Goal: Information Seeking & Learning: Learn about a topic

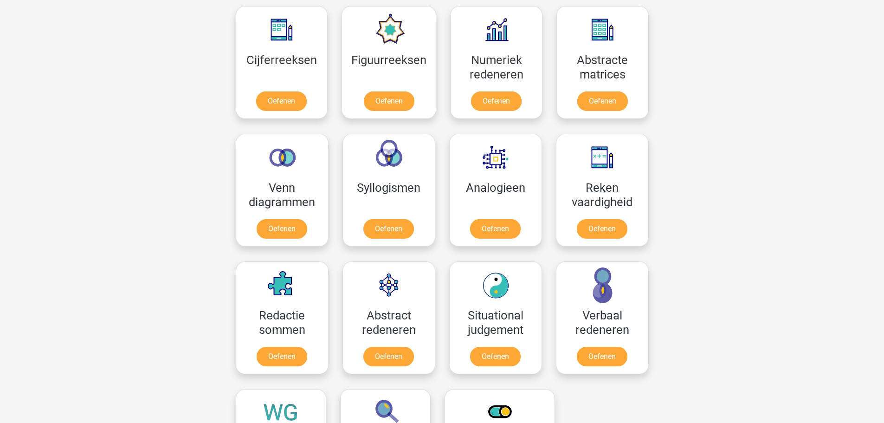
scroll to position [557, 0]
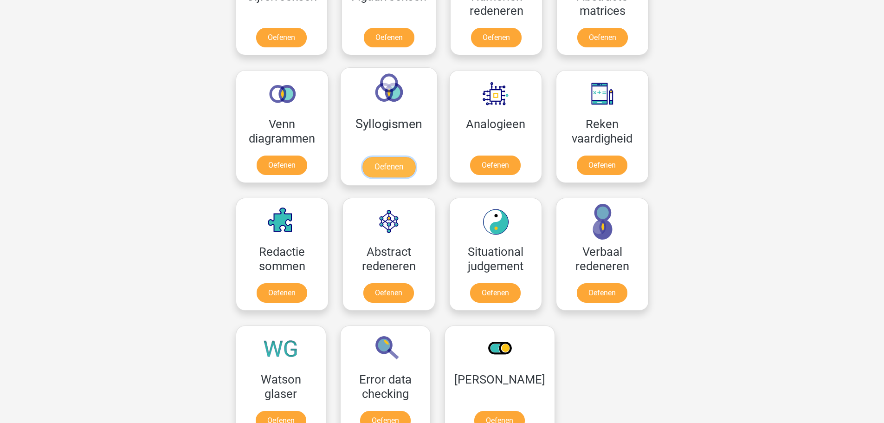
click at [380, 157] on link "Oefenen" at bounding box center [388, 167] width 53 height 20
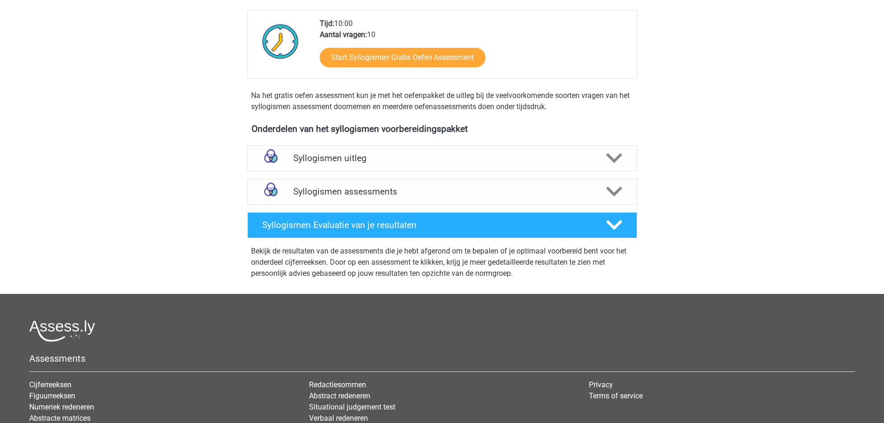
scroll to position [232, 0]
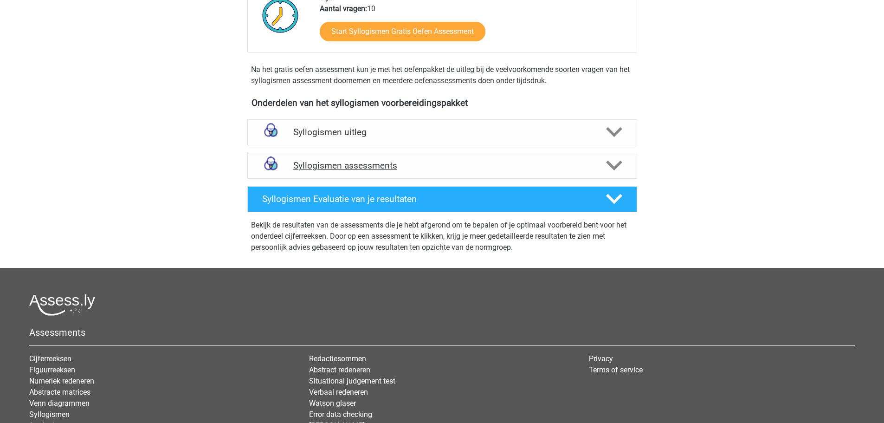
click at [579, 164] on h4 "Syllogismen assessments" at bounding box center [442, 165] width 298 height 11
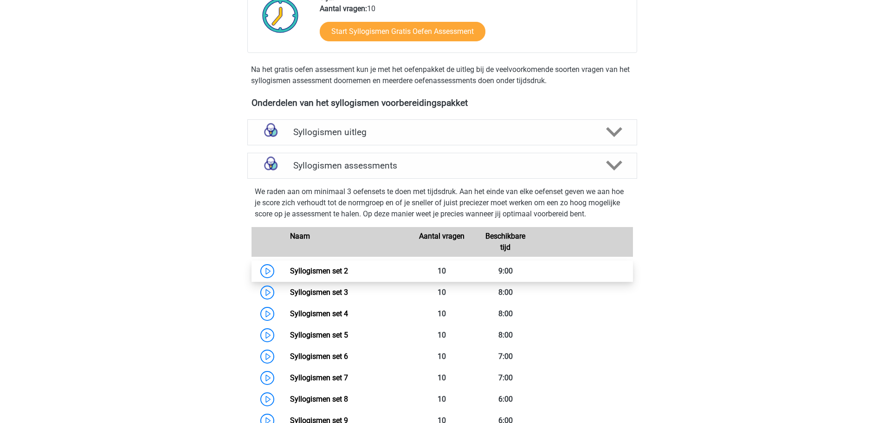
click at [315, 273] on link "Syllogismen set 2" at bounding box center [319, 270] width 58 height 9
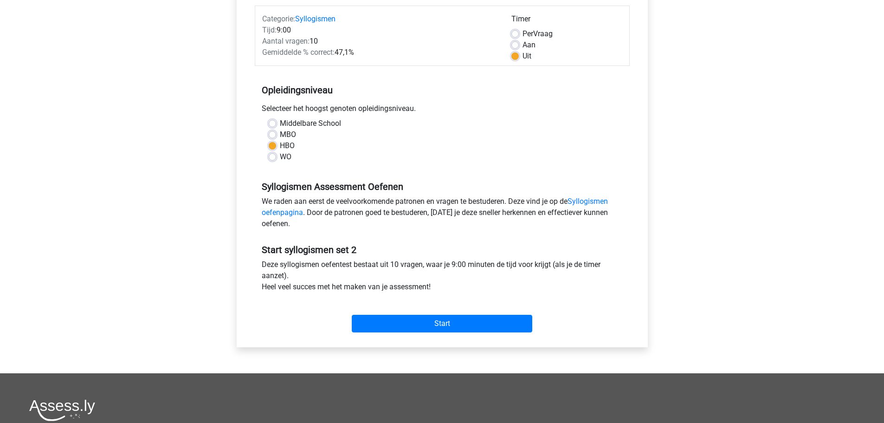
scroll to position [139, 0]
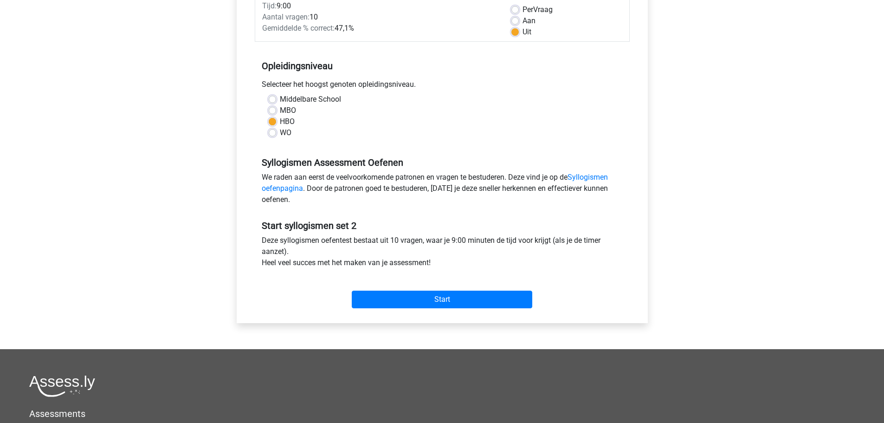
click at [436, 287] on div "Start" at bounding box center [442, 292] width 375 height 32
click at [434, 294] on input "Start" at bounding box center [442, 300] width 181 height 18
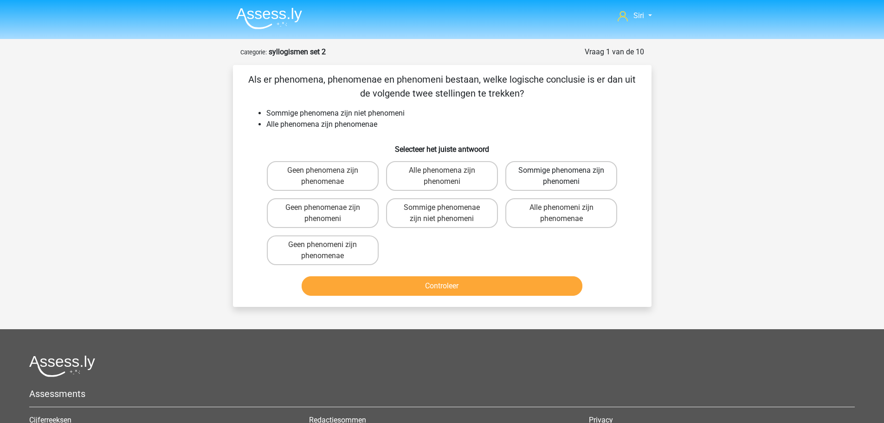
click at [553, 175] on label "Sommige phenomena zijn phenomeni" at bounding box center [561, 176] width 112 height 30
click at [562, 175] on input "Sommige phenomena zijn phenomeni" at bounding box center [565, 173] width 6 height 6
radio input "true"
click at [545, 282] on button "Controleer" at bounding box center [442, 285] width 281 height 19
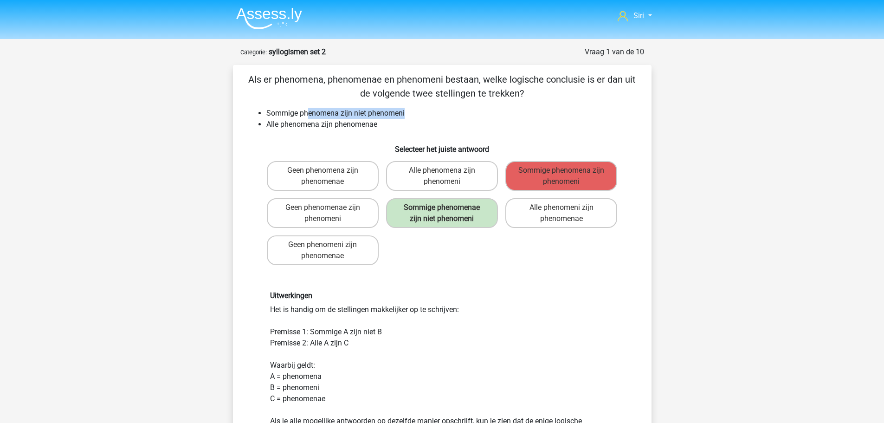
drag, startPoint x: 309, startPoint y: 115, endPoint x: 429, endPoint y: 118, distance: 120.7
click at [429, 118] on li "Sommige phenomena zijn niet phenomeni" at bounding box center [451, 113] width 370 height 11
drag, startPoint x: 298, startPoint y: 125, endPoint x: 363, endPoint y: 131, distance: 64.3
click at [363, 131] on div "Als er phenomena, phenomenae en phenomeni bestaan, welke logische conclusie is …" at bounding box center [442, 292] width 411 height 440
click at [443, 268] on div "Geen phenomena zijn phenomenae Alle phenomena zijn phenomeni Sommige phenomena …" at bounding box center [442, 212] width 358 height 111
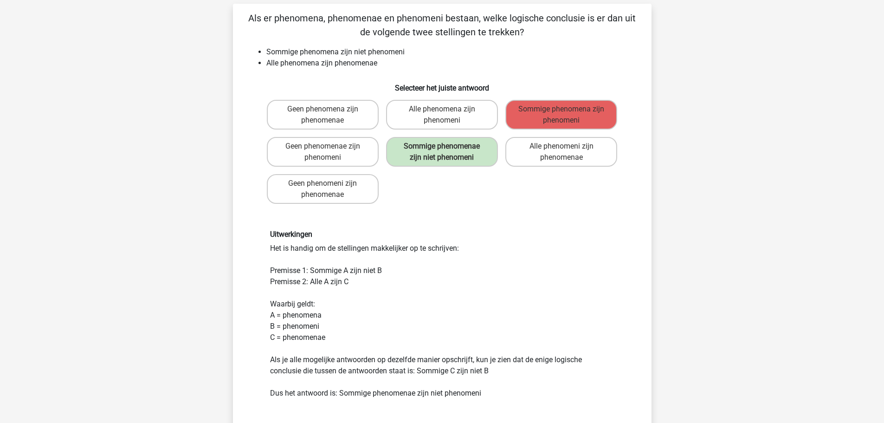
scroll to position [93, 0]
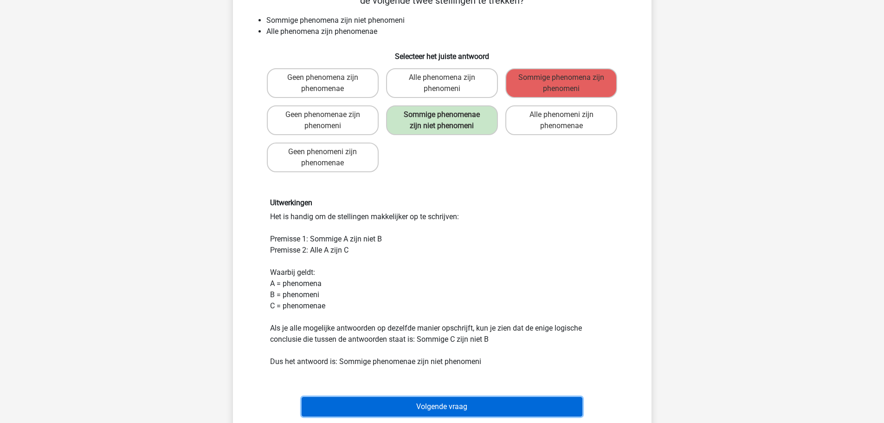
click at [436, 402] on button "Volgende vraag" at bounding box center [442, 406] width 281 height 19
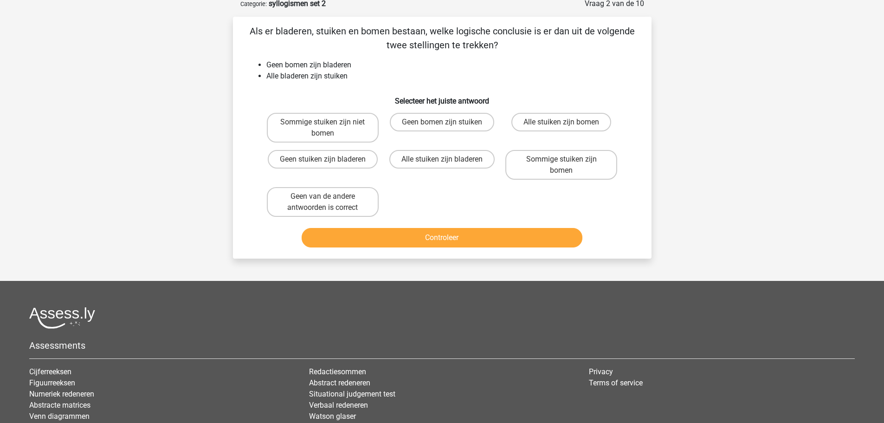
scroll to position [46, 0]
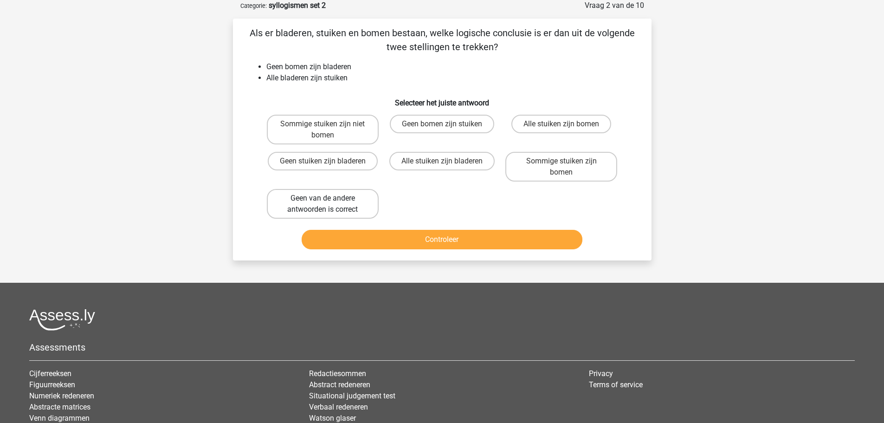
click at [337, 200] on label "Geen van de andere antwoorden is correct" at bounding box center [323, 204] width 112 height 30
click at [329, 200] on input "Geen van de andere antwoorden is correct" at bounding box center [326, 201] width 6 height 6
radio input "true"
click at [347, 236] on button "Controleer" at bounding box center [442, 239] width 281 height 19
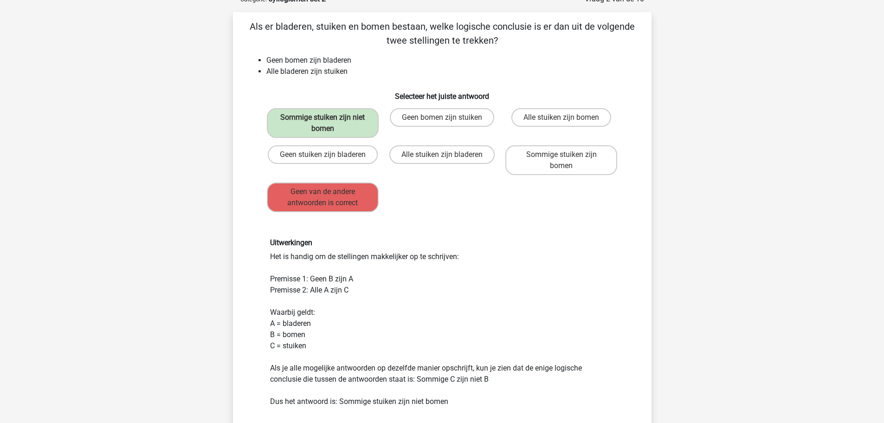
scroll to position [0, 0]
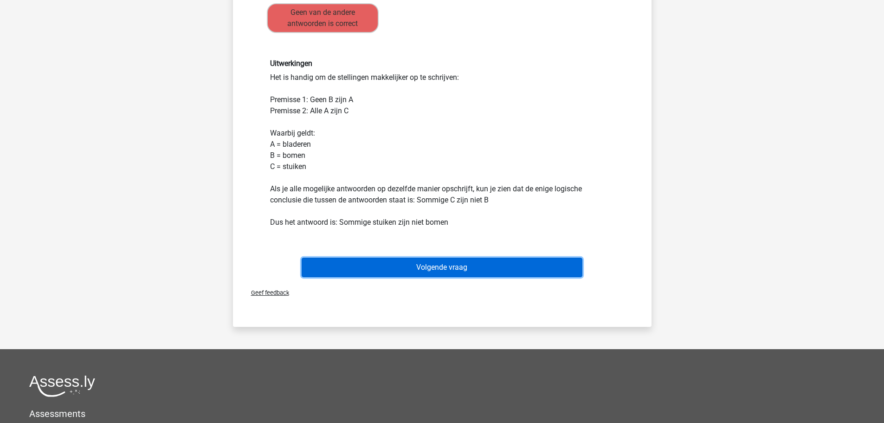
click at [426, 265] on button "Volgende vraag" at bounding box center [442, 267] width 281 height 19
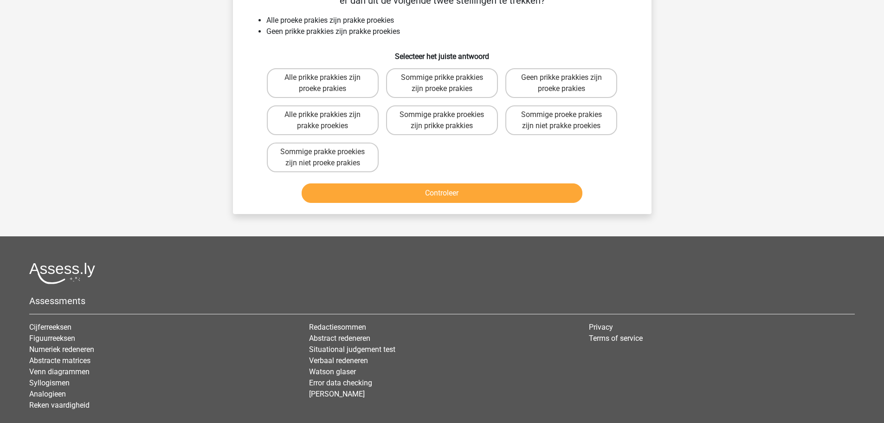
scroll to position [46, 0]
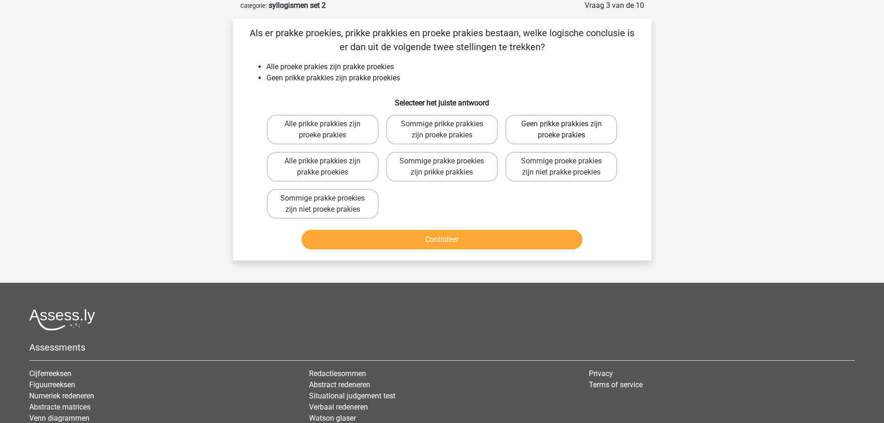
click at [607, 130] on label "Geen prikke prakkies zijn proeke prakies" at bounding box center [561, 130] width 112 height 30
click at [568, 130] on input "Geen prikke prakkies zijn proeke prakies" at bounding box center [565, 127] width 6 height 6
radio input "true"
click at [458, 242] on button "Controleer" at bounding box center [442, 239] width 281 height 19
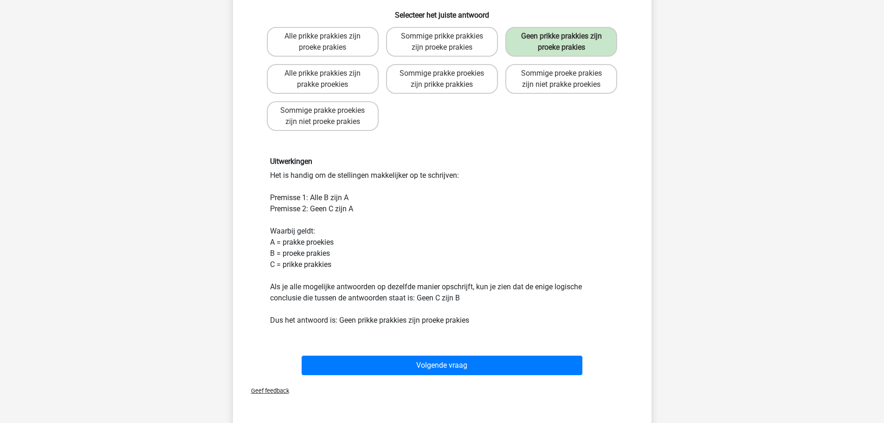
scroll to position [139, 0]
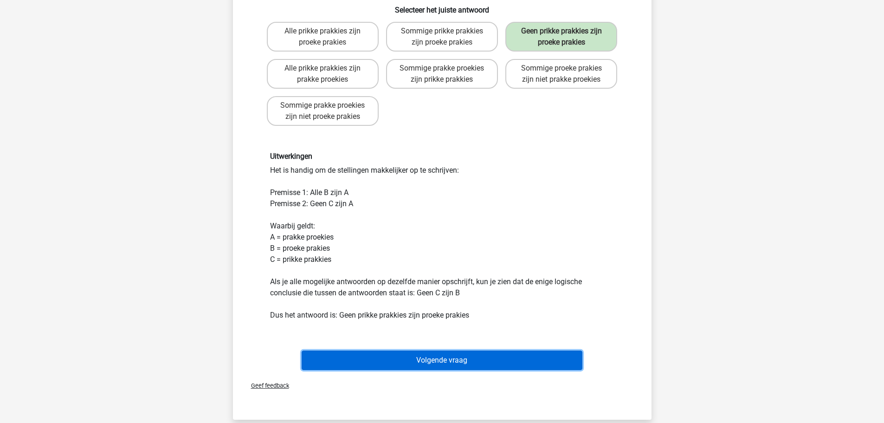
click at [449, 365] on button "Volgende vraag" at bounding box center [442, 359] width 281 height 19
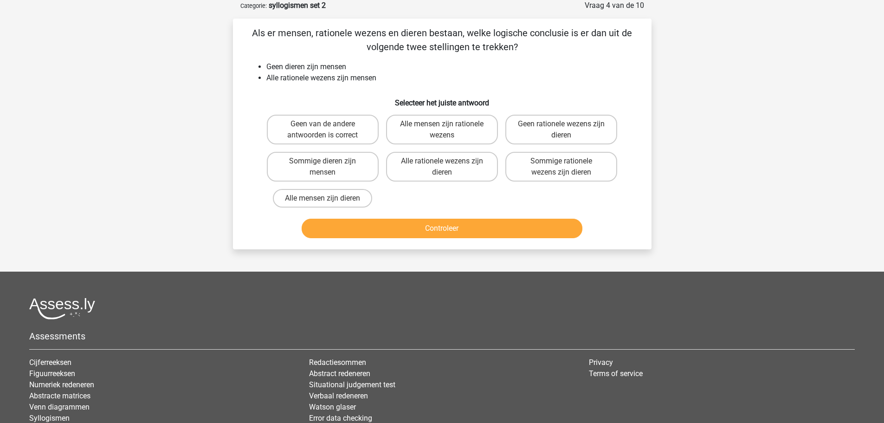
scroll to position [0, 0]
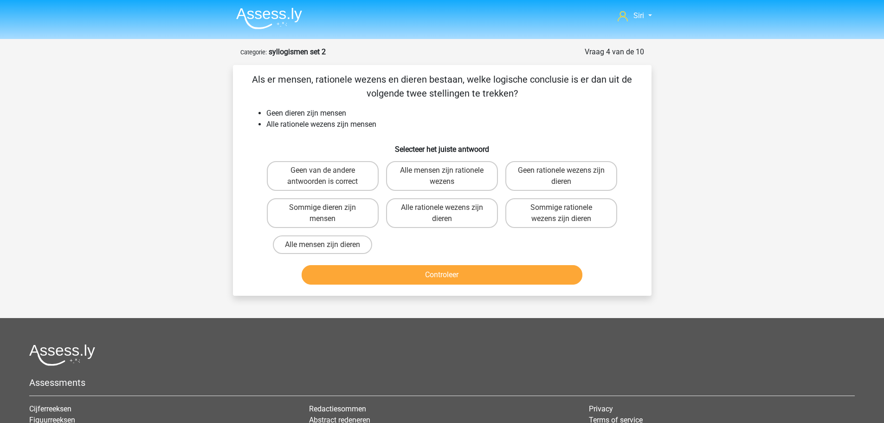
click at [516, 243] on div "Geen van de andere antwoorden is correct Alle mensen zijn rationele wezens Geen…" at bounding box center [442, 207] width 358 height 100
click at [243, 234] on div "Als er mensen, rationele wezens en dieren bestaan, welke logische conclusie is …" at bounding box center [442, 180] width 411 height 216
click at [305, 167] on label "Geen van de andere antwoorden is correct" at bounding box center [323, 176] width 112 height 30
click at [323, 170] on input "Geen van de andere antwoorden is correct" at bounding box center [326, 173] width 6 height 6
radio input "true"
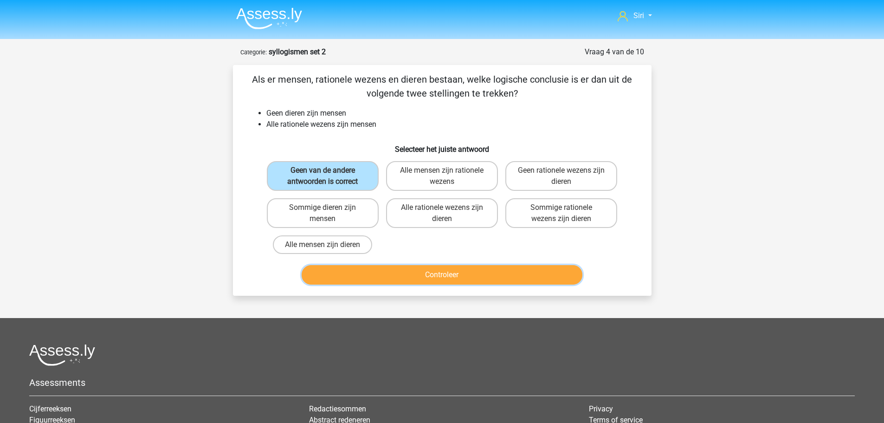
click at [344, 277] on button "Controleer" at bounding box center [442, 274] width 281 height 19
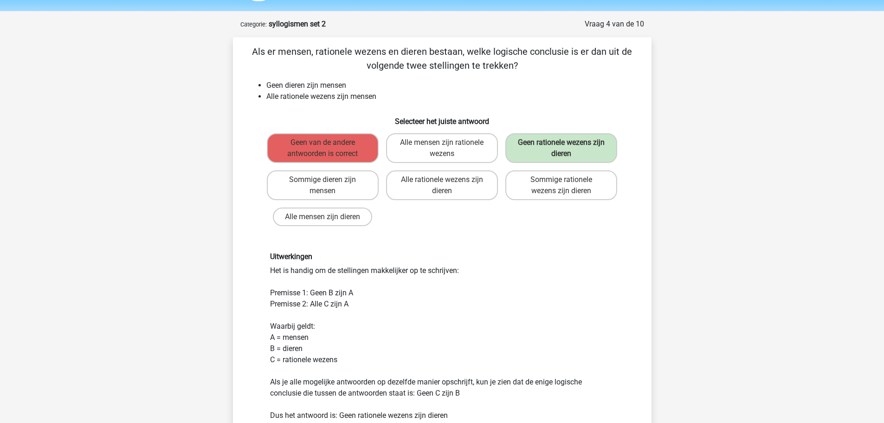
scroll to position [46, 0]
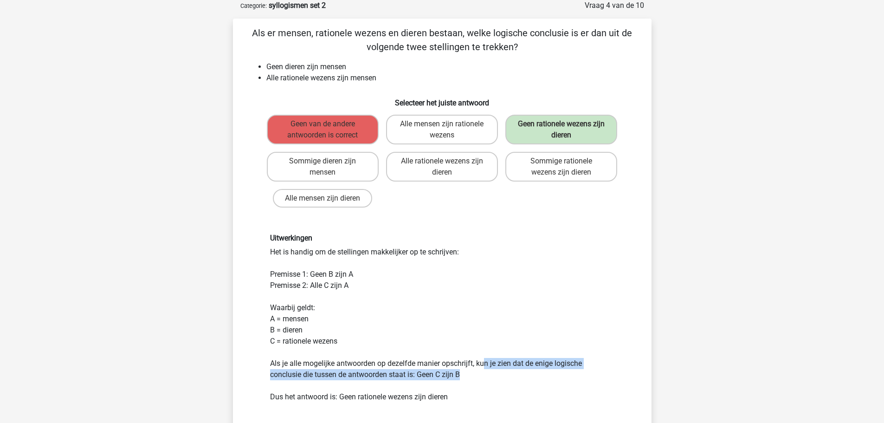
drag, startPoint x: 487, startPoint y: 365, endPoint x: 480, endPoint y: 373, distance: 10.6
click at [480, 373] on div "Uitwerkingen Het is handig om de stellingen makkelijker op te schrijven: Premis…" at bounding box center [442, 317] width 358 height 168
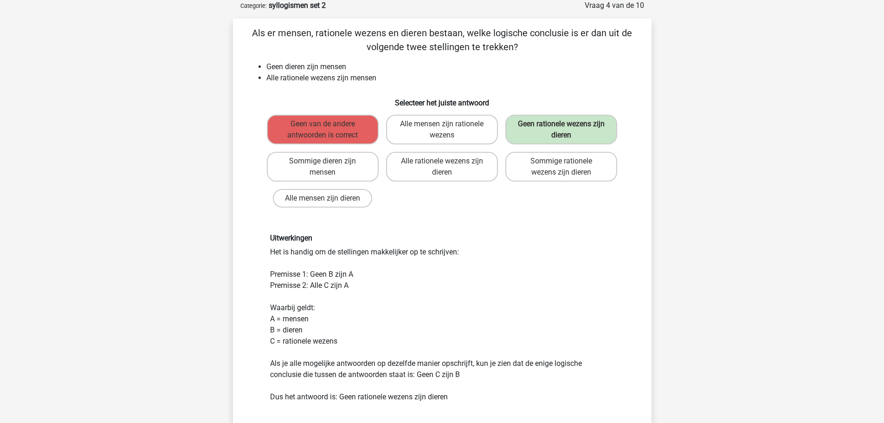
scroll to position [0, 0]
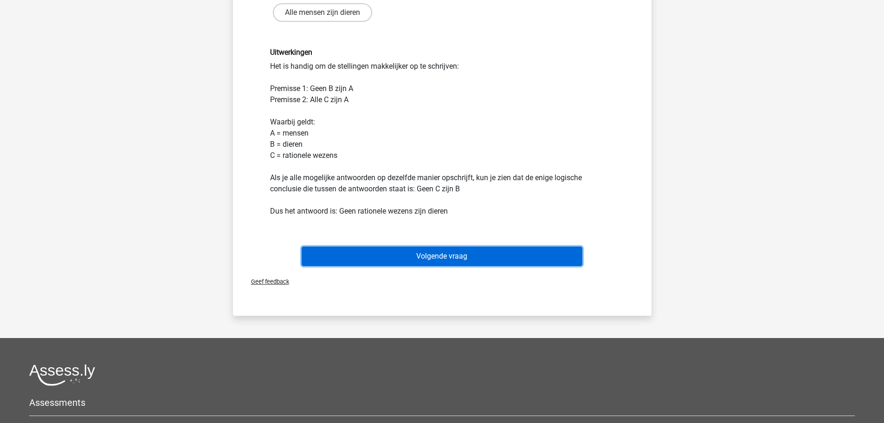
click at [437, 258] on button "Volgende vraag" at bounding box center [442, 255] width 281 height 19
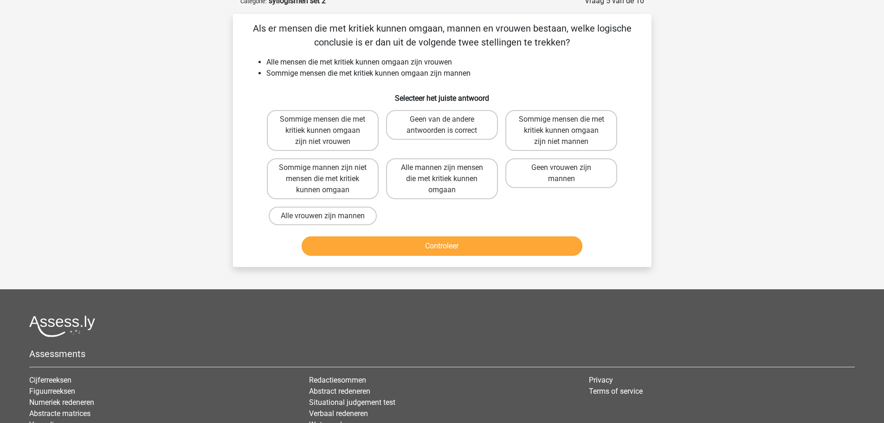
scroll to position [46, 0]
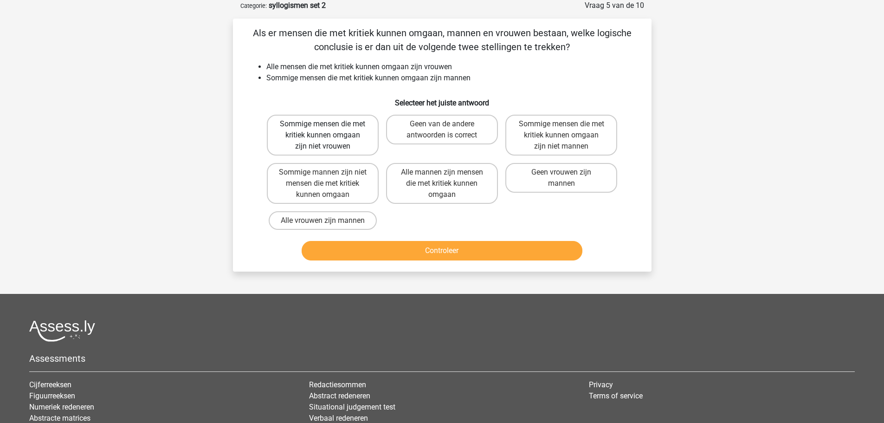
click at [313, 129] on label "Sommige mensen die met kritiek kunnen omgaan zijn niet vrouwen" at bounding box center [323, 135] width 112 height 41
click at [323, 129] on input "Sommige mensen die met kritiek kunnen omgaan zijn niet vrouwen" at bounding box center [326, 127] width 6 height 6
radio input "true"
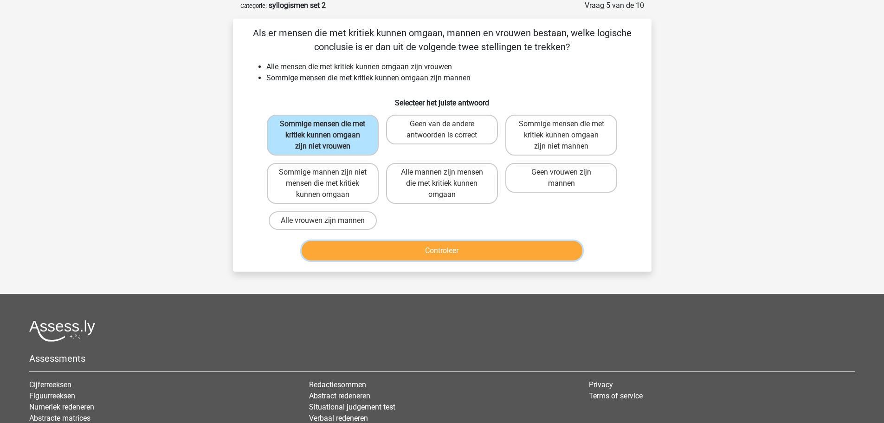
click at [406, 251] on button "Controleer" at bounding box center [442, 250] width 281 height 19
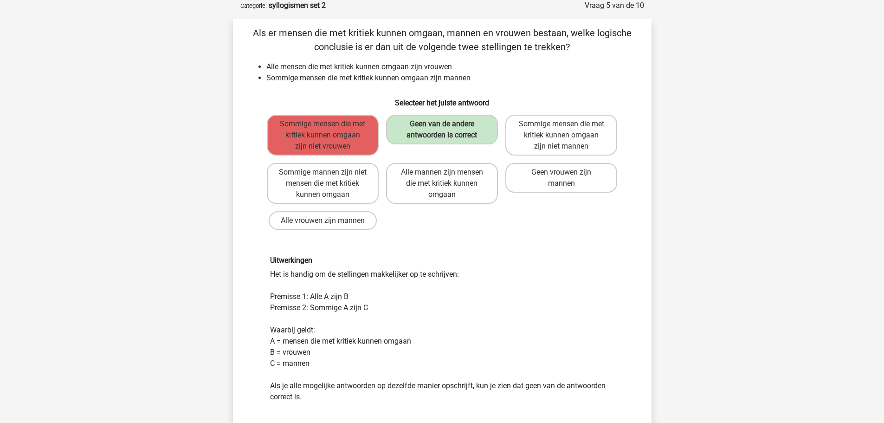
scroll to position [232, 0]
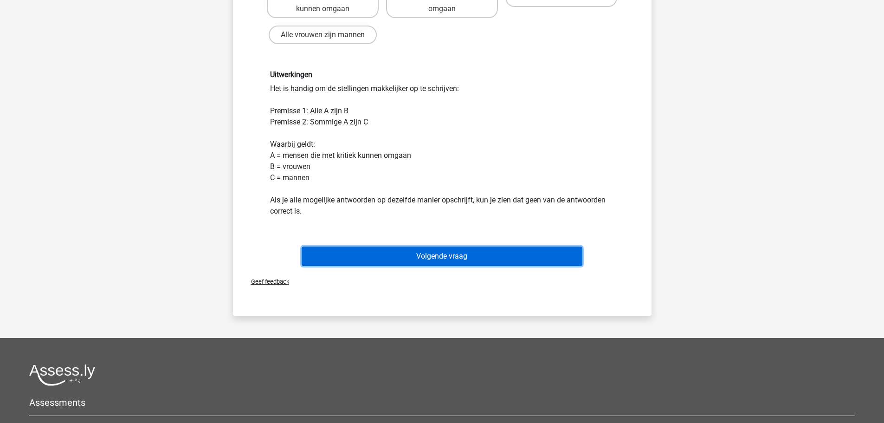
click at [404, 259] on button "Volgende vraag" at bounding box center [442, 255] width 281 height 19
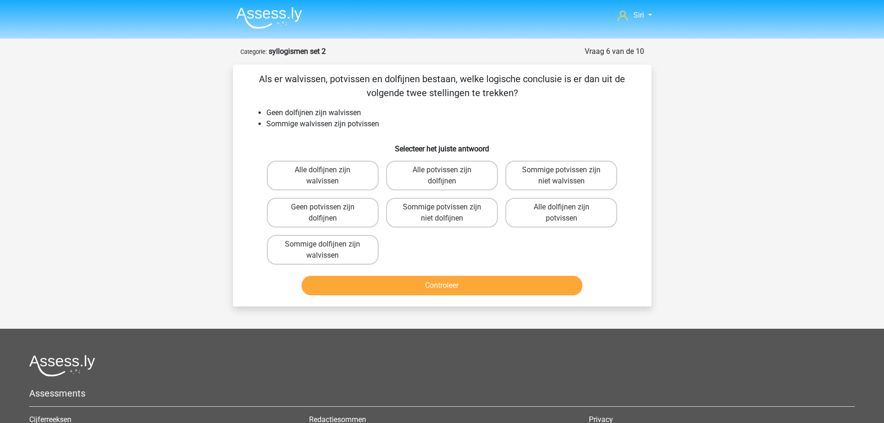
scroll to position [0, 0]
drag, startPoint x: 694, startPoint y: 313, endPoint x: 765, endPoint y: 218, distance: 118.4
click at [765, 218] on div "Siri siri.last@outlook.com Nederlands English" at bounding box center [442, 287] width 884 height 574
click at [539, 188] on label "Sommige potvissen zijn niet walvissen" at bounding box center [561, 176] width 112 height 30
click at [562, 176] on input "Sommige potvissen zijn niet walvissen" at bounding box center [565, 173] width 6 height 6
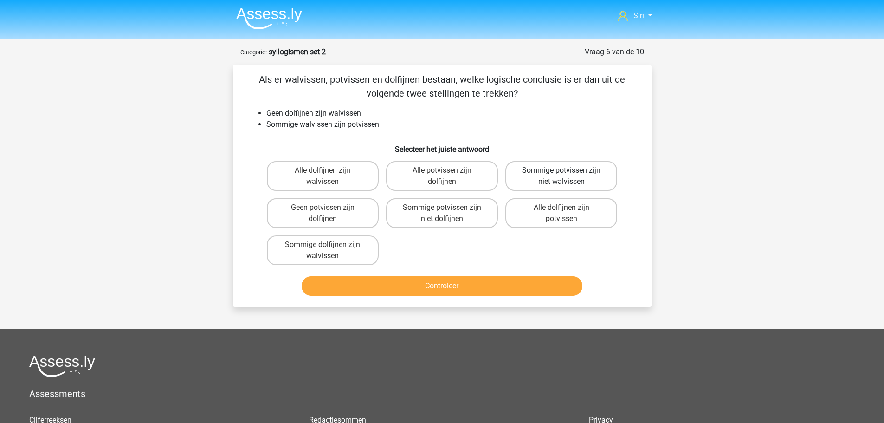
radio input "true"
click at [462, 280] on button "Controleer" at bounding box center [442, 285] width 281 height 19
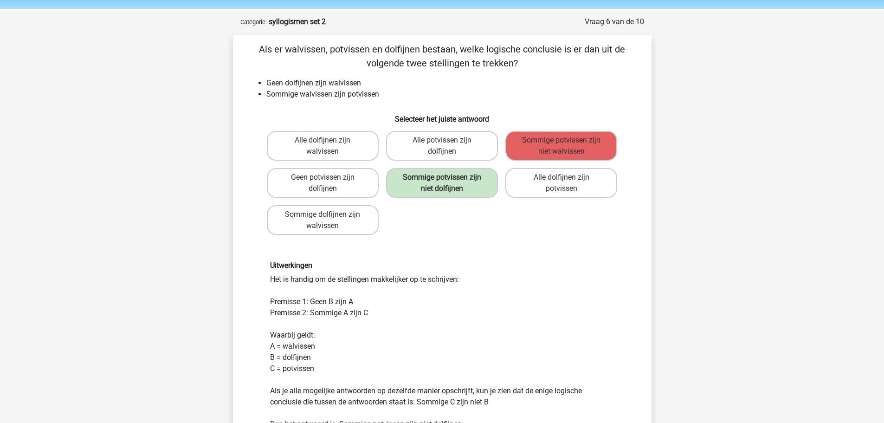
scroll to position [46, 0]
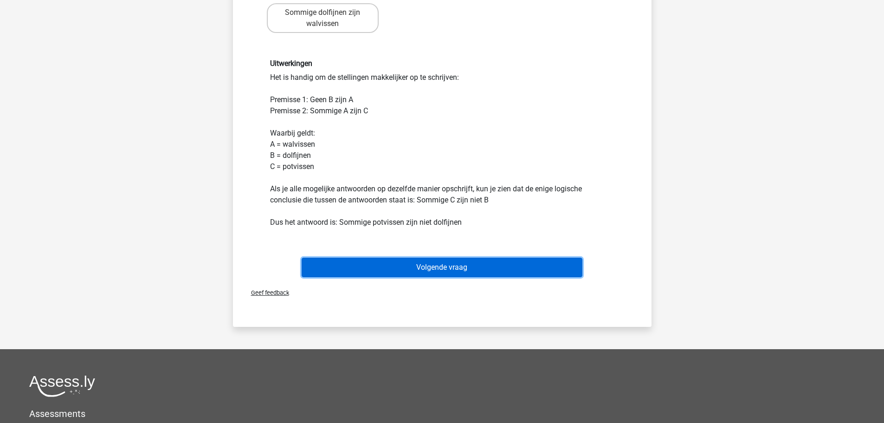
click at [460, 263] on button "Volgende vraag" at bounding box center [442, 267] width 281 height 19
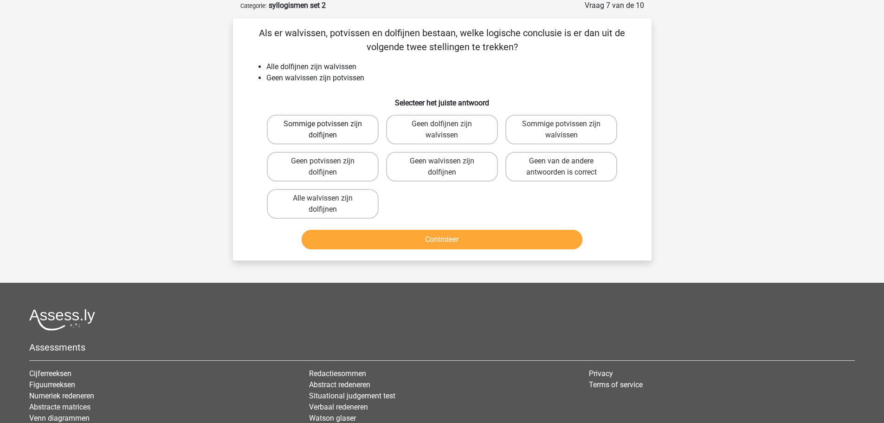
click at [336, 123] on label "Sommige potvissen zijn dolfijnen" at bounding box center [323, 130] width 112 height 30
click at [329, 124] on input "Sommige potvissen zijn dolfijnen" at bounding box center [326, 127] width 6 height 6
radio input "true"
click at [392, 243] on button "Controleer" at bounding box center [442, 239] width 281 height 19
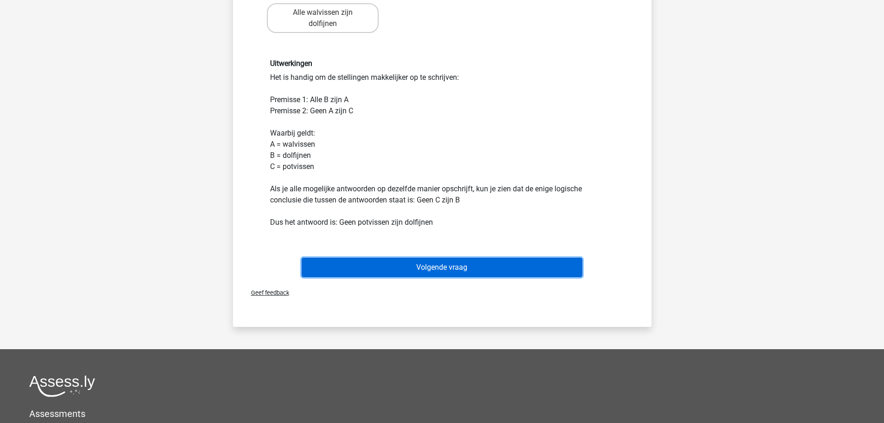
click at [400, 265] on button "Volgende vraag" at bounding box center [442, 267] width 281 height 19
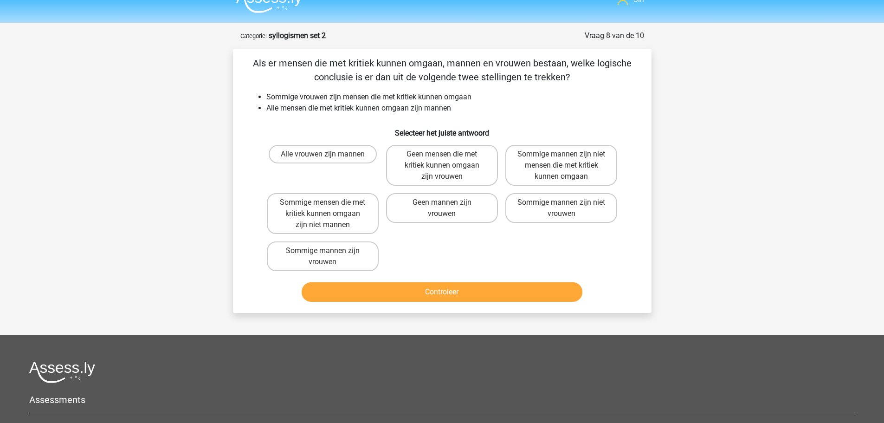
scroll to position [0, 0]
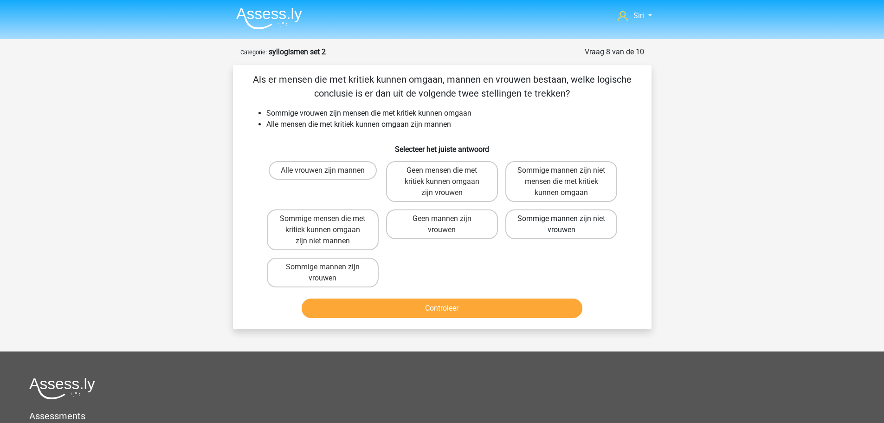
click at [562, 227] on label "Sommige mannen zijn niet vrouwen" at bounding box center [561, 224] width 112 height 30
click at [562, 225] on input "Sommige mannen zijn niet vrouwen" at bounding box center [565, 222] width 6 height 6
radio input "true"
click at [316, 266] on label "Sommige mannen zijn vrouwen" at bounding box center [323, 273] width 112 height 30
click at [323, 267] on input "Sommige mannen zijn vrouwen" at bounding box center [326, 270] width 6 height 6
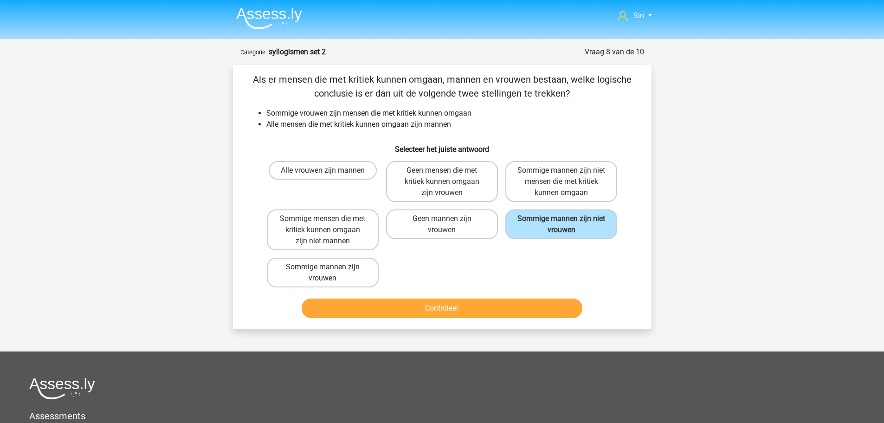
radio input "true"
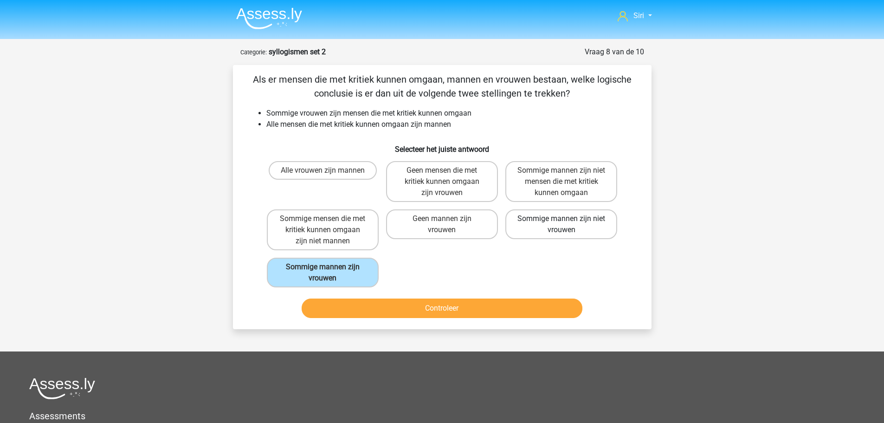
drag, startPoint x: 546, startPoint y: 228, endPoint x: 541, endPoint y: 234, distance: 7.3
click at [546, 228] on label "Sommige mannen zijn niet vrouwen" at bounding box center [561, 224] width 112 height 30
click at [562, 225] on input "Sommige mannen zijn niet vrouwen" at bounding box center [565, 222] width 6 height 6
radio input "true"
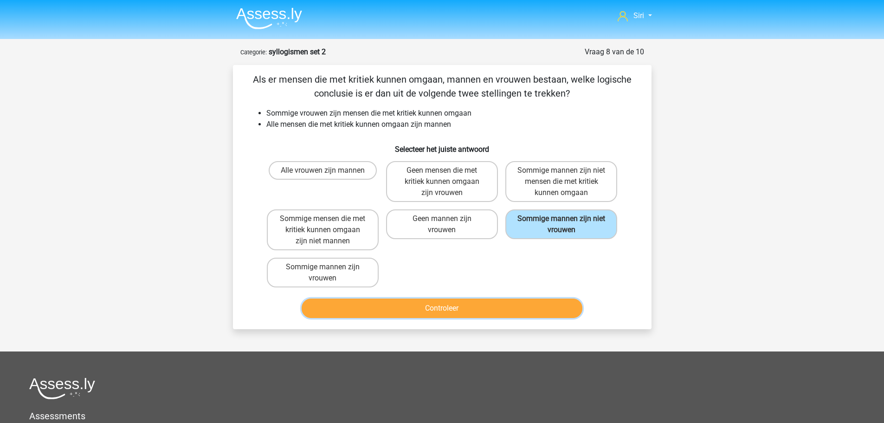
click at [509, 302] on button "Controleer" at bounding box center [442, 307] width 281 height 19
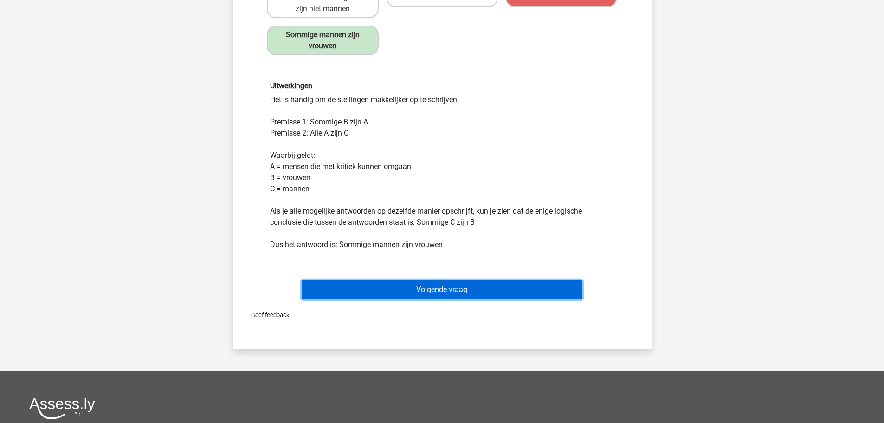
click at [501, 285] on button "Volgende vraag" at bounding box center [442, 289] width 281 height 19
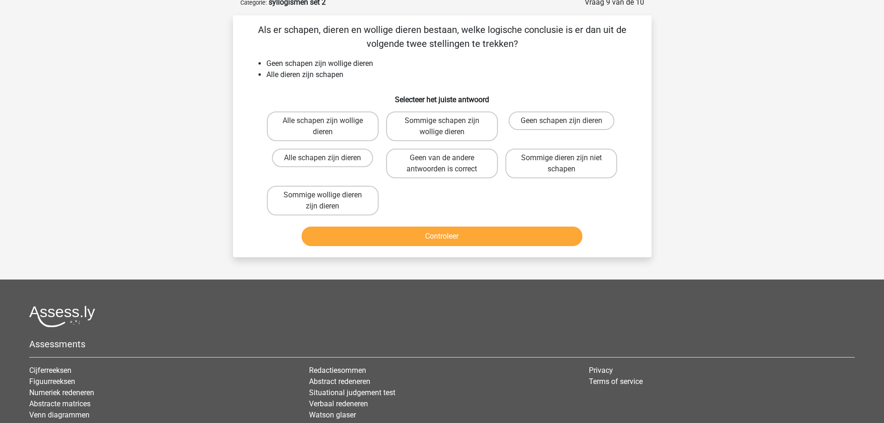
scroll to position [46, 0]
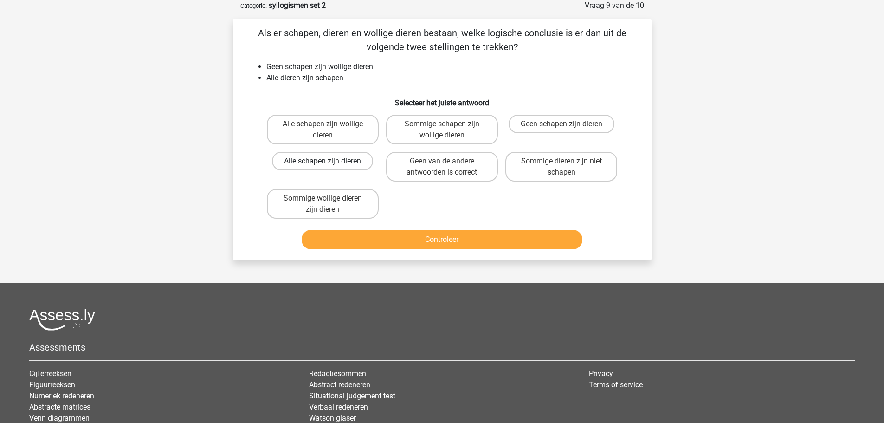
click at [310, 161] on label "Alle schapen zijn dieren" at bounding box center [322, 161] width 101 height 19
click at [323, 161] on input "Alle schapen zijn dieren" at bounding box center [326, 164] width 6 height 6
radio input "true"
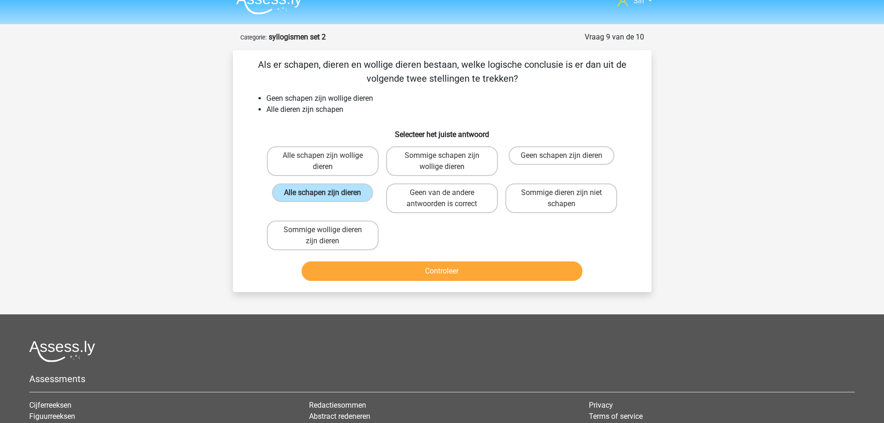
scroll to position [0, 0]
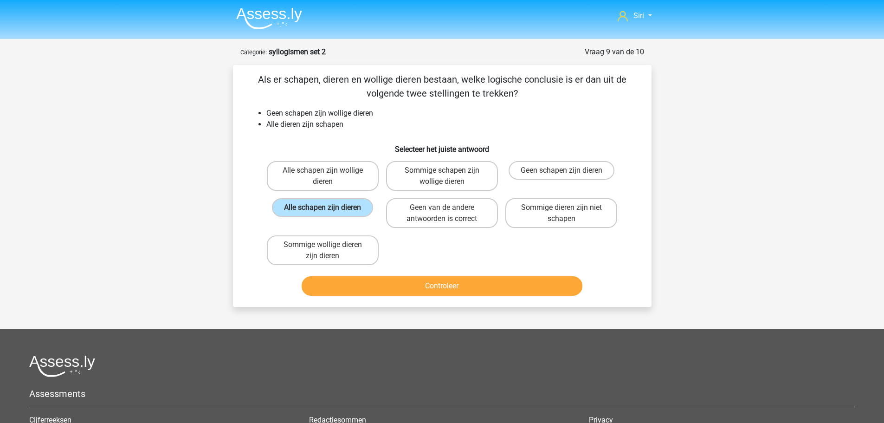
click at [310, 160] on div "Alle schapen zijn wollige dieren" at bounding box center [322, 175] width 119 height 37
click at [456, 288] on button "Controleer" at bounding box center [442, 285] width 281 height 19
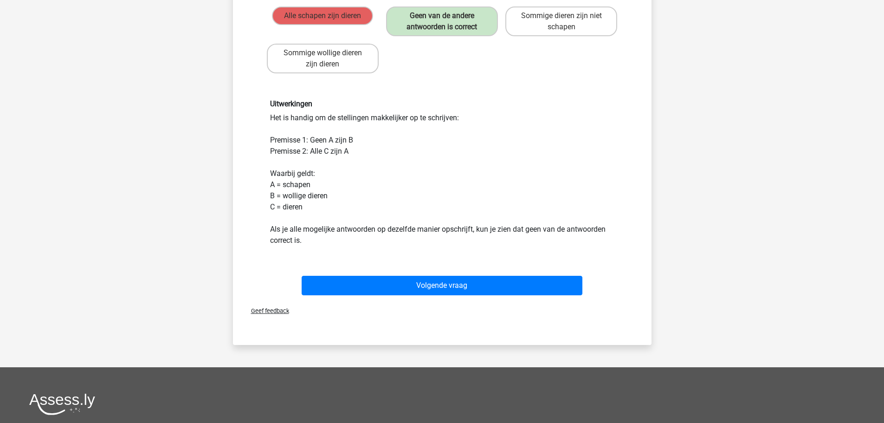
scroll to position [279, 0]
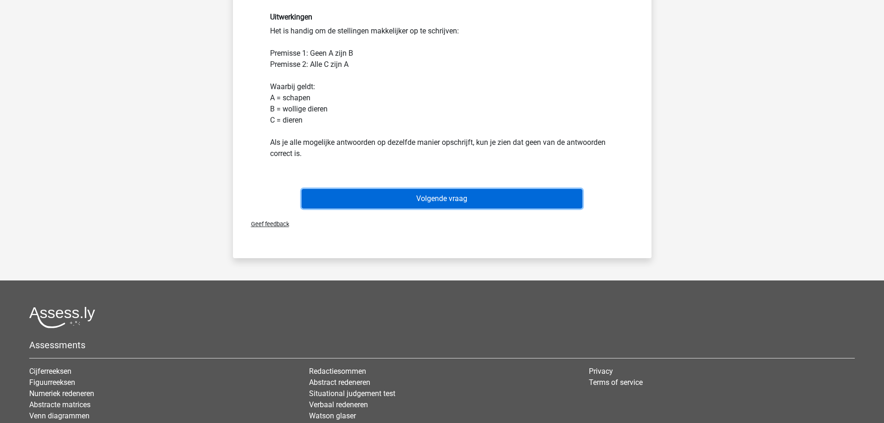
click at [460, 202] on button "Volgende vraag" at bounding box center [442, 198] width 281 height 19
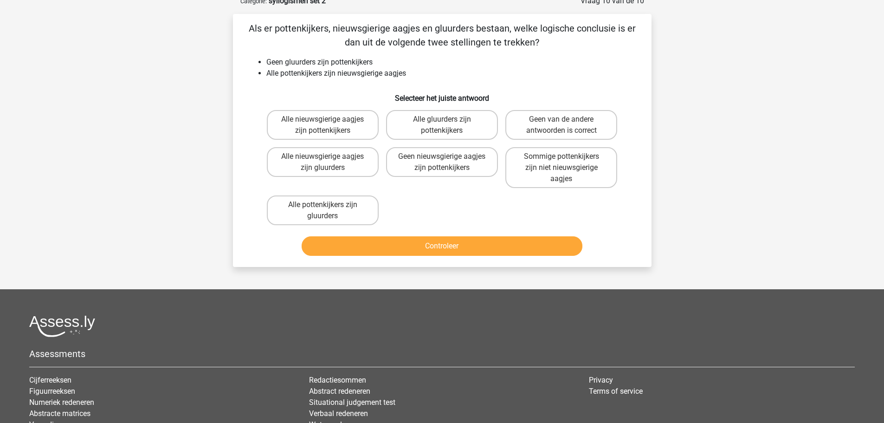
scroll to position [46, 0]
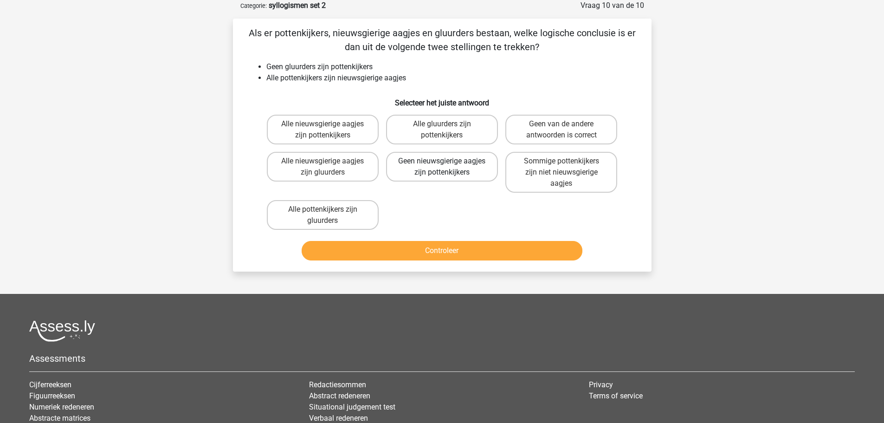
click at [453, 168] on label "Geen nieuwsgierige aagjes zijn pottenkijkers" at bounding box center [442, 167] width 112 height 30
click at [448, 167] on input "Geen nieuwsgierige aagjes zijn pottenkijkers" at bounding box center [445, 164] width 6 height 6
radio input "true"
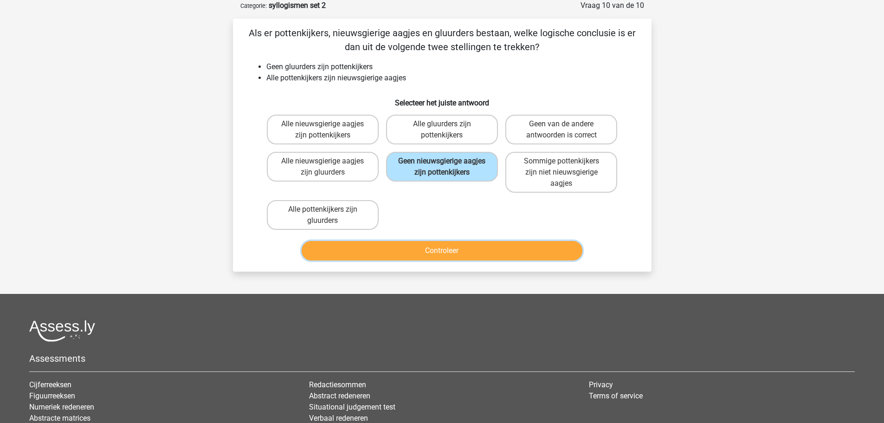
click at [461, 260] on button "Controleer" at bounding box center [442, 250] width 281 height 19
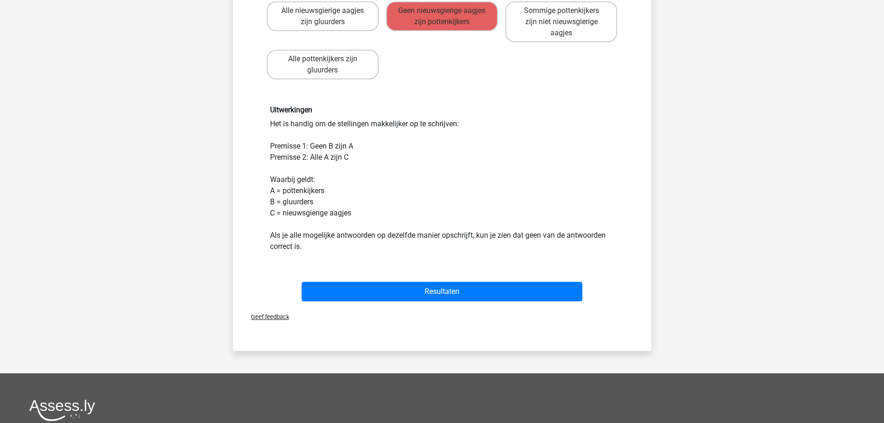
scroll to position [279, 0]
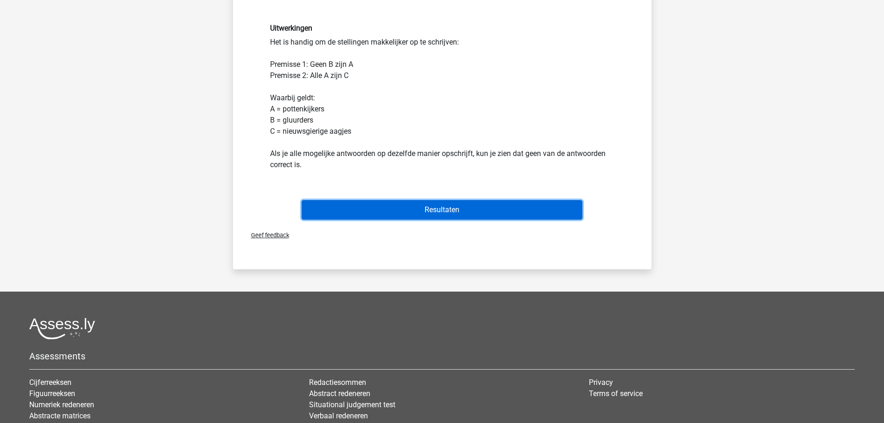
click at [453, 211] on button "Resultaten" at bounding box center [442, 209] width 281 height 19
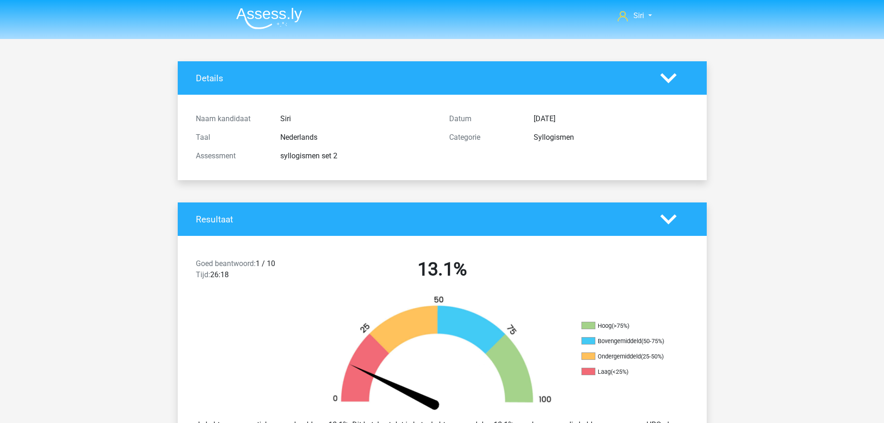
click at [260, 18] on img at bounding box center [269, 18] width 66 height 22
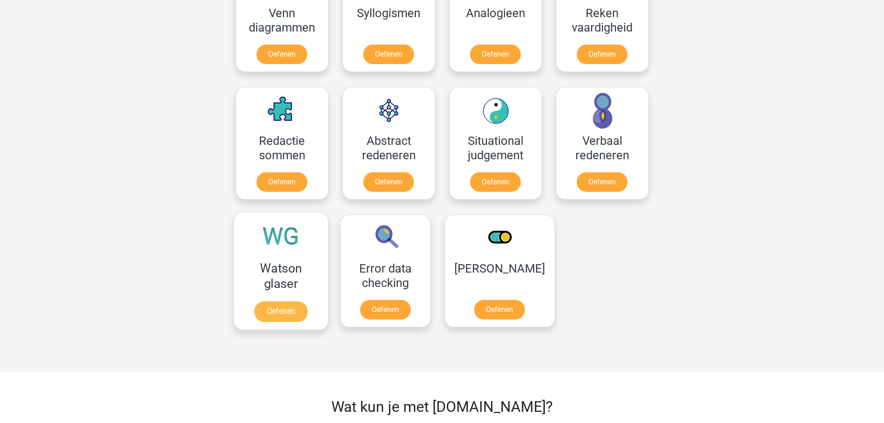
scroll to position [603, 0]
click at [289, 302] on link "Oefenen" at bounding box center [280, 312] width 53 height 20
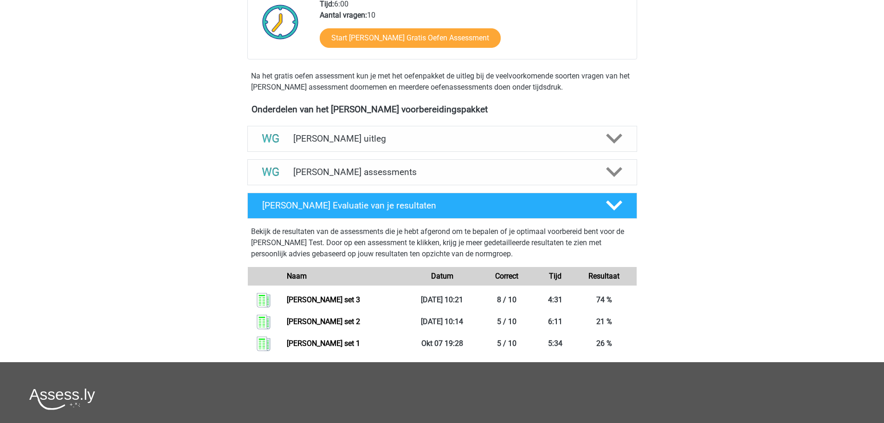
scroll to position [279, 0]
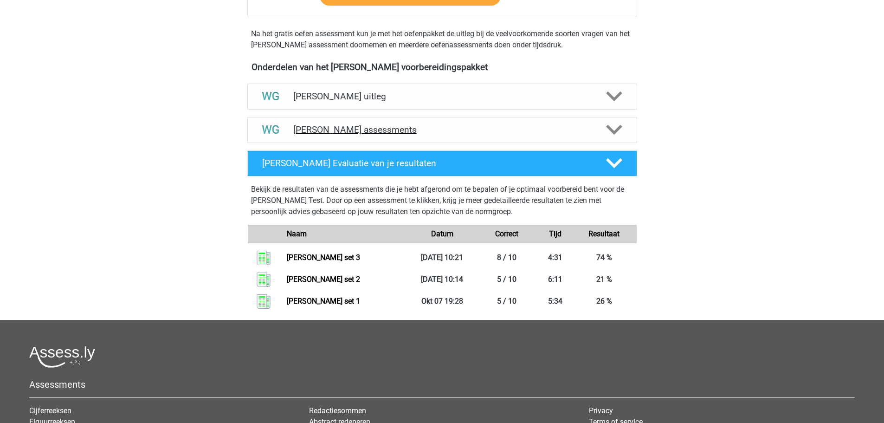
click at [609, 130] on icon at bounding box center [614, 130] width 16 height 16
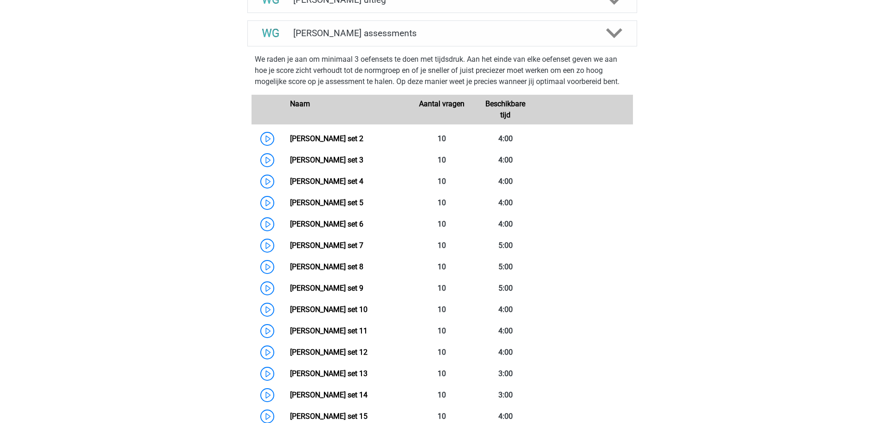
scroll to position [371, 0]
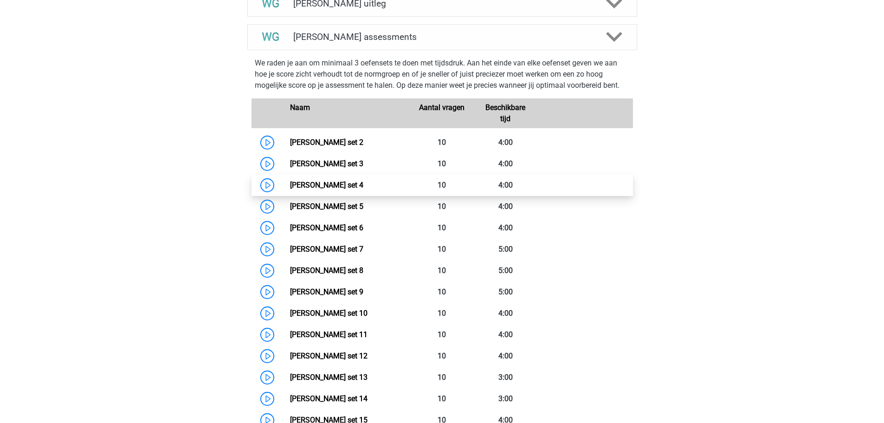
click at [363, 181] on link "Watson Glaser set 4" at bounding box center [326, 185] width 73 height 9
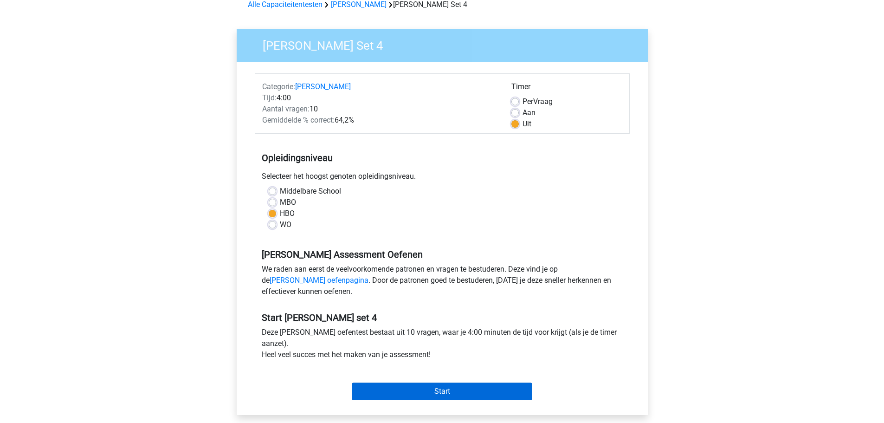
scroll to position [232, 0]
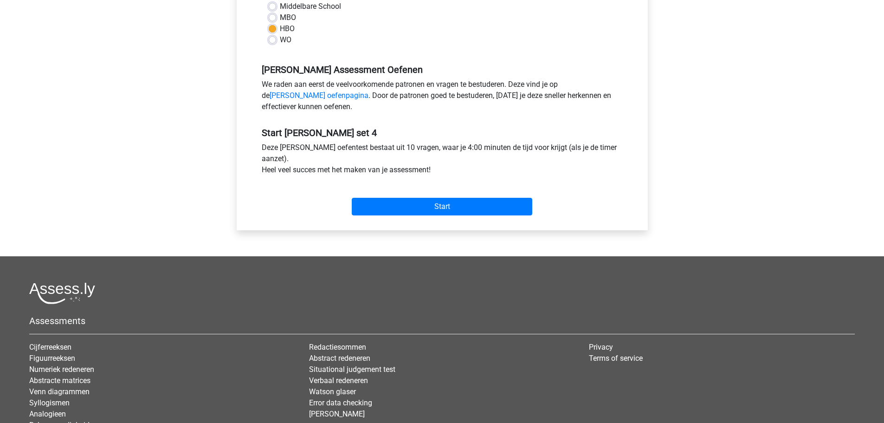
click at [389, 197] on div "Start" at bounding box center [442, 199] width 375 height 32
click at [386, 202] on input "Start" at bounding box center [442, 207] width 181 height 18
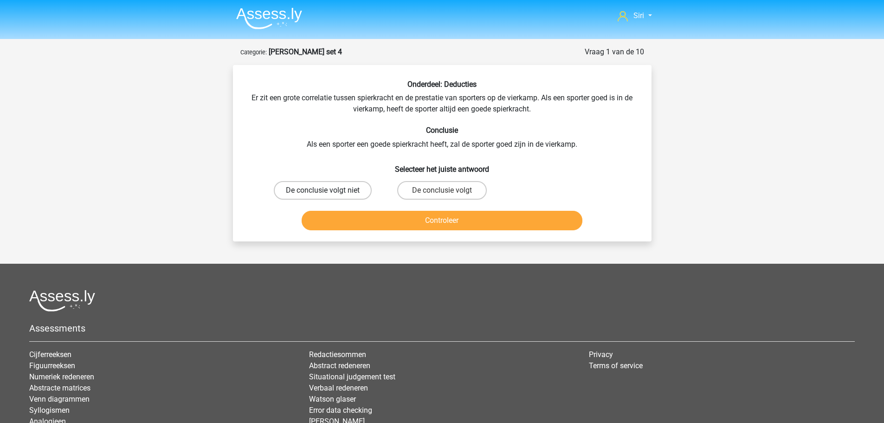
click at [341, 189] on label "De conclusie volgt niet" at bounding box center [323, 190] width 98 height 19
click at [329, 190] on input "De conclusie volgt niet" at bounding box center [326, 193] width 6 height 6
radio input "true"
click at [360, 217] on button "Controleer" at bounding box center [442, 220] width 281 height 19
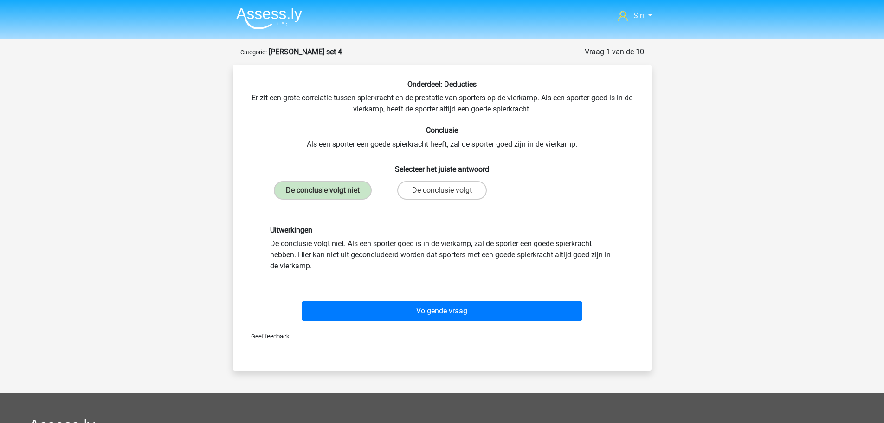
drag, startPoint x: 352, startPoint y: 245, endPoint x: 349, endPoint y: 263, distance: 18.4
click at [349, 263] on div "Uitwerkingen De conclusie volgt niet. Als een sporter goed is in de vierkamp, z…" at bounding box center [442, 249] width 358 height 46
click at [360, 298] on div "Volgende vraag" at bounding box center [442, 309] width 389 height 31
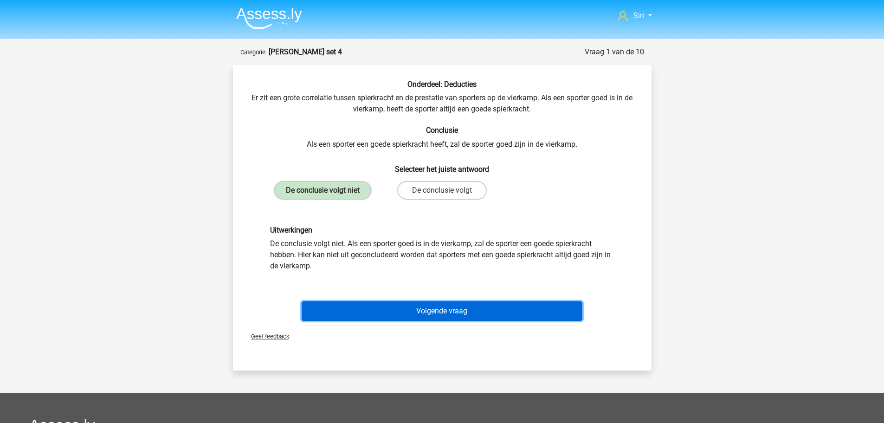
click at [360, 307] on button "Volgende vraag" at bounding box center [442, 310] width 281 height 19
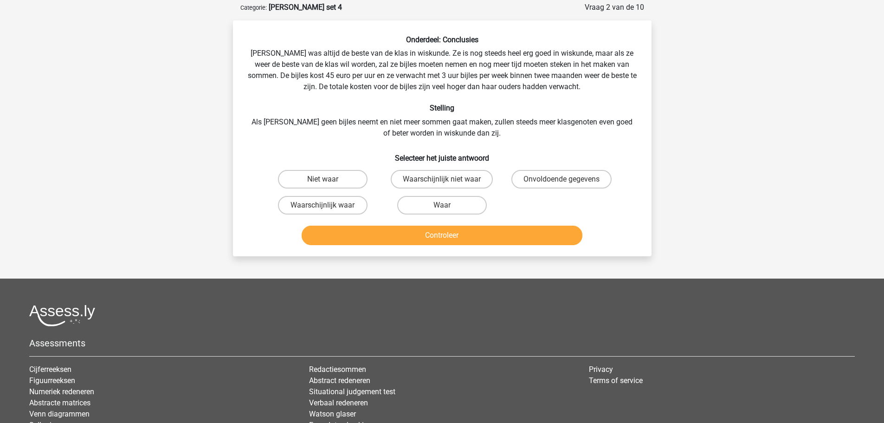
scroll to position [46, 0]
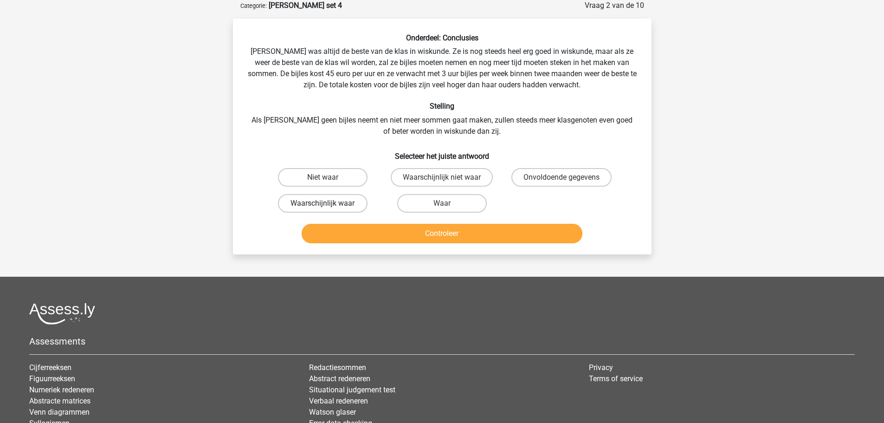
click at [321, 199] on label "Waarschijnlijk waar" at bounding box center [323, 203] width 90 height 19
click at [323, 203] on input "Waarschijnlijk waar" at bounding box center [326, 206] width 6 height 6
radio input "true"
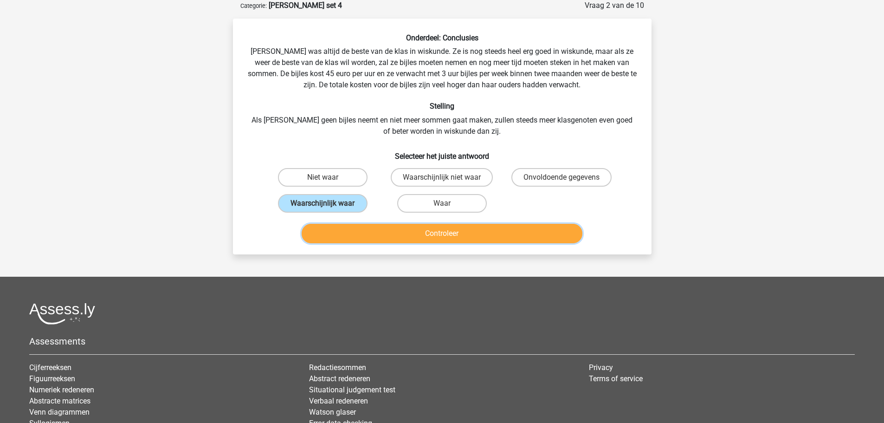
click at [350, 228] on button "Controleer" at bounding box center [442, 233] width 281 height 19
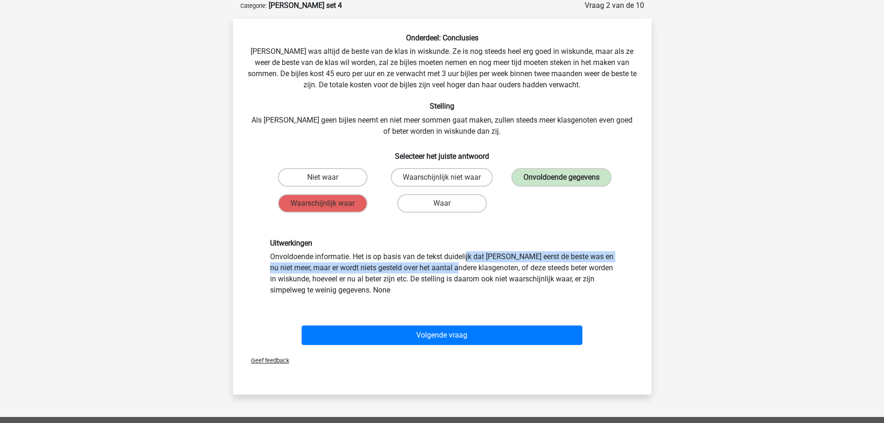
drag, startPoint x: 351, startPoint y: 259, endPoint x: 344, endPoint y: 266, distance: 9.5
click at [344, 266] on div "Uitwerkingen Onvoldoende informatie. Het is op basis van de tekst duidelijk dat…" at bounding box center [442, 267] width 358 height 57
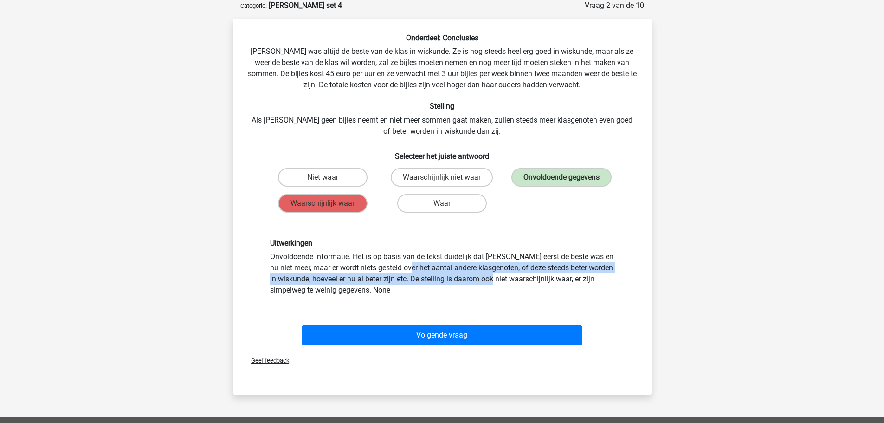
drag, startPoint x: 297, startPoint y: 267, endPoint x: 394, endPoint y: 278, distance: 98.1
click at [394, 278] on div "Uitwerkingen Onvoldoende informatie. Het is op basis van de tekst duidelijk dat…" at bounding box center [442, 267] width 358 height 57
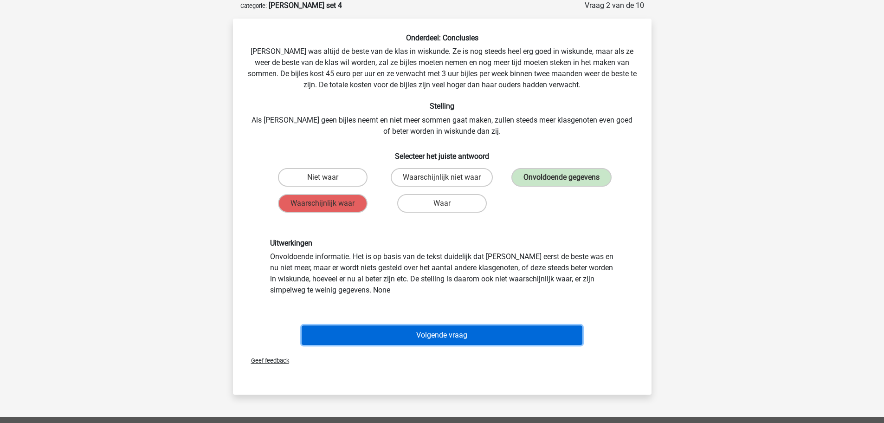
click at [351, 340] on button "Volgende vraag" at bounding box center [442, 334] width 281 height 19
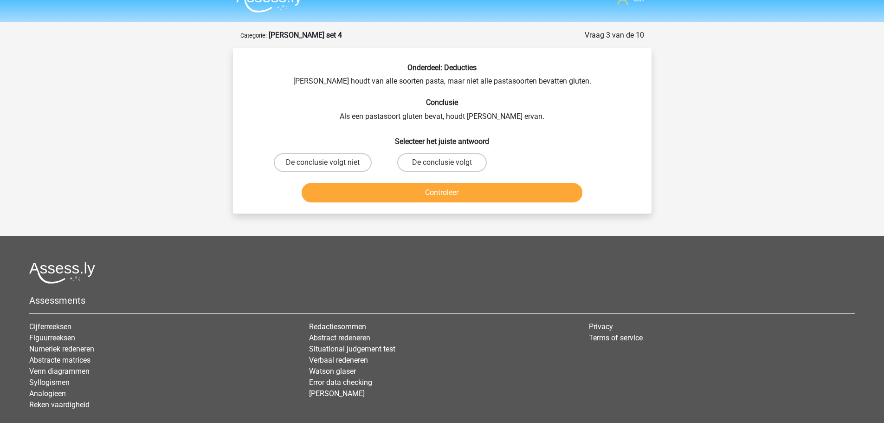
scroll to position [0, 0]
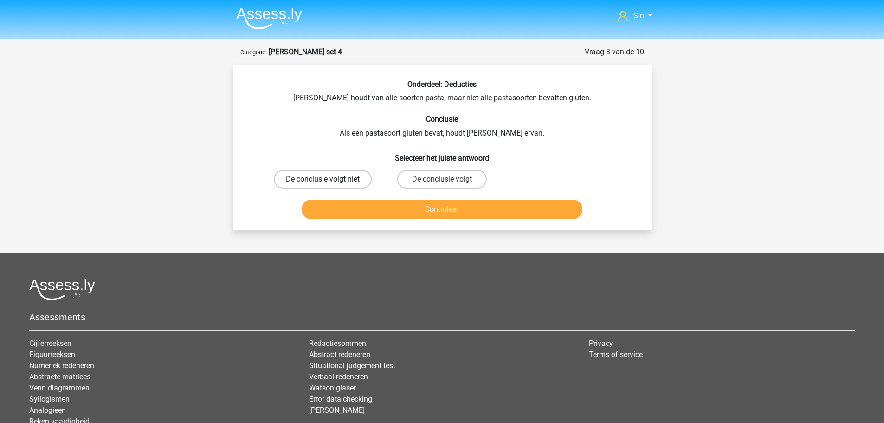
click at [307, 177] on label "De conclusie volgt niet" at bounding box center [323, 179] width 98 height 19
click at [323, 179] on input "De conclusie volgt niet" at bounding box center [326, 182] width 6 height 6
radio input "true"
click at [415, 217] on button "Controleer" at bounding box center [442, 209] width 281 height 19
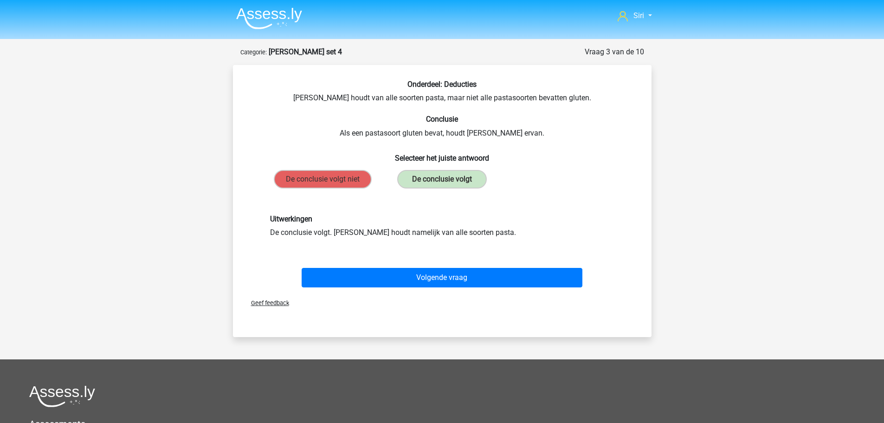
drag, startPoint x: 336, startPoint y: 231, endPoint x: 420, endPoint y: 234, distance: 84.1
click at [420, 234] on div "Uitwerkingen De conclusie volgt. Sofia houdt namelijk van alle soorten pasta." at bounding box center [442, 226] width 358 height 24
click at [420, 238] on div "Uitwerkingen De conclusie volgt. Sofia houdt namelijk van alle soorten pasta." at bounding box center [442, 226] width 358 height 24
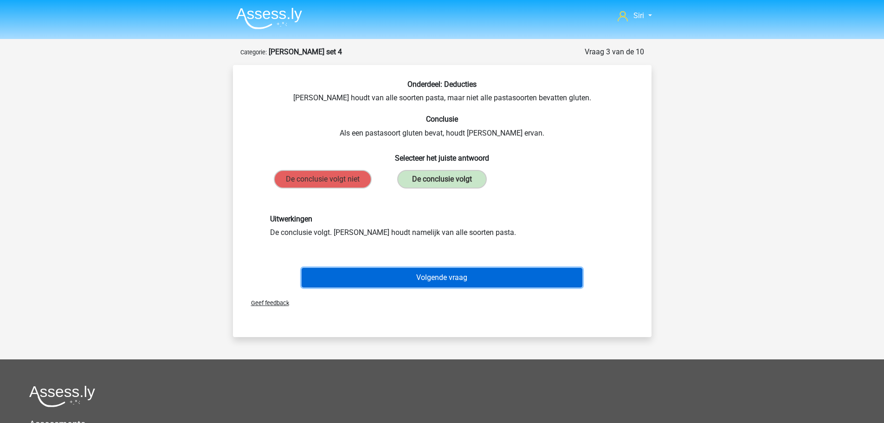
click at [420, 269] on button "Volgende vraag" at bounding box center [442, 277] width 281 height 19
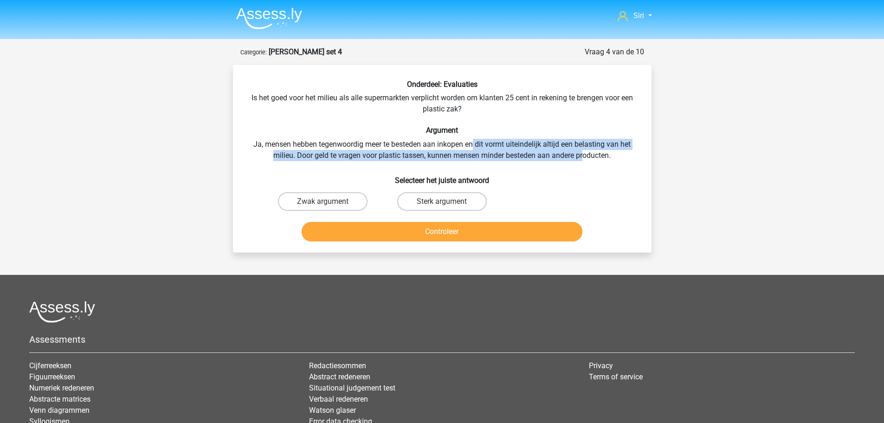
drag, startPoint x: 474, startPoint y: 145, endPoint x: 584, endPoint y: 154, distance: 110.8
click at [584, 154] on div "Onderdeel: Evaluaties Is het goed voor het milieu als alle supermarkten verplic…" at bounding box center [442, 162] width 411 height 165
click at [584, 153] on div "Onderdeel: Evaluaties Is het goed voor het milieu als alle supermarkten verplic…" at bounding box center [442, 162] width 411 height 165
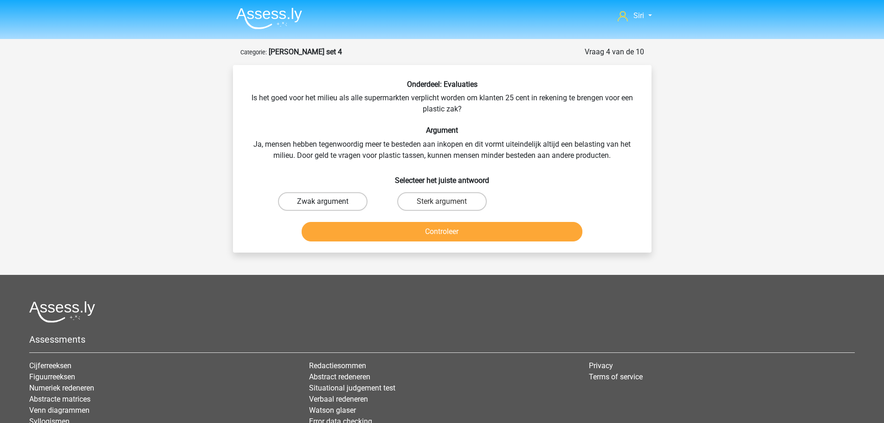
click at [320, 196] on label "Zwak argument" at bounding box center [323, 201] width 90 height 19
click at [323, 201] on input "Zwak argument" at bounding box center [326, 204] width 6 height 6
radio input "true"
click at [323, 225] on button "Controleer" at bounding box center [442, 231] width 281 height 19
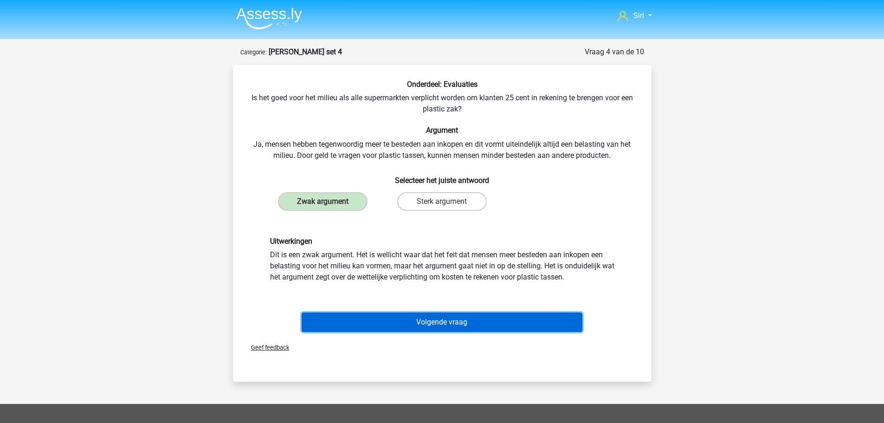
click at [352, 314] on button "Volgende vraag" at bounding box center [442, 321] width 281 height 19
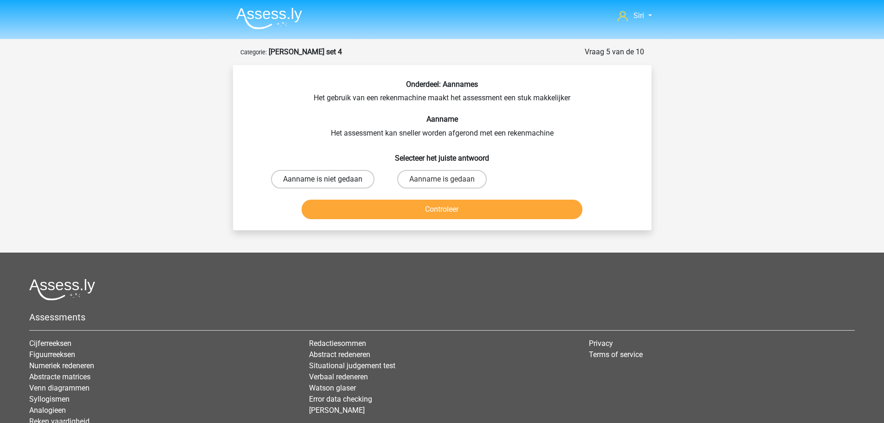
click at [346, 174] on label "Aanname is niet gedaan" at bounding box center [323, 179] width 104 height 19
click at [329, 179] on input "Aanname is niet gedaan" at bounding box center [326, 182] width 6 height 6
radio input "true"
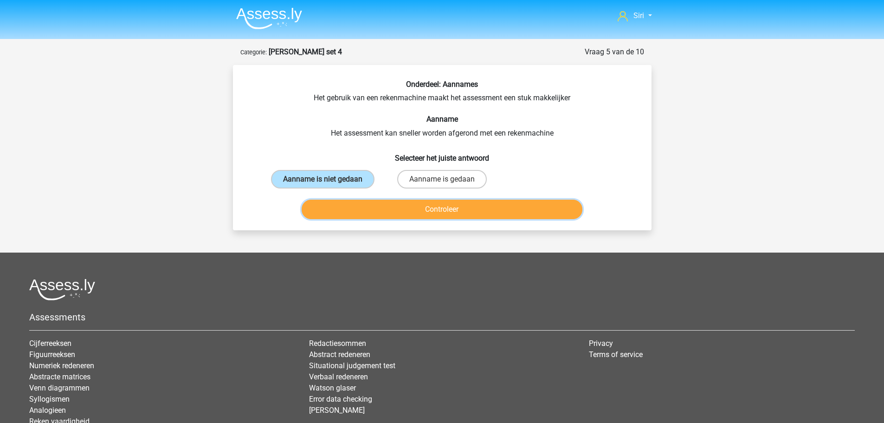
click at [354, 205] on button "Controleer" at bounding box center [442, 209] width 281 height 19
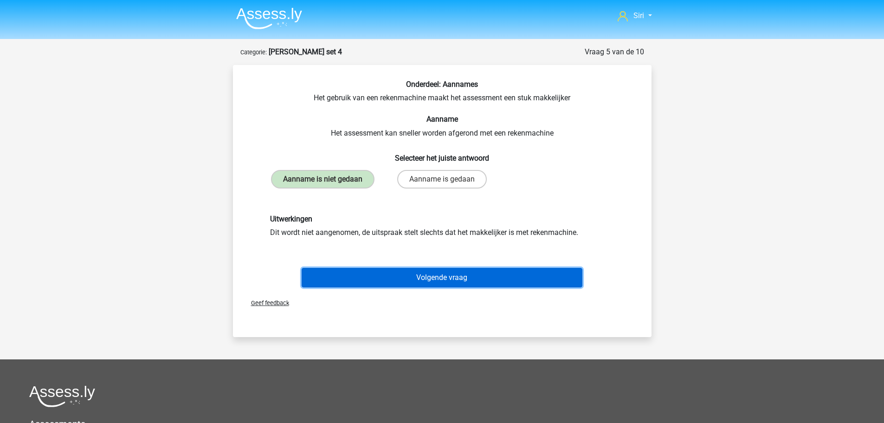
click at [364, 274] on button "Volgende vraag" at bounding box center [442, 277] width 281 height 19
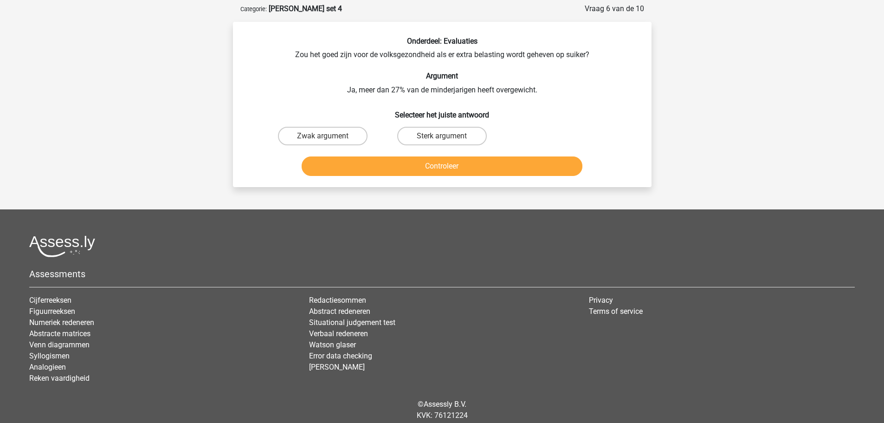
scroll to position [46, 0]
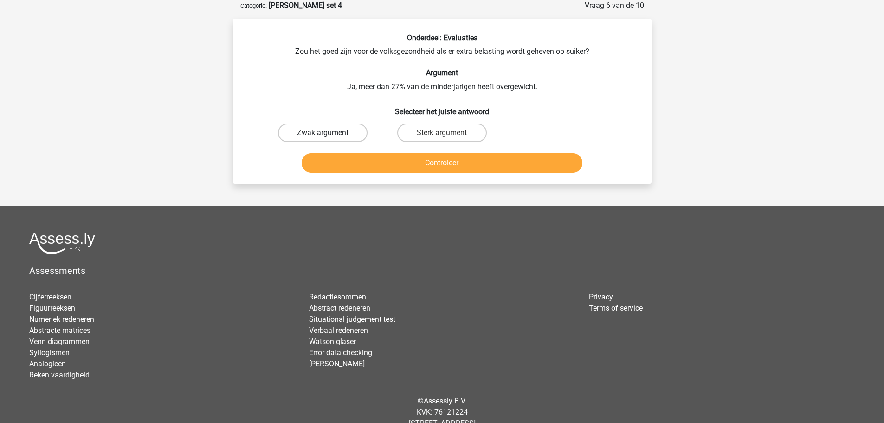
click at [310, 135] on label "Zwak argument" at bounding box center [323, 132] width 90 height 19
click at [323, 135] on input "Zwak argument" at bounding box center [326, 136] width 6 height 6
radio input "true"
click at [338, 162] on button "Controleer" at bounding box center [442, 162] width 281 height 19
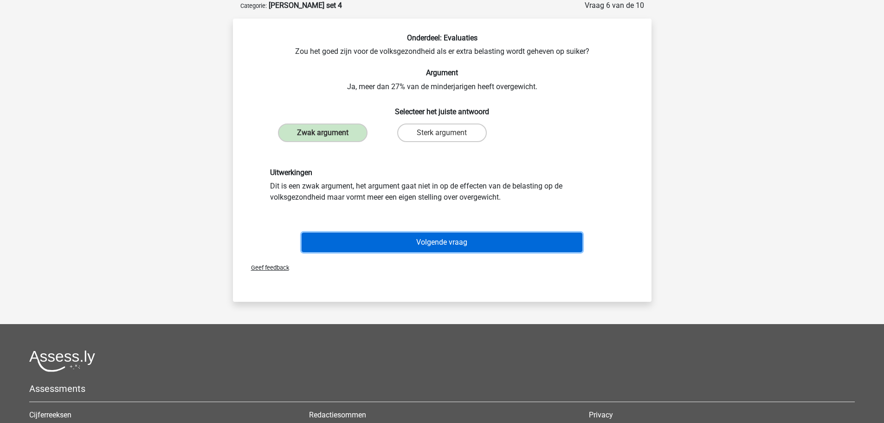
click at [358, 250] on button "Volgende vraag" at bounding box center [442, 242] width 281 height 19
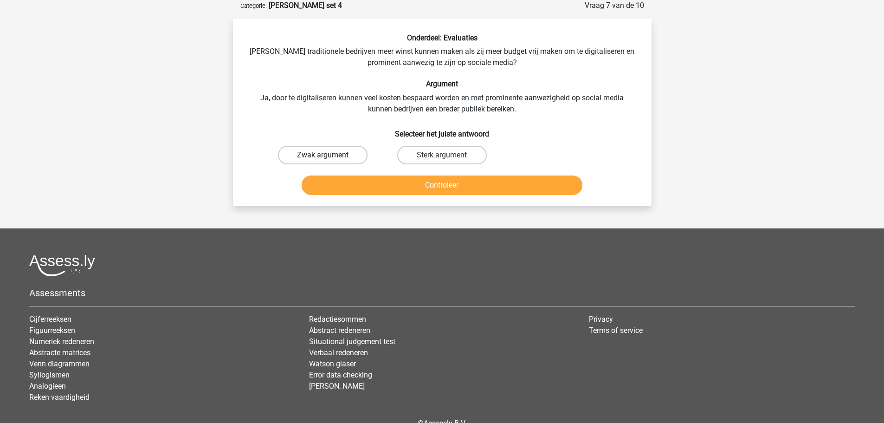
click at [337, 160] on label "Zwak argument" at bounding box center [323, 155] width 90 height 19
click at [329, 160] on input "Zwak argument" at bounding box center [326, 158] width 6 height 6
radio input "true"
click at [338, 179] on button "Controleer" at bounding box center [442, 184] width 281 height 19
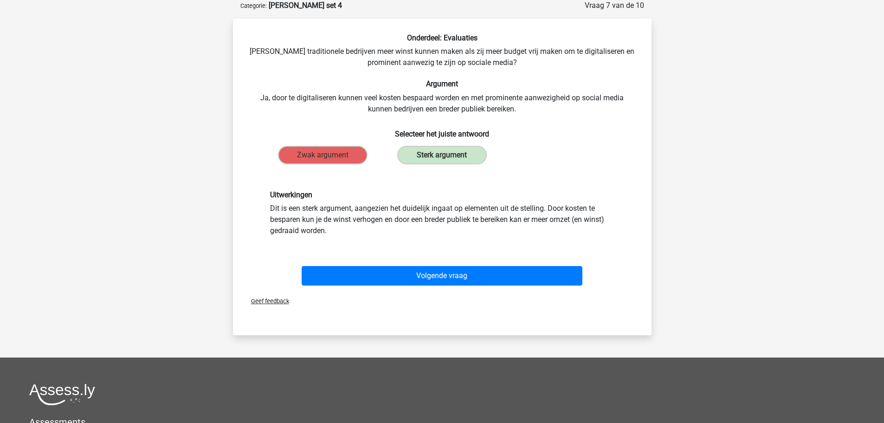
drag, startPoint x: 400, startPoint y: 211, endPoint x: 443, endPoint y: 227, distance: 46.1
click at [443, 227] on div "Uitwerkingen Dit is een sterk argument, aangezien het duidelijk ingaat op eleme…" at bounding box center [442, 213] width 358 height 46
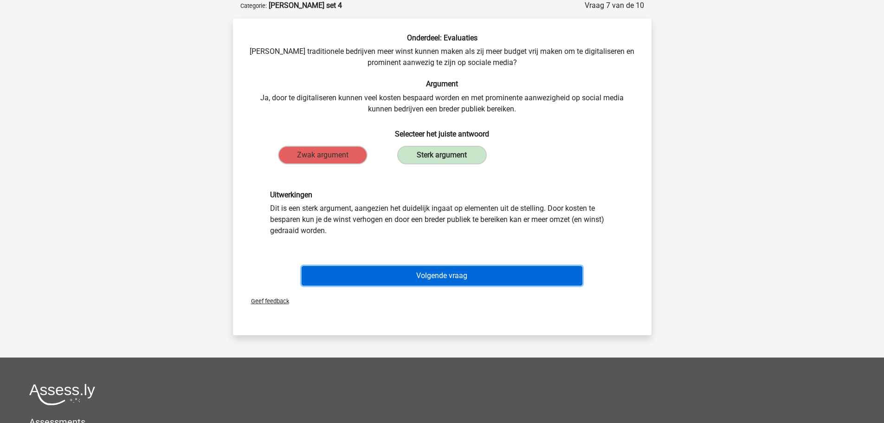
click at [435, 270] on button "Volgende vraag" at bounding box center [442, 275] width 281 height 19
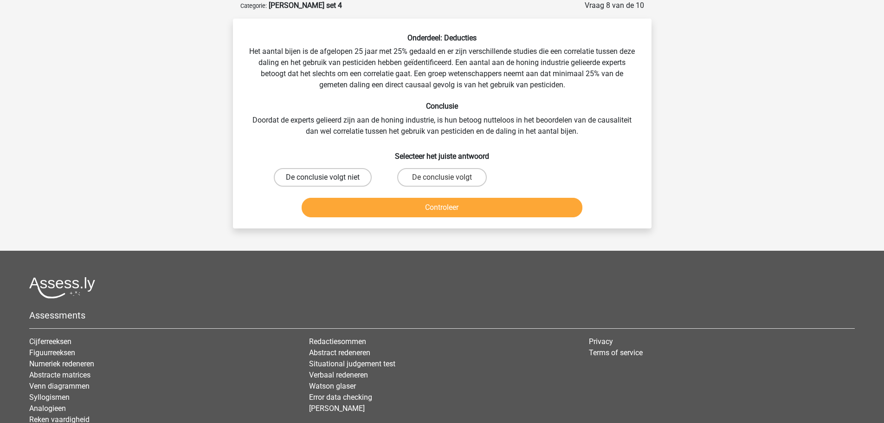
click at [322, 172] on label "De conclusie volgt niet" at bounding box center [323, 177] width 98 height 19
click at [323, 177] on input "De conclusie volgt niet" at bounding box center [326, 180] width 6 height 6
radio input "true"
click at [331, 198] on button "Controleer" at bounding box center [442, 207] width 281 height 19
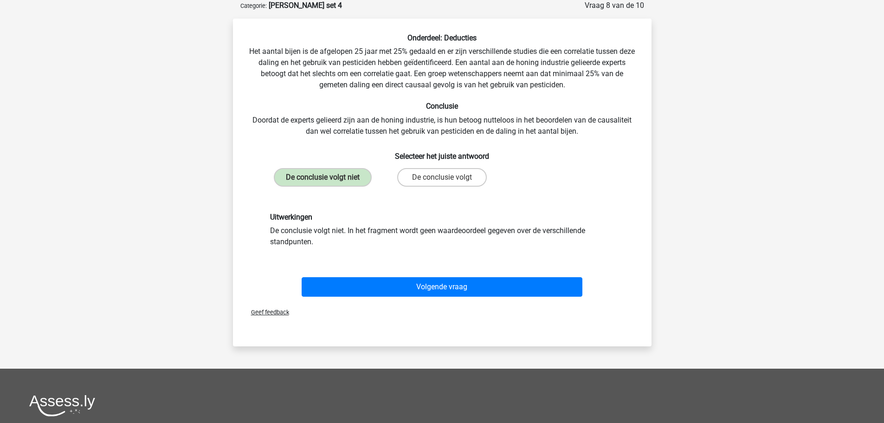
click at [341, 272] on div "Volgende vraag" at bounding box center [442, 285] width 389 height 31
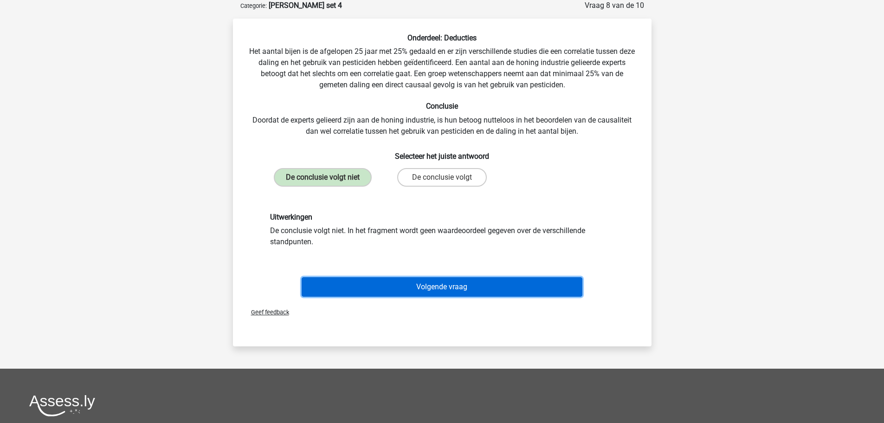
click at [337, 285] on button "Volgende vraag" at bounding box center [442, 286] width 281 height 19
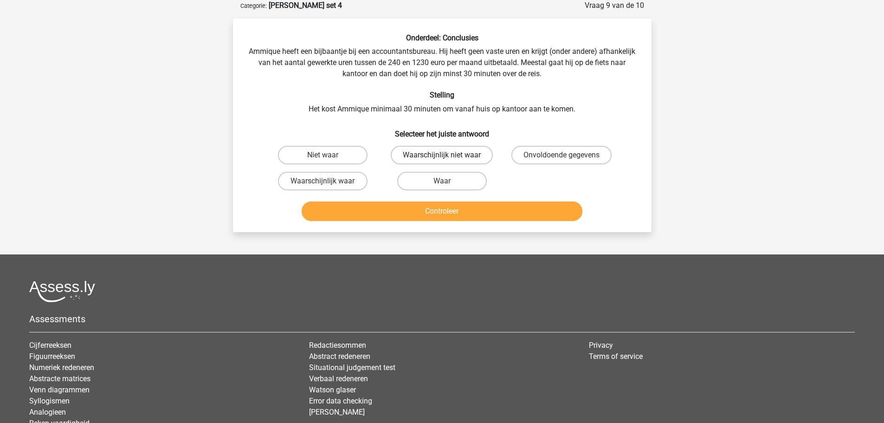
click at [457, 155] on label "Waarschijnlijk niet waar" at bounding box center [442, 155] width 102 height 19
click at [448, 155] on input "Waarschijnlijk niet waar" at bounding box center [445, 158] width 6 height 6
radio input "true"
click at [457, 212] on button "Controleer" at bounding box center [442, 210] width 281 height 19
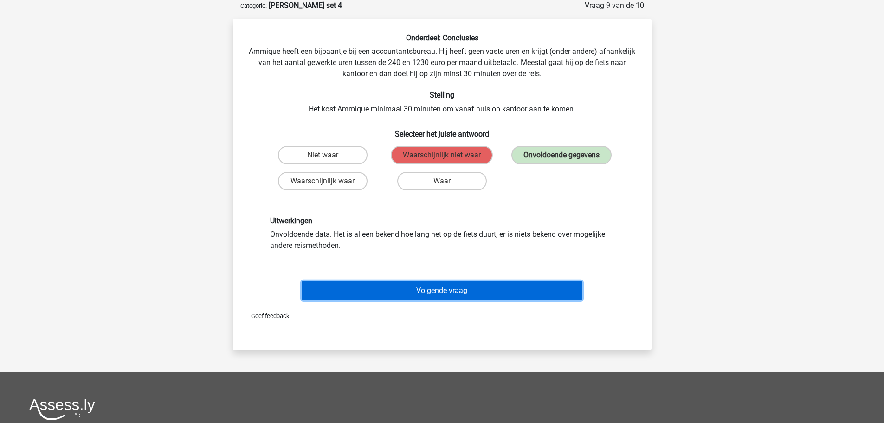
click at [440, 285] on button "Volgende vraag" at bounding box center [442, 290] width 281 height 19
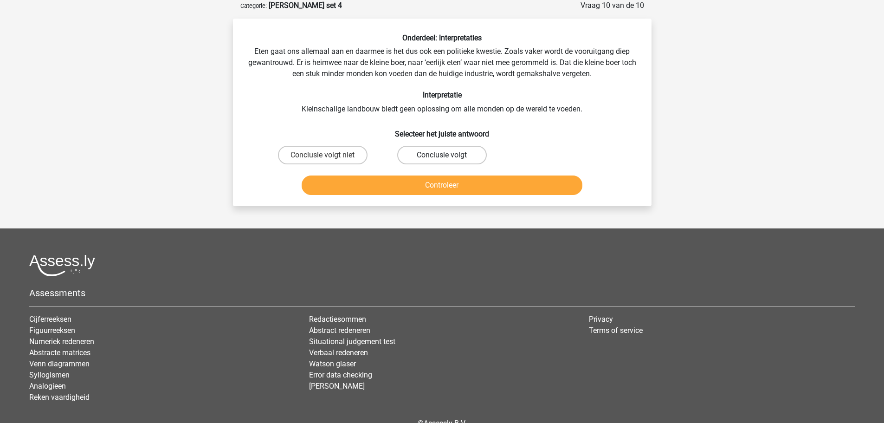
click at [430, 162] on label "Conclusie volgt" at bounding box center [442, 155] width 90 height 19
click at [442, 161] on input "Conclusie volgt" at bounding box center [445, 158] width 6 height 6
radio input "true"
click at [433, 186] on button "Controleer" at bounding box center [442, 184] width 281 height 19
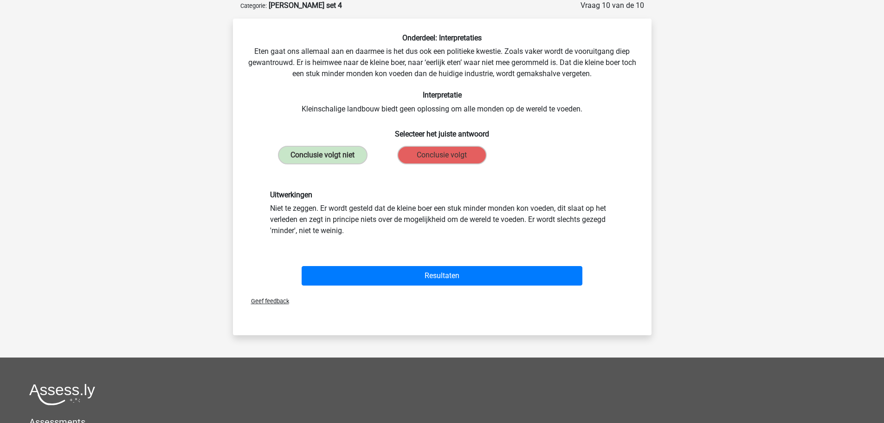
drag, startPoint x: 325, startPoint y: 206, endPoint x: 530, endPoint y: 225, distance: 205.6
click at [530, 225] on div "Uitwerkingen Niet te zeggen. Er wordt gesteld dat de kleine boer een stuk minde…" at bounding box center [442, 213] width 358 height 46
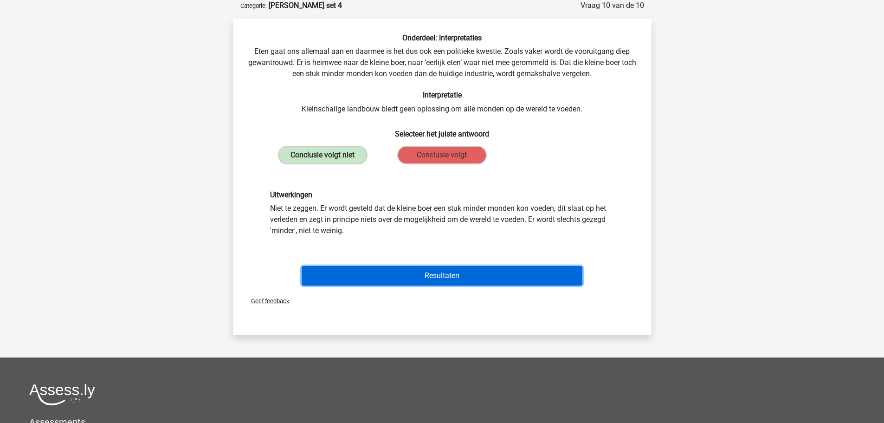
click at [493, 277] on button "Resultaten" at bounding box center [442, 275] width 281 height 19
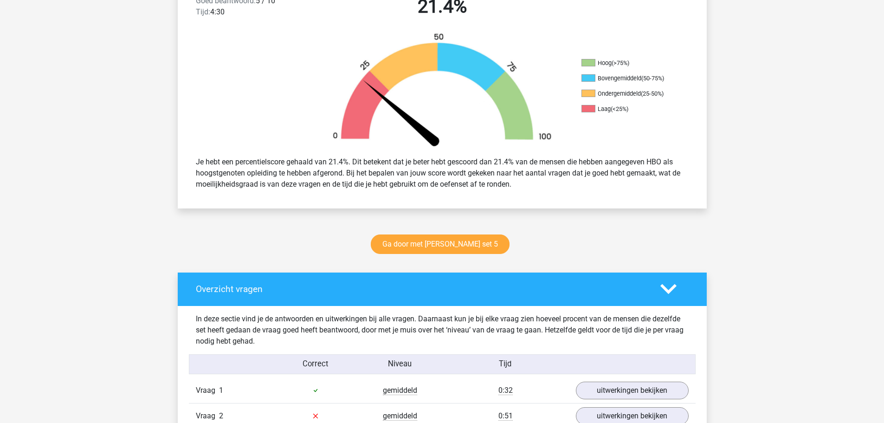
scroll to position [418, 0]
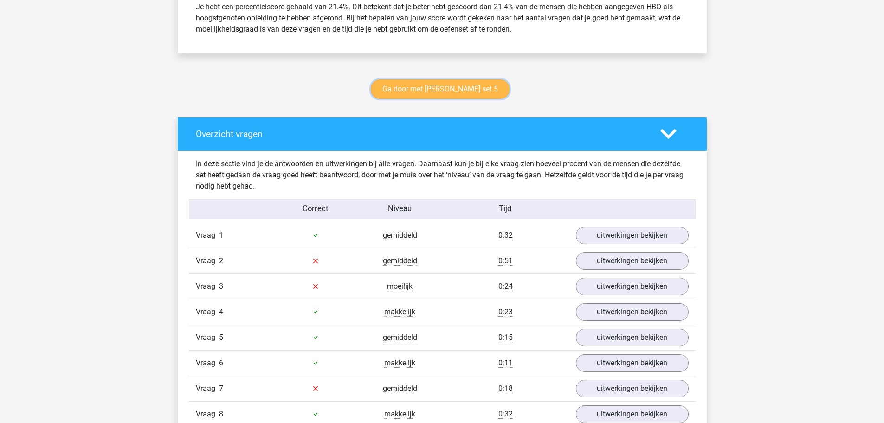
click at [447, 86] on link "Ga door met watson glaser set 5" at bounding box center [440, 88] width 139 height 19
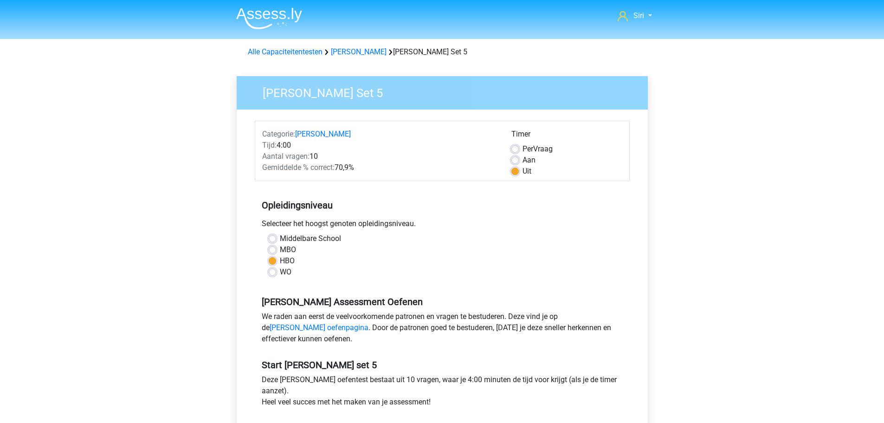
scroll to position [311, 0]
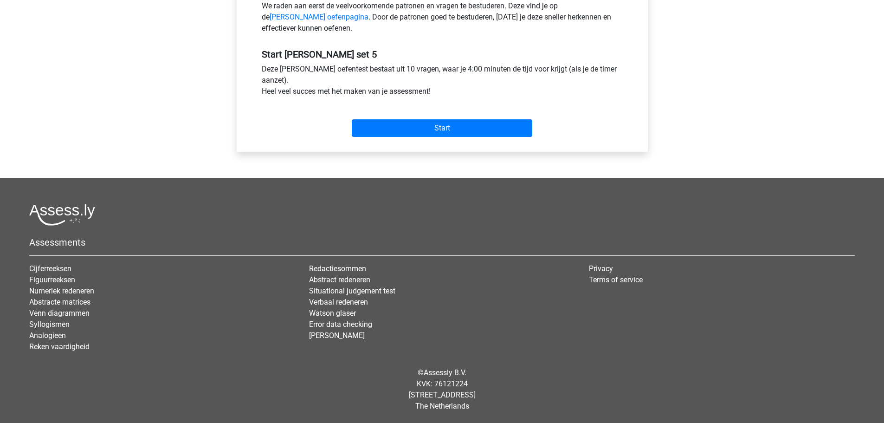
click at [377, 116] on div "Start" at bounding box center [442, 120] width 375 height 32
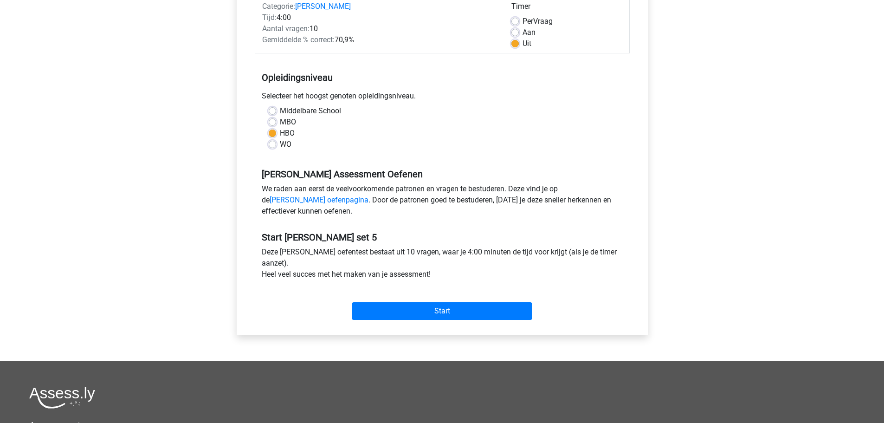
scroll to position [125, 0]
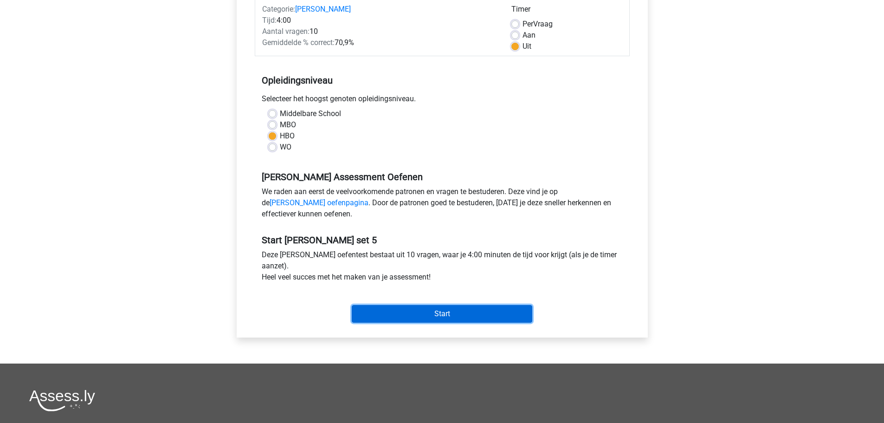
click at [476, 311] on input "Start" at bounding box center [442, 314] width 181 height 18
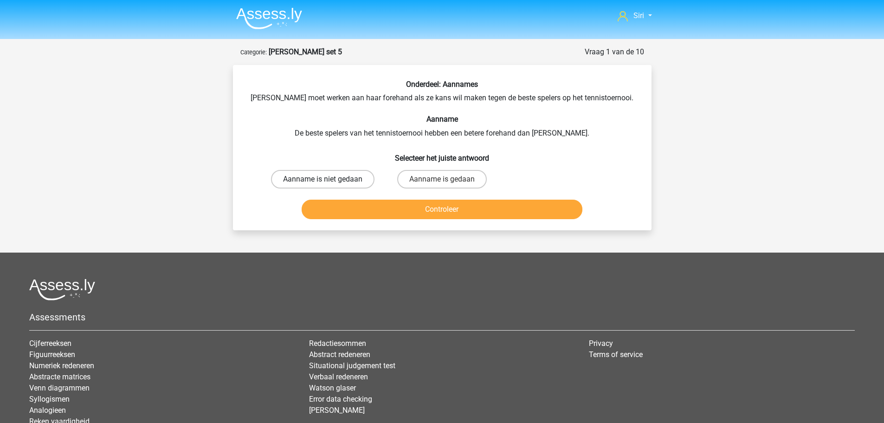
click at [338, 178] on label "Aanname is niet gedaan" at bounding box center [323, 179] width 104 height 19
click at [329, 179] on input "Aanname is niet gedaan" at bounding box center [326, 182] width 6 height 6
radio input "true"
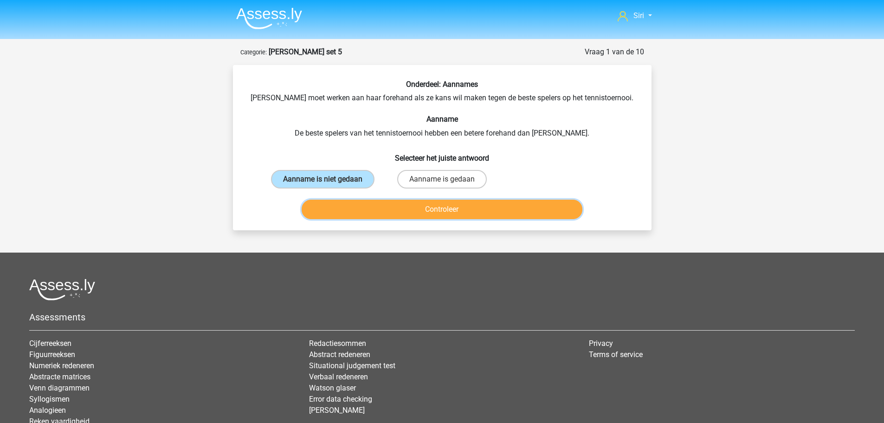
click at [354, 213] on button "Controleer" at bounding box center [442, 209] width 281 height 19
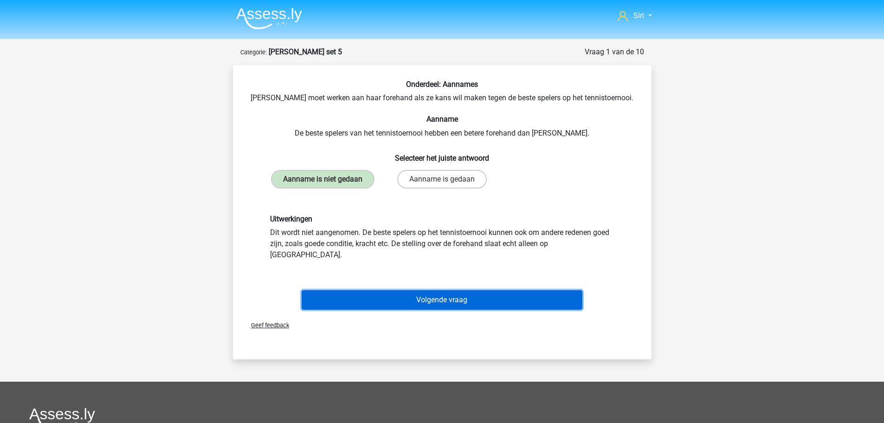
click at [356, 290] on button "Volgende vraag" at bounding box center [442, 299] width 281 height 19
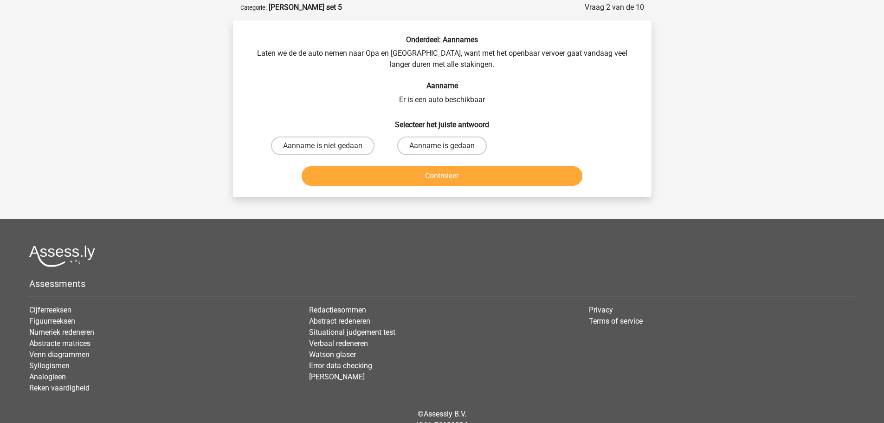
scroll to position [46, 0]
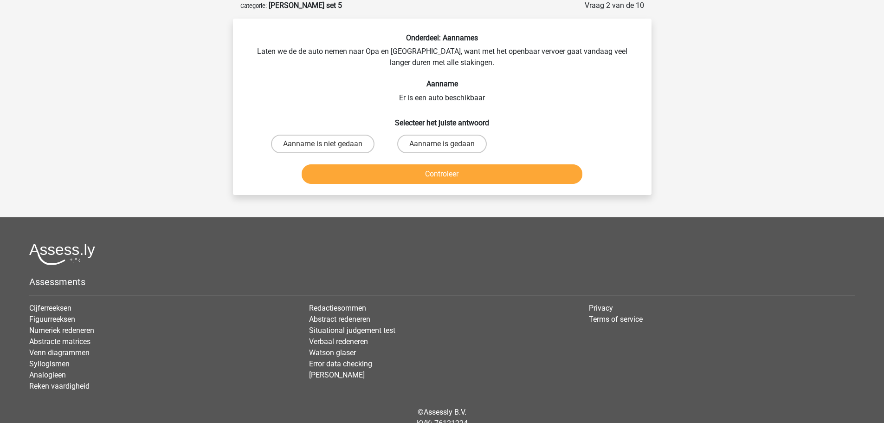
click at [447, 147] on input "Aanname is gedaan" at bounding box center [445, 147] width 6 height 6
radio input "true"
click at [436, 178] on button "Controleer" at bounding box center [442, 173] width 281 height 19
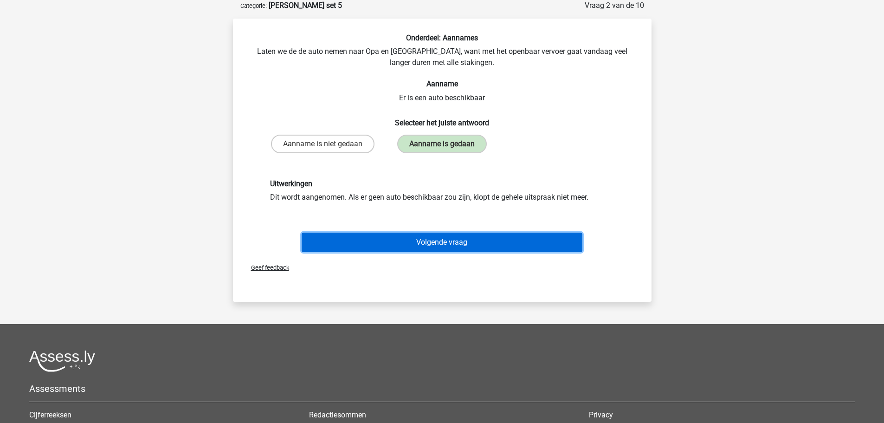
click at [406, 242] on button "Volgende vraag" at bounding box center [442, 242] width 281 height 19
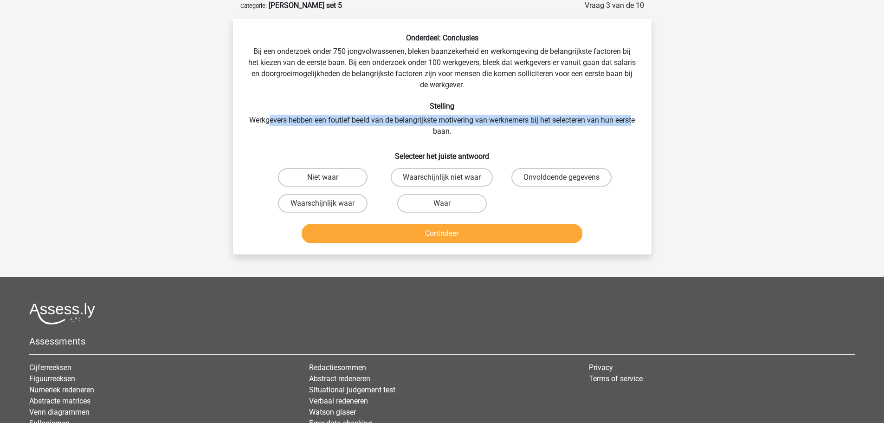
drag, startPoint x: 279, startPoint y: 122, endPoint x: 439, endPoint y: 130, distance: 159.9
click at [439, 130] on div "Onderdeel: Conclusies Bij een onderzoek onder 750 jongvolwassenen, bleken baanz…" at bounding box center [442, 140] width 411 height 214
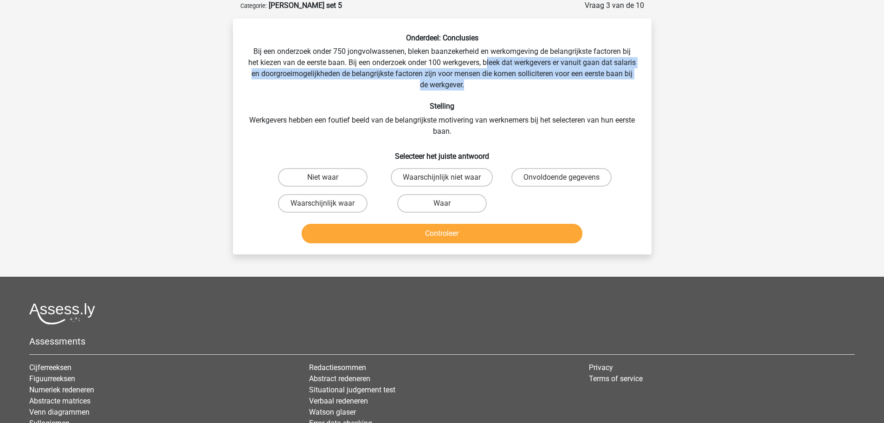
drag, startPoint x: 499, startPoint y: 63, endPoint x: 568, endPoint y: 88, distance: 74.2
click at [568, 88] on div "Onderdeel: Conclusies Bij een onderzoek onder 750 jongvolwassenen, bleken baanz…" at bounding box center [442, 140] width 411 height 214
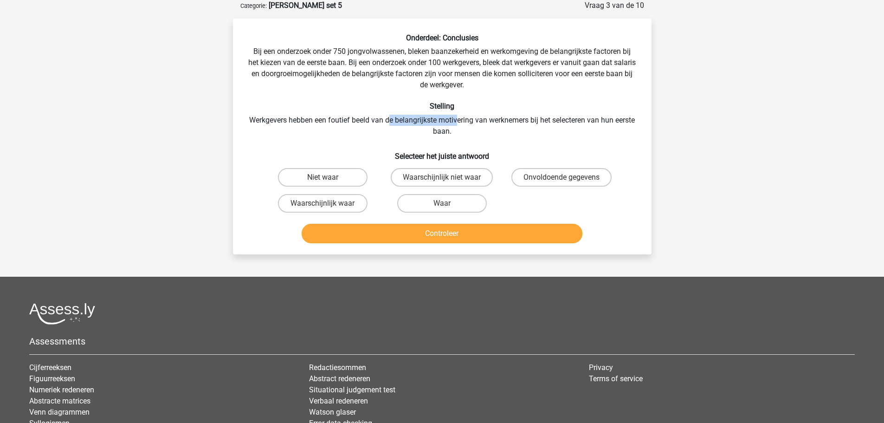
drag, startPoint x: 399, startPoint y: 118, endPoint x: 469, endPoint y: 123, distance: 70.8
click at [469, 123] on div "Onderdeel: Conclusies Bij een onderzoek onder 750 jongvolwassenen, bleken baanz…" at bounding box center [442, 140] width 411 height 214
drag, startPoint x: 494, startPoint y: 121, endPoint x: 496, endPoint y: 131, distance: 10.4
click at [496, 131] on div "Onderdeel: Conclusies Bij een onderzoek onder 750 jongvolwassenen, bleken baanz…" at bounding box center [442, 140] width 411 height 214
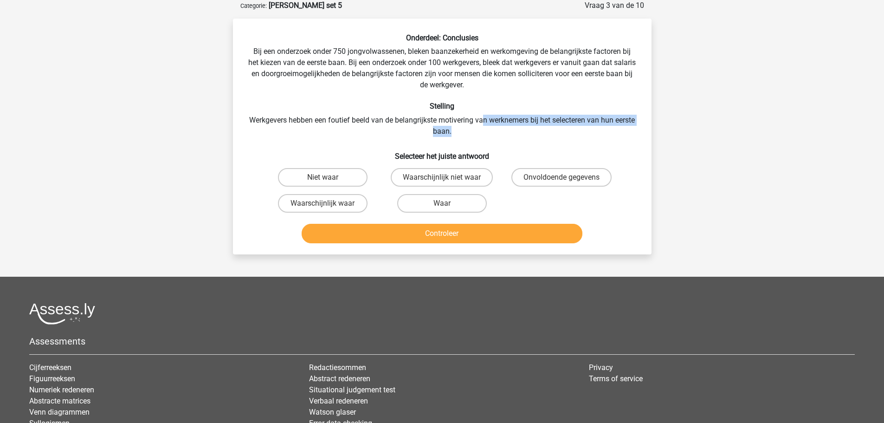
click at [496, 131] on div "Onderdeel: Conclusies Bij een onderzoek onder 750 jongvolwassenen, bleken baanz…" at bounding box center [442, 140] width 411 height 214
click at [341, 205] on label "Waarschijnlijk waar" at bounding box center [323, 203] width 90 height 19
click at [329, 205] on input "Waarschijnlijk waar" at bounding box center [326, 206] width 6 height 6
radio input "true"
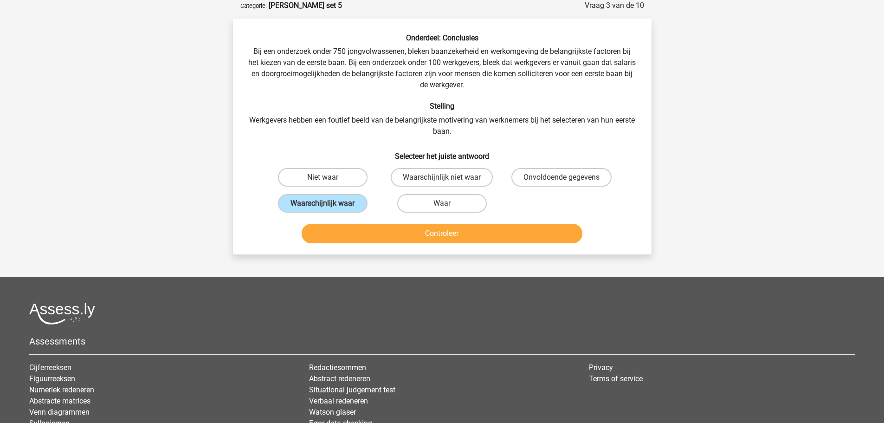
click at [357, 222] on div "Controleer" at bounding box center [442, 231] width 389 height 31
click at [360, 231] on button "Controleer" at bounding box center [442, 233] width 281 height 19
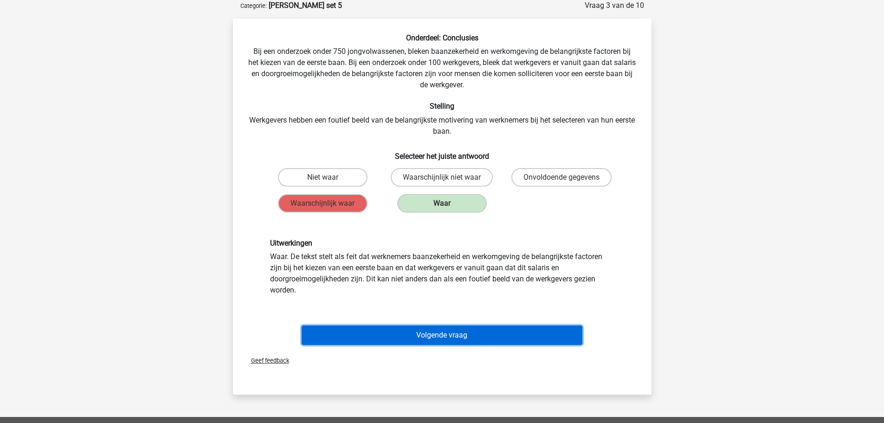
click at [350, 334] on button "Volgende vraag" at bounding box center [442, 334] width 281 height 19
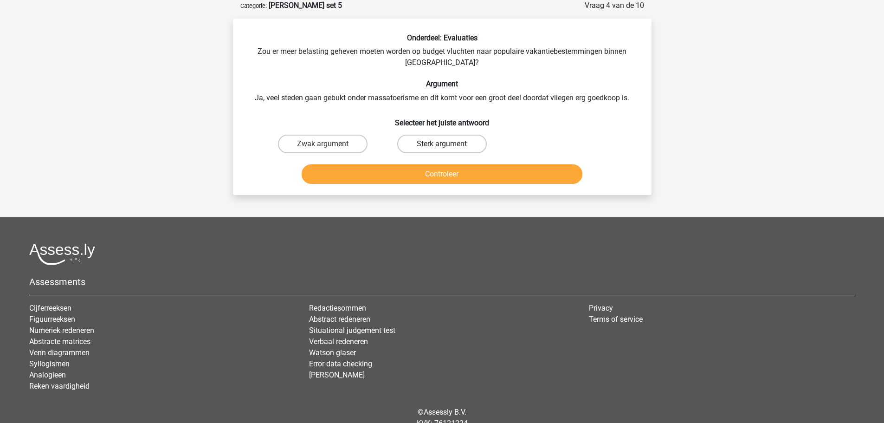
click at [428, 142] on label "Sterk argument" at bounding box center [442, 144] width 90 height 19
click at [442, 144] on input "Sterk argument" at bounding box center [445, 147] width 6 height 6
radio input "true"
click at [421, 184] on div "Controleer" at bounding box center [442, 175] width 358 height 23
click at [425, 176] on button "Controleer" at bounding box center [442, 173] width 281 height 19
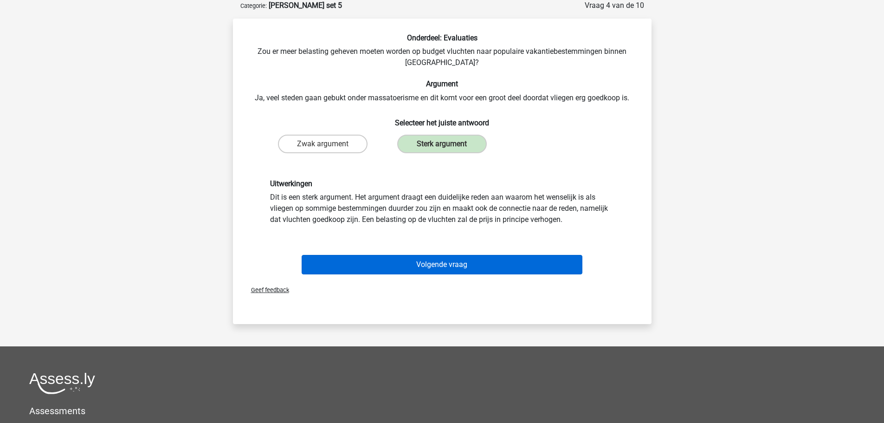
click at [397, 256] on div "Volgende vraag" at bounding box center [442, 262] width 389 height 31
click at [396, 258] on button "Volgende vraag" at bounding box center [442, 264] width 281 height 19
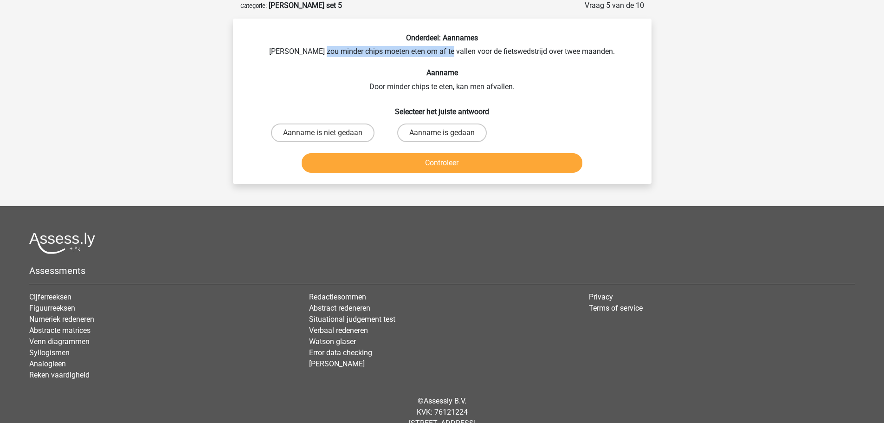
drag, startPoint x: 337, startPoint y: 52, endPoint x: 458, endPoint y: 52, distance: 120.7
click at [458, 52] on div "Onderdeel: Aannames Chris zou minder chips moeten eten om af te vallen voor de …" at bounding box center [442, 104] width 411 height 143
click at [425, 134] on label "Aanname is gedaan" at bounding box center [442, 132] width 90 height 19
click at [442, 134] on input "Aanname is gedaan" at bounding box center [445, 136] width 6 height 6
radio input "true"
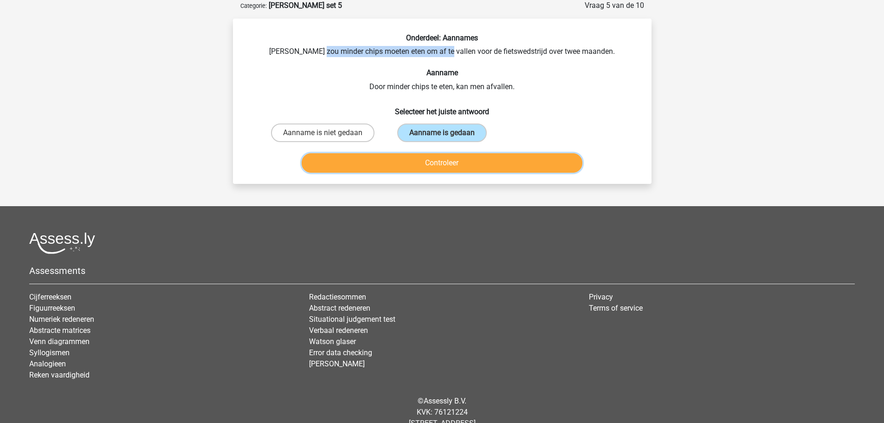
click at [424, 162] on button "Controleer" at bounding box center [442, 162] width 281 height 19
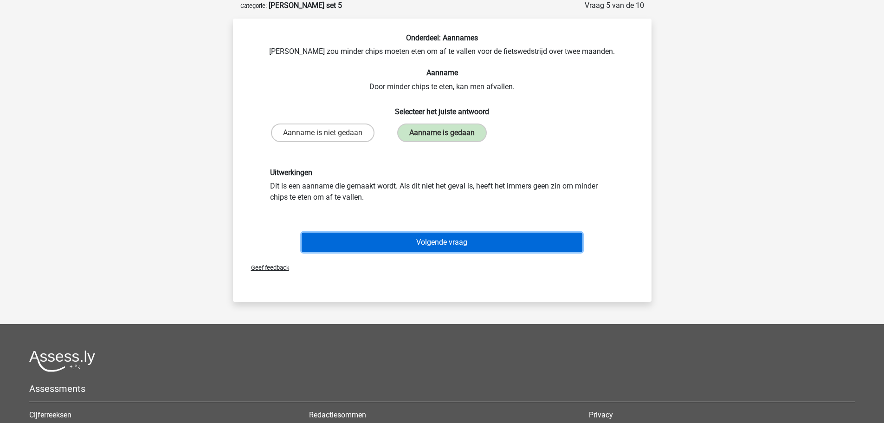
click at [402, 242] on button "Volgende vraag" at bounding box center [442, 242] width 281 height 19
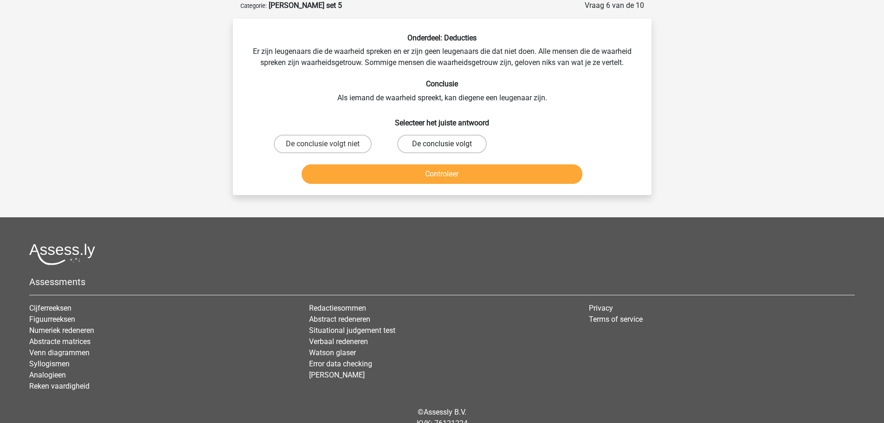
drag, startPoint x: 441, startPoint y: 142, endPoint x: 419, endPoint y: 143, distance: 22.8
click at [437, 144] on label "De conclusie volgt" at bounding box center [442, 144] width 90 height 19
click at [442, 144] on input "De conclusie volgt" at bounding box center [445, 147] width 6 height 6
radio input "true"
click at [414, 172] on button "Controleer" at bounding box center [442, 173] width 281 height 19
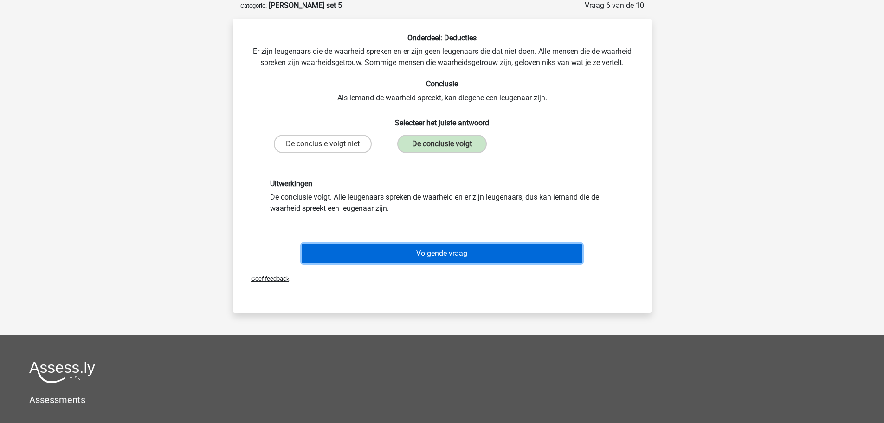
click at [417, 255] on button "Volgende vraag" at bounding box center [442, 253] width 281 height 19
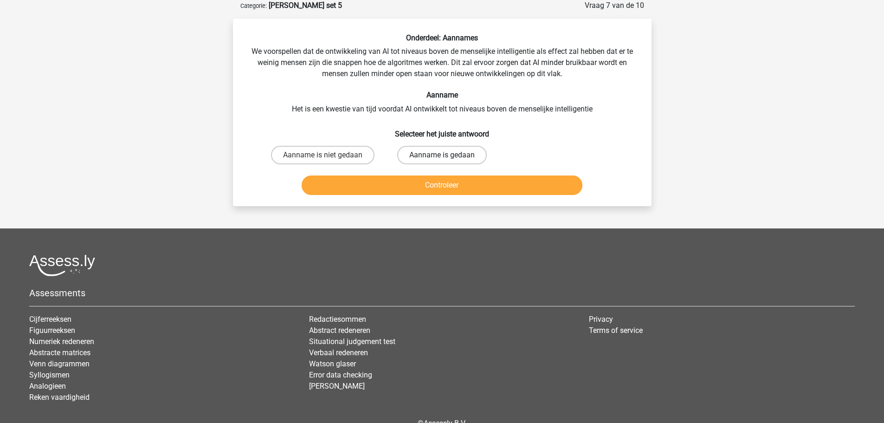
click at [433, 152] on label "Aanname is gedaan" at bounding box center [442, 155] width 90 height 19
click at [442, 155] on input "Aanname is gedaan" at bounding box center [445, 158] width 6 height 6
radio input "true"
click at [430, 187] on button "Controleer" at bounding box center [442, 184] width 281 height 19
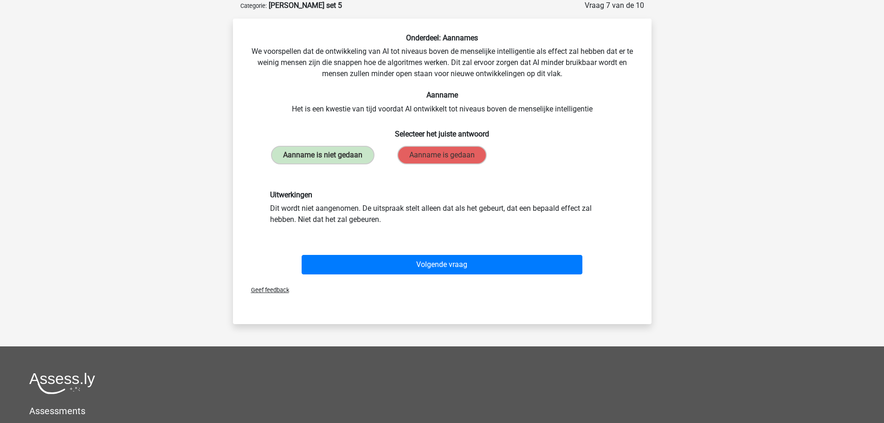
drag, startPoint x: 363, startPoint y: 208, endPoint x: 362, endPoint y: 222, distance: 14.0
click at [362, 222] on div "Uitwerkingen Dit wordt niet aangenomen. De uitspraak stelt alleen dat als het g…" at bounding box center [442, 207] width 358 height 35
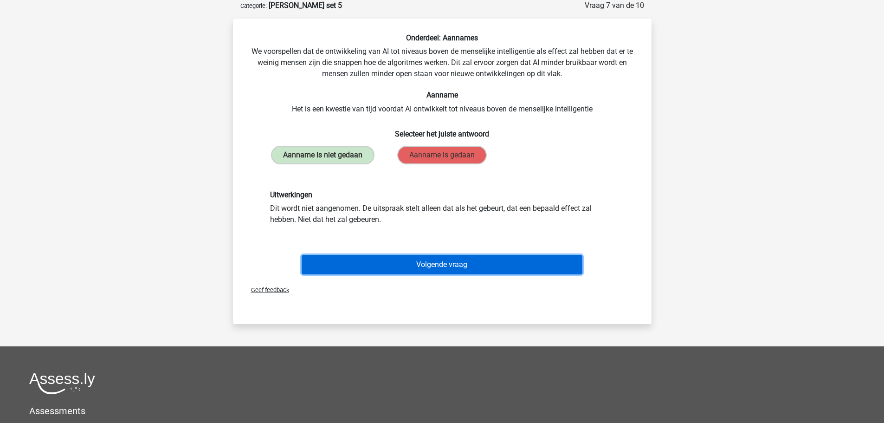
click at [397, 269] on button "Volgende vraag" at bounding box center [442, 264] width 281 height 19
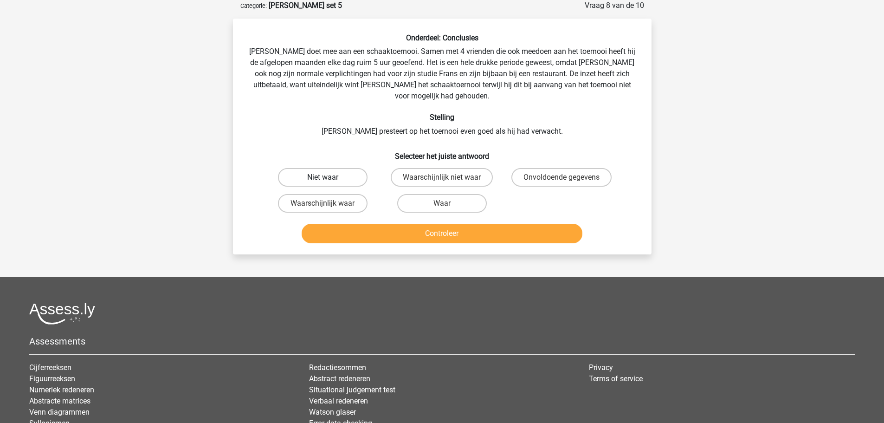
click at [345, 169] on label "Niet waar" at bounding box center [323, 177] width 90 height 19
click at [329, 177] on input "Niet waar" at bounding box center [326, 180] width 6 height 6
radio input "true"
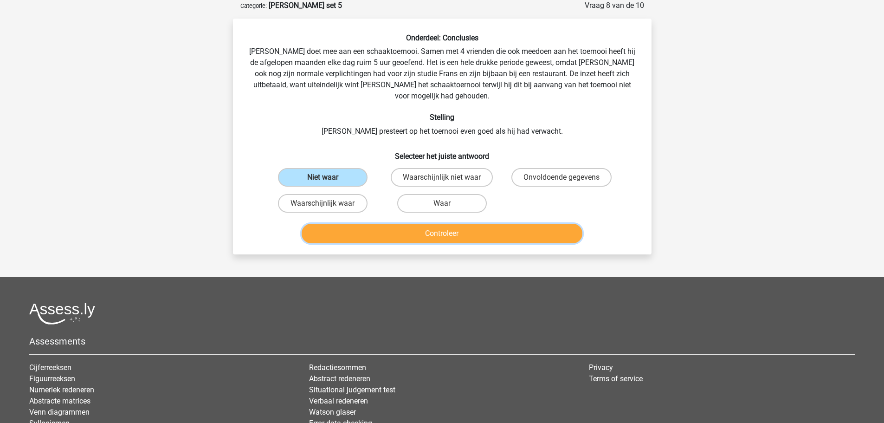
click at [370, 227] on button "Controleer" at bounding box center [442, 233] width 281 height 19
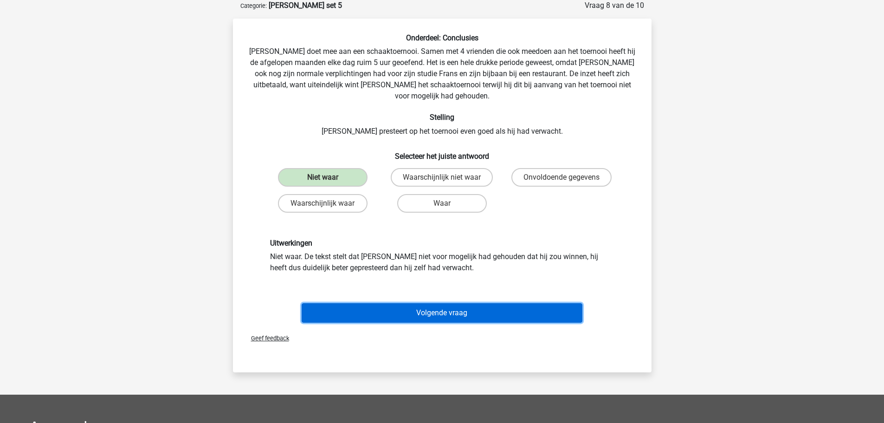
click at [373, 303] on button "Volgende vraag" at bounding box center [442, 312] width 281 height 19
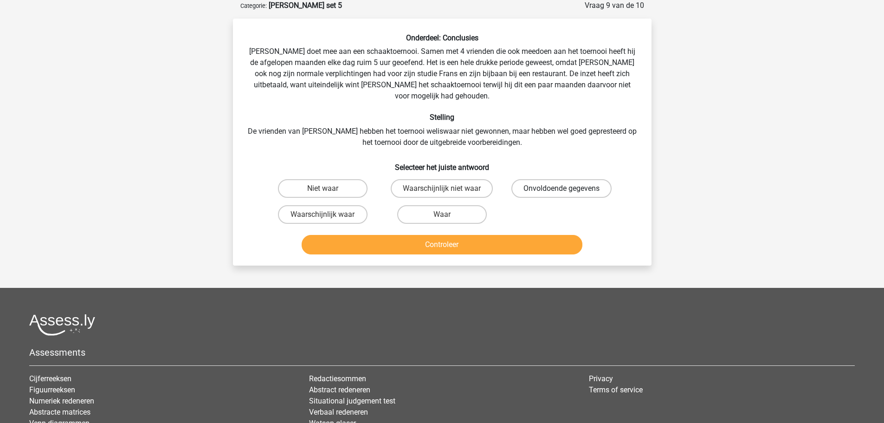
click at [544, 185] on label "Onvoldoende gegevens" at bounding box center [562, 188] width 100 height 19
click at [562, 188] on input "Onvoldoende gegevens" at bounding box center [565, 191] width 6 height 6
radio input "true"
click at [536, 238] on button "Controleer" at bounding box center [442, 244] width 281 height 19
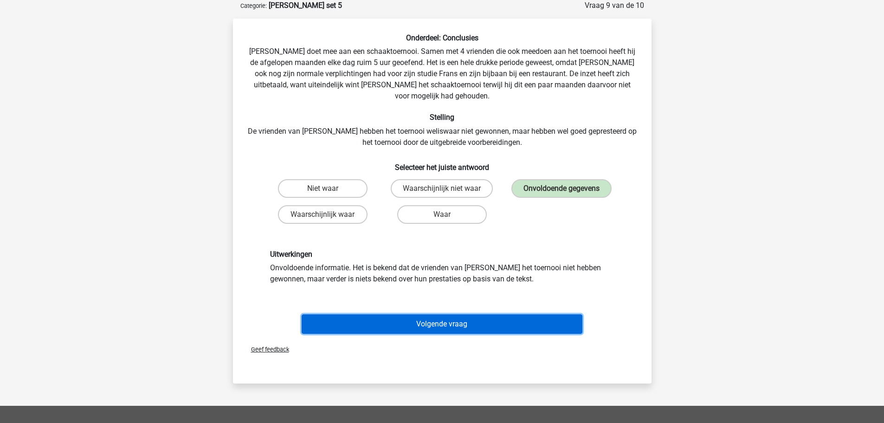
click at [497, 314] on button "Volgende vraag" at bounding box center [442, 323] width 281 height 19
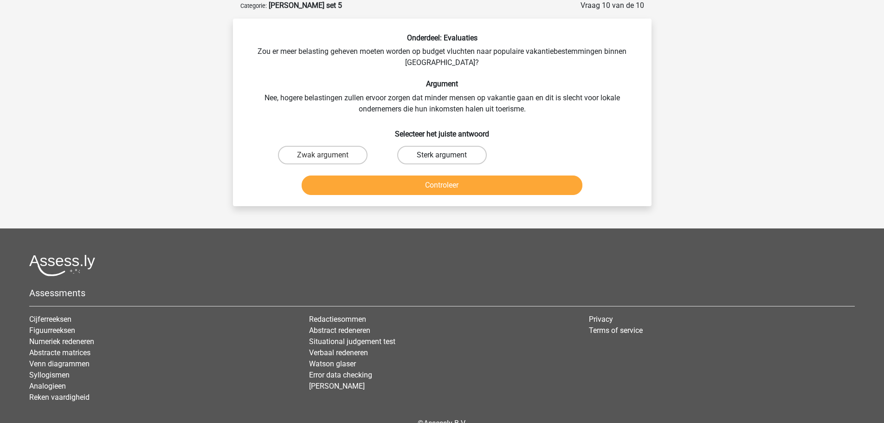
click at [443, 146] on label "Sterk argument" at bounding box center [442, 155] width 90 height 19
click at [443, 155] on input "Sterk argument" at bounding box center [445, 158] width 6 height 6
radio input "true"
click at [438, 189] on button "Controleer" at bounding box center [442, 184] width 281 height 19
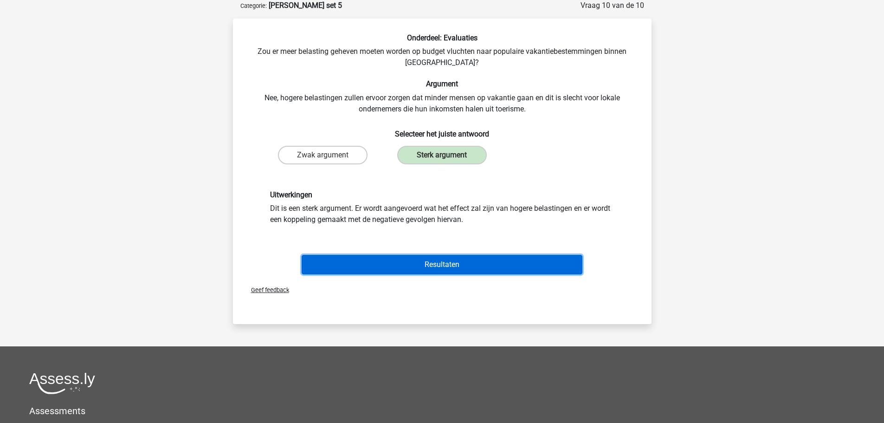
click at [527, 262] on button "Resultaten" at bounding box center [442, 264] width 281 height 19
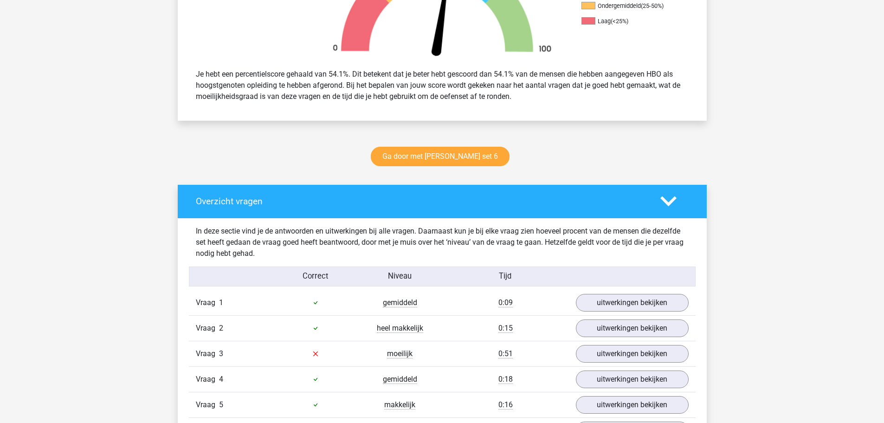
scroll to position [279, 0]
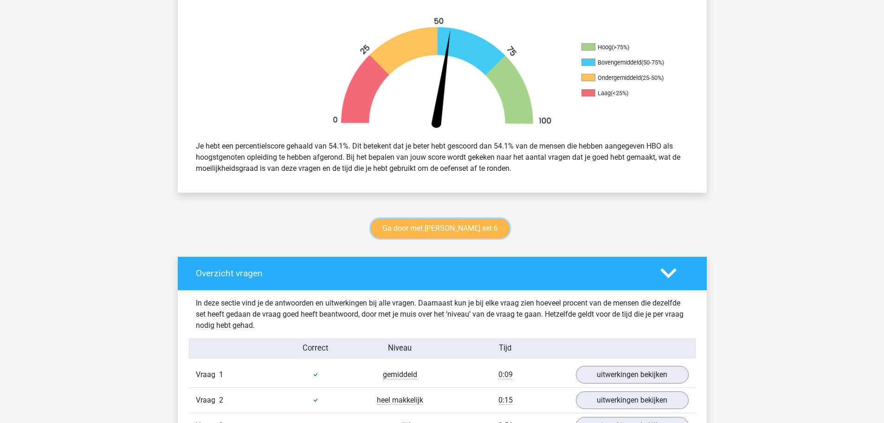
click at [455, 231] on link "Ga door met [PERSON_NAME] set 6" at bounding box center [440, 228] width 139 height 19
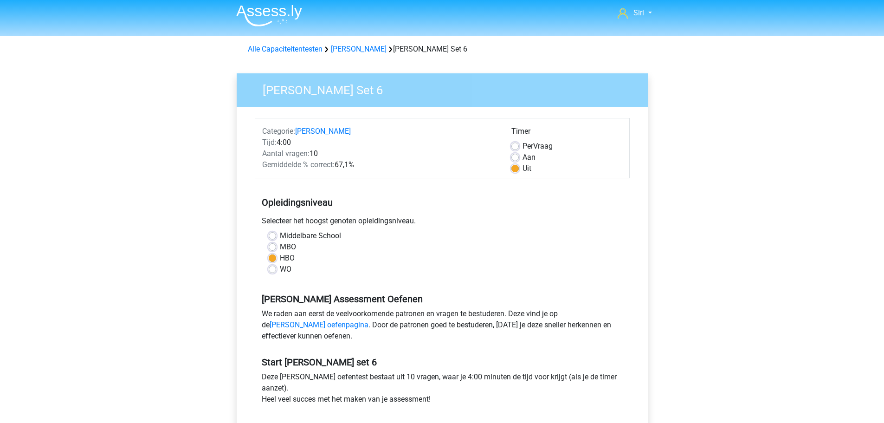
scroll to position [139, 0]
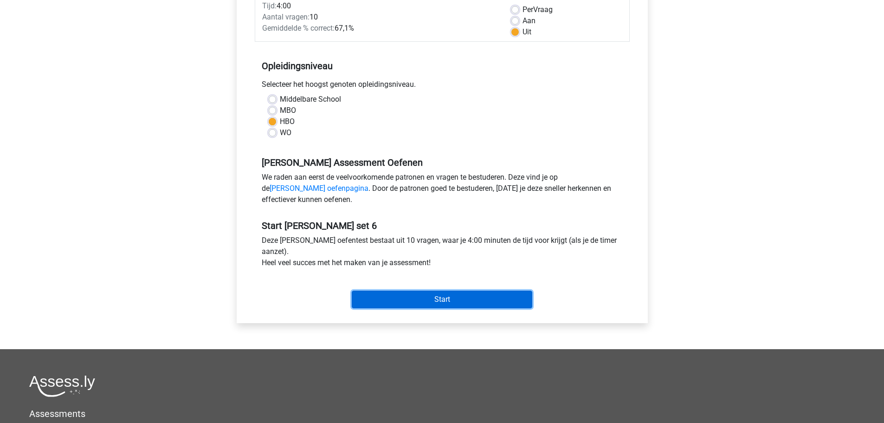
click at [422, 301] on input "Start" at bounding box center [442, 300] width 181 height 18
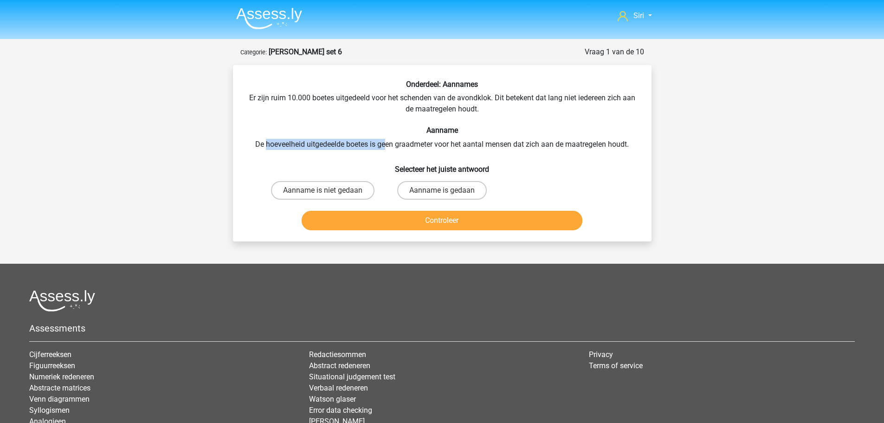
drag, startPoint x: 265, startPoint y: 145, endPoint x: 389, endPoint y: 143, distance: 124.0
click at [389, 143] on div "Onderdeel: Aannames Er zijn ruim 10.000 boetes uitgedeeld voor het schenden van…" at bounding box center [442, 157] width 411 height 154
click at [442, 193] on input "Aanname is gedaan" at bounding box center [445, 193] width 6 height 6
radio input "true"
click at [439, 229] on button "Controleer" at bounding box center [442, 220] width 281 height 19
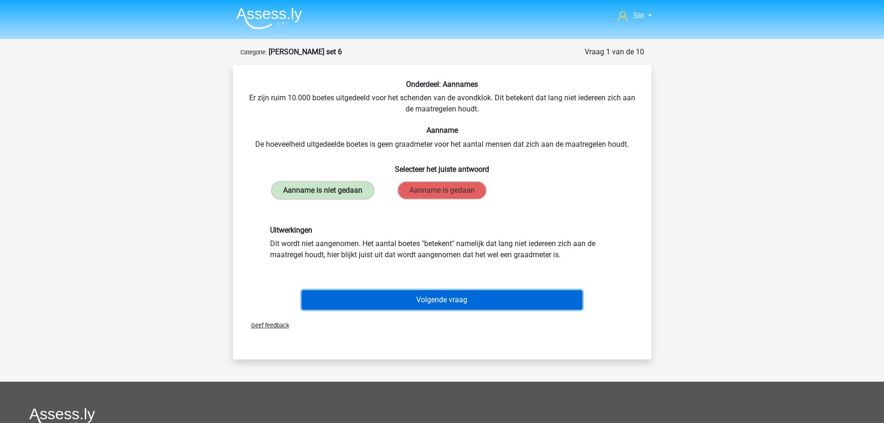
click at [442, 300] on button "Volgende vraag" at bounding box center [442, 299] width 281 height 19
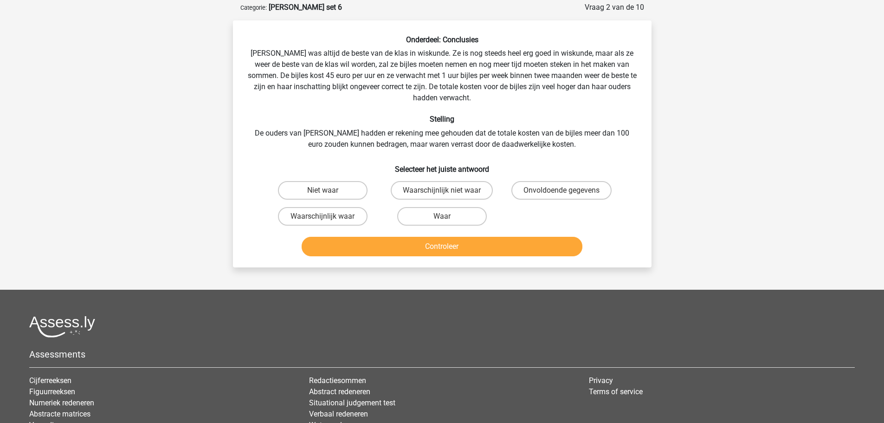
scroll to position [46, 0]
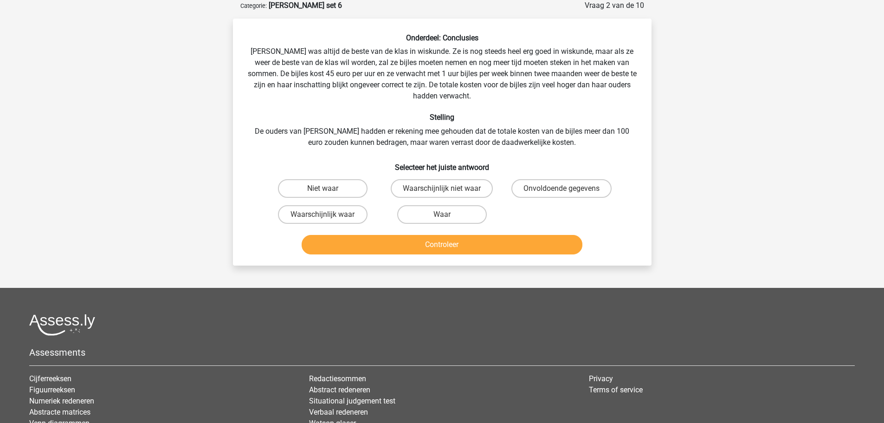
click at [563, 190] on input "Onvoldoende gegevens" at bounding box center [565, 191] width 6 height 6
radio input "true"
click at [545, 246] on button "Controleer" at bounding box center [442, 244] width 281 height 19
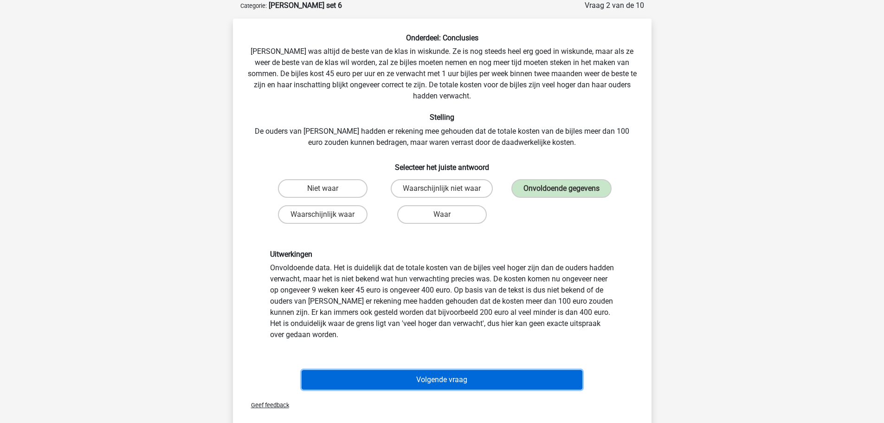
click at [473, 381] on button "Volgende vraag" at bounding box center [442, 379] width 281 height 19
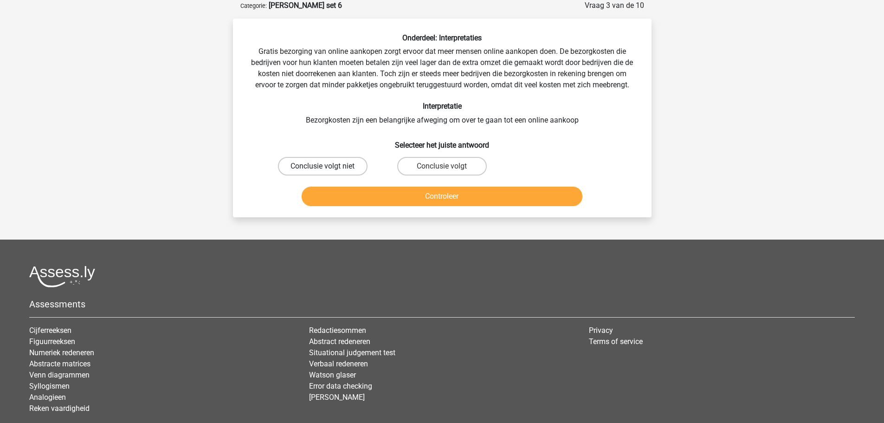
click at [324, 161] on label "Conclusie volgt niet" at bounding box center [323, 166] width 90 height 19
click at [324, 166] on input "Conclusie volgt niet" at bounding box center [326, 169] width 6 height 6
radio input "true"
click at [340, 201] on button "Controleer" at bounding box center [442, 196] width 281 height 19
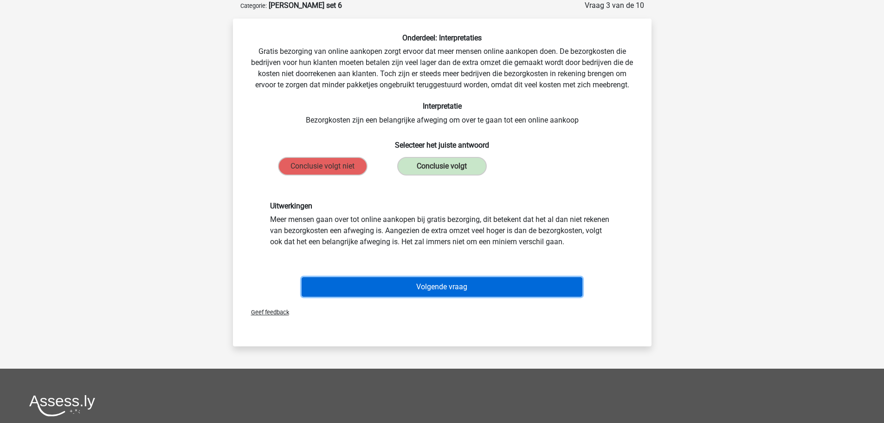
click at [363, 279] on button "Volgende vraag" at bounding box center [442, 286] width 281 height 19
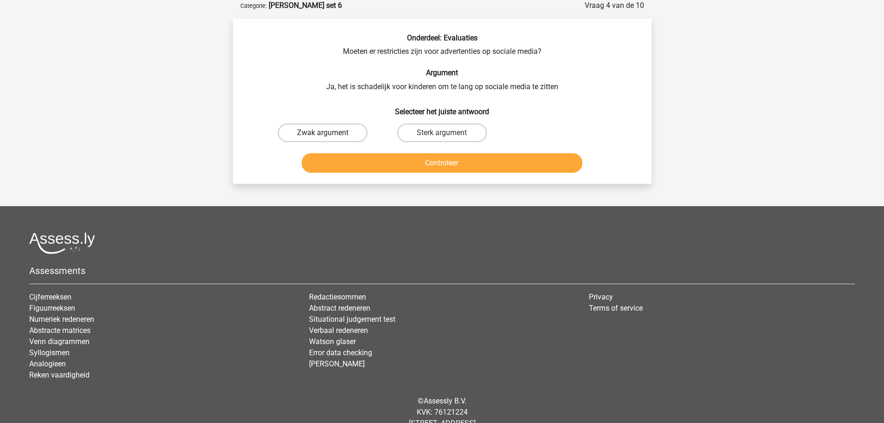
click at [321, 128] on label "Zwak argument" at bounding box center [323, 132] width 90 height 19
click at [323, 133] on input "Zwak argument" at bounding box center [326, 136] width 6 height 6
radio input "true"
click at [368, 166] on button "Controleer" at bounding box center [442, 162] width 281 height 19
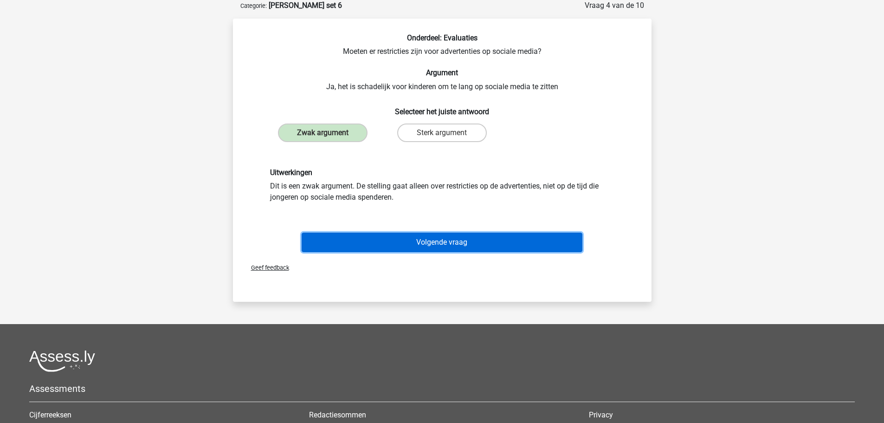
click at [368, 245] on button "Volgende vraag" at bounding box center [442, 242] width 281 height 19
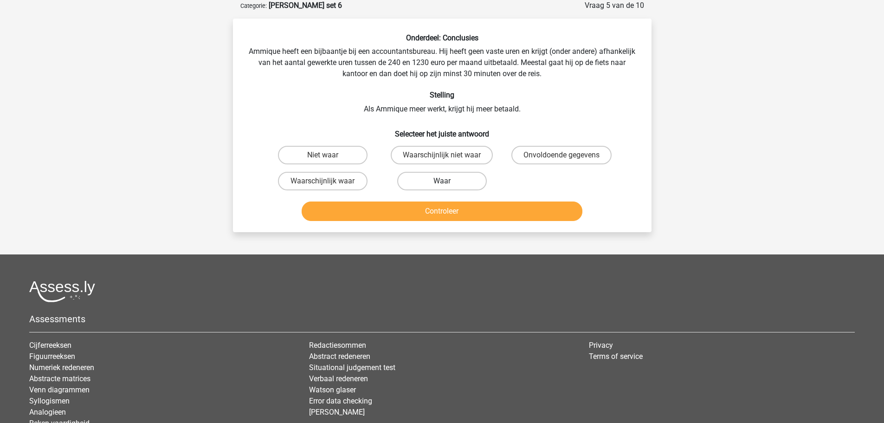
click at [428, 186] on label "Waar" at bounding box center [442, 181] width 90 height 19
click at [442, 186] on input "Waar" at bounding box center [445, 184] width 6 height 6
radio input "true"
click at [429, 211] on button "Controleer" at bounding box center [442, 210] width 281 height 19
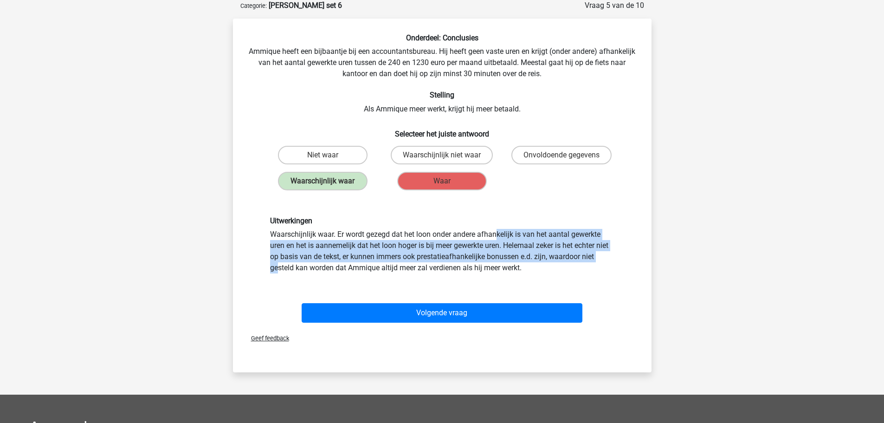
drag, startPoint x: 372, startPoint y: 234, endPoint x: 486, endPoint y: 257, distance: 115.5
click at [486, 257] on div "Uitwerkingen Waarschijnlijk waar. Er wordt gezegd dat het loon onder andere afh…" at bounding box center [442, 244] width 358 height 57
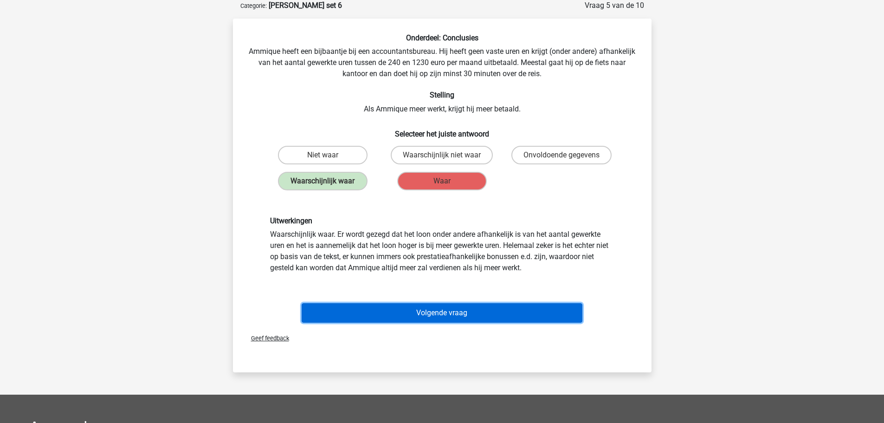
click at [468, 313] on button "Volgende vraag" at bounding box center [442, 312] width 281 height 19
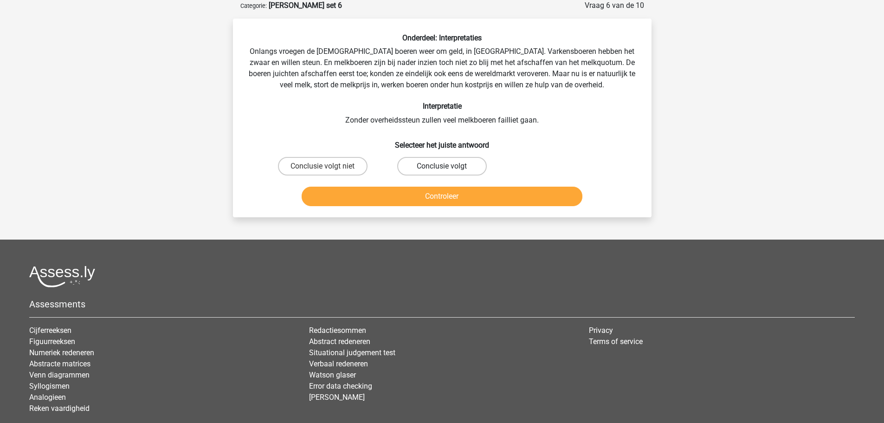
click at [419, 169] on label "Conclusie volgt" at bounding box center [442, 166] width 90 height 19
click at [442, 169] on input "Conclusie volgt" at bounding box center [445, 169] width 6 height 6
radio input "true"
click at [411, 194] on button "Controleer" at bounding box center [442, 196] width 281 height 19
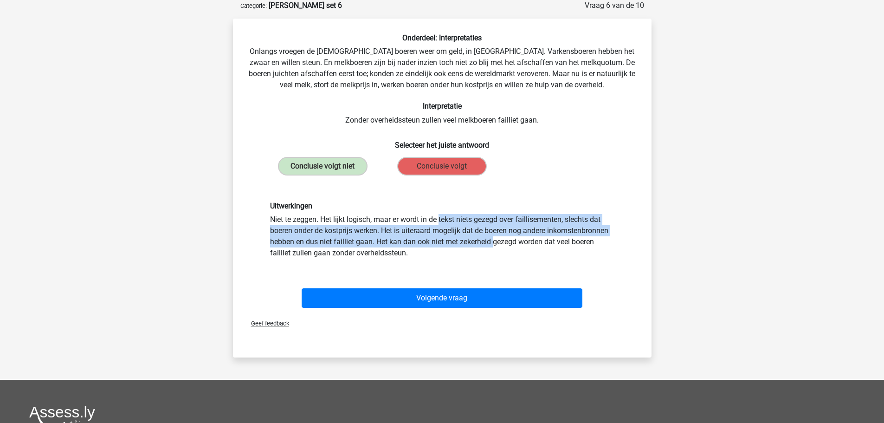
drag, startPoint x: 330, startPoint y: 215, endPoint x: 374, endPoint y: 239, distance: 50.1
click at [373, 239] on div "Uitwerkingen Niet te zeggen. Het lijkt logisch, maar er wordt in de tekst niets…" at bounding box center [442, 229] width 358 height 57
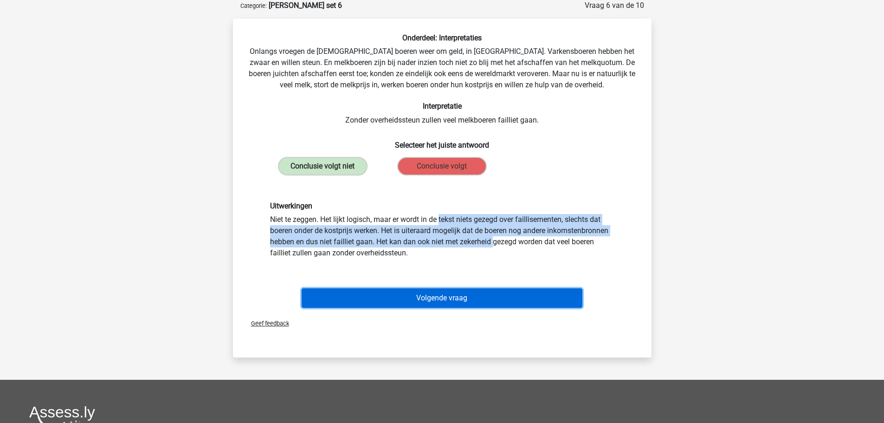
click at [398, 291] on button "Volgende vraag" at bounding box center [442, 297] width 281 height 19
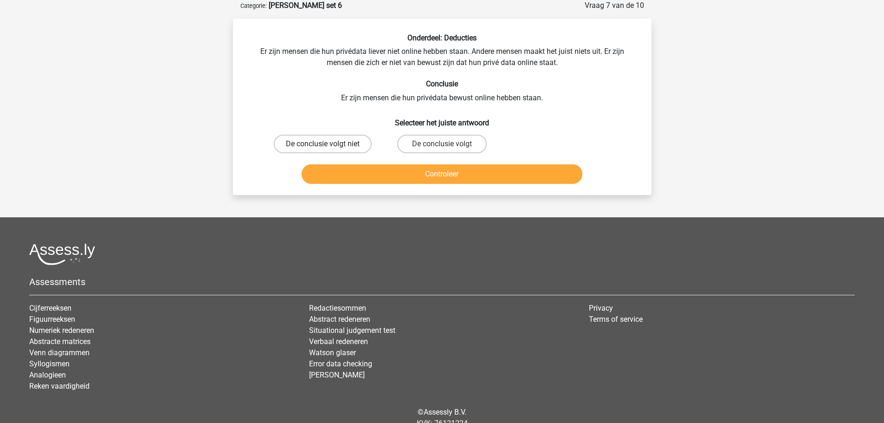
click at [354, 144] on label "De conclusie volgt niet" at bounding box center [323, 144] width 98 height 19
click at [329, 144] on input "De conclusie volgt niet" at bounding box center [326, 147] width 6 height 6
radio input "true"
click at [363, 176] on button "Controleer" at bounding box center [442, 173] width 281 height 19
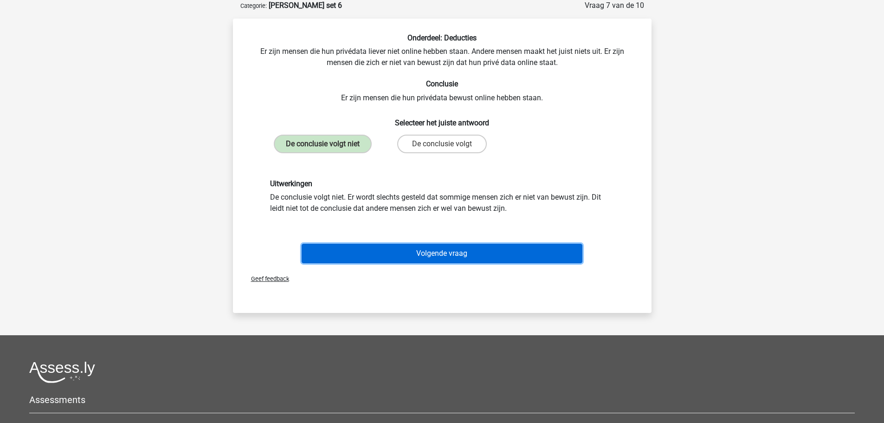
click at [371, 253] on button "Volgende vraag" at bounding box center [442, 253] width 281 height 19
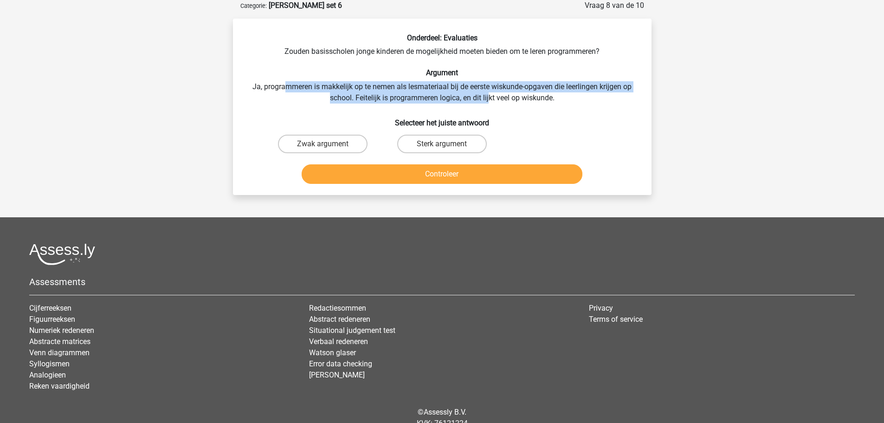
drag, startPoint x: 285, startPoint y: 87, endPoint x: 489, endPoint y: 99, distance: 205.0
click at [489, 99] on div "Onderdeel: Evaluaties Zouden basisscholen jonge kinderen de mogelijkheid moeten…" at bounding box center [442, 110] width 411 height 154
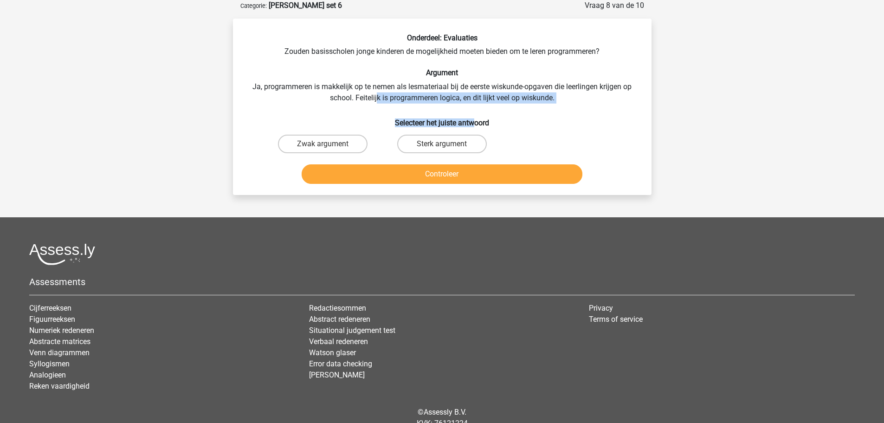
drag, startPoint x: 377, startPoint y: 96, endPoint x: 473, endPoint y: 104, distance: 96.4
click at [473, 104] on div "Onderdeel: Evaluaties Zouden basisscholen jonge kinderen de mogelijkheid moeten…" at bounding box center [442, 110] width 411 height 154
click at [457, 146] on label "Sterk argument" at bounding box center [442, 144] width 90 height 19
click at [448, 146] on input "Sterk argument" at bounding box center [445, 147] width 6 height 6
radio input "true"
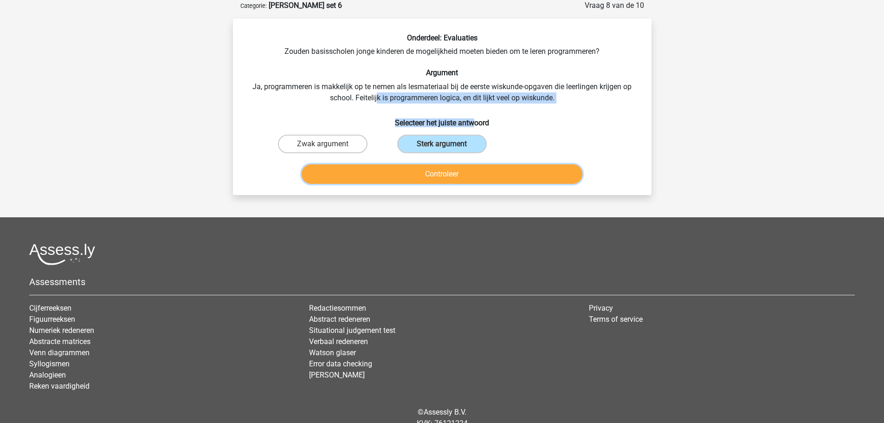
click at [454, 174] on button "Controleer" at bounding box center [442, 173] width 281 height 19
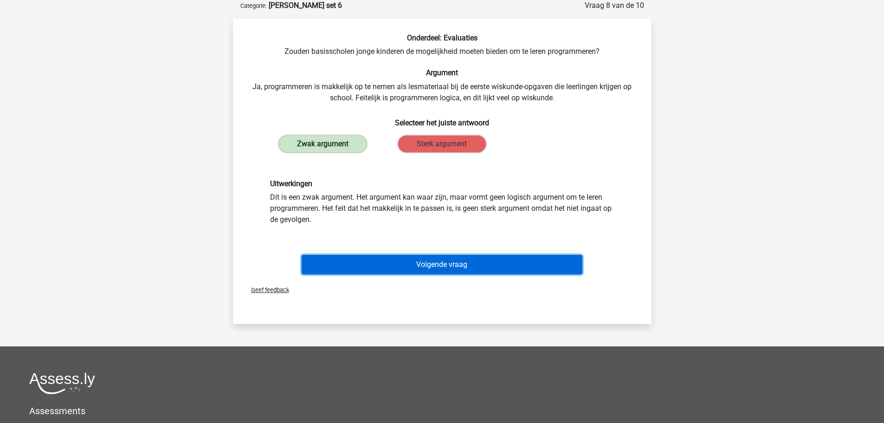
click at [398, 263] on button "Volgende vraag" at bounding box center [442, 264] width 281 height 19
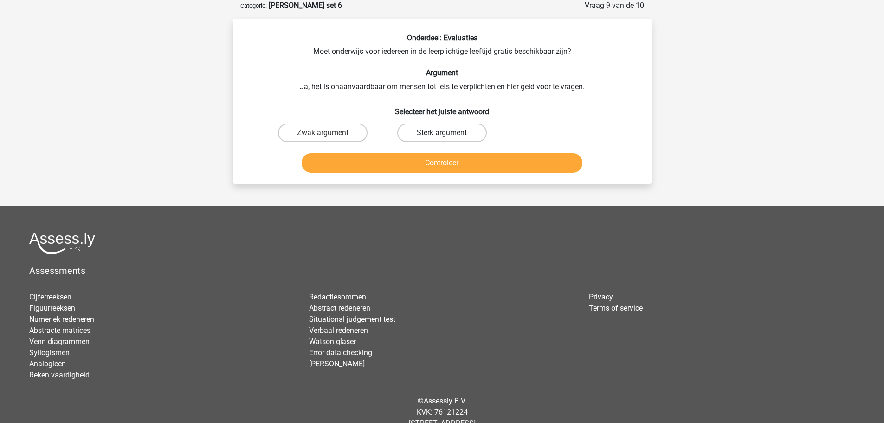
click at [454, 128] on label "Sterk argument" at bounding box center [442, 132] width 90 height 19
click at [448, 133] on input "Sterk argument" at bounding box center [445, 136] width 6 height 6
radio input "true"
click at [442, 162] on button "Controleer" at bounding box center [442, 162] width 281 height 19
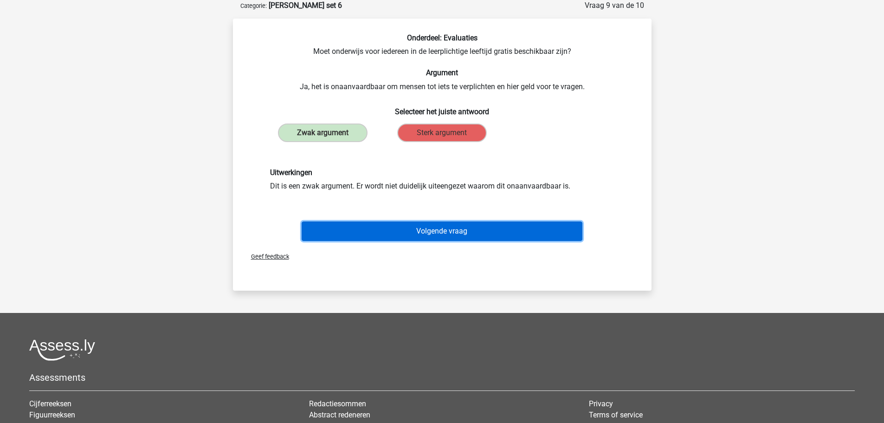
click at [407, 229] on button "Volgende vraag" at bounding box center [442, 230] width 281 height 19
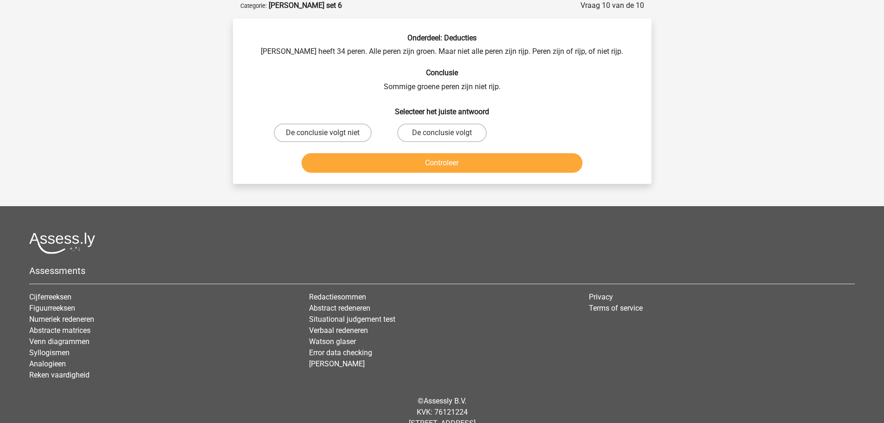
drag, startPoint x: 354, startPoint y: 134, endPoint x: 364, endPoint y: 159, distance: 26.9
click at [354, 135] on label "De conclusie volgt niet" at bounding box center [323, 132] width 98 height 19
click at [329, 135] on input "De conclusie volgt niet" at bounding box center [326, 136] width 6 height 6
radio input "true"
click at [364, 161] on button "Controleer" at bounding box center [442, 162] width 281 height 19
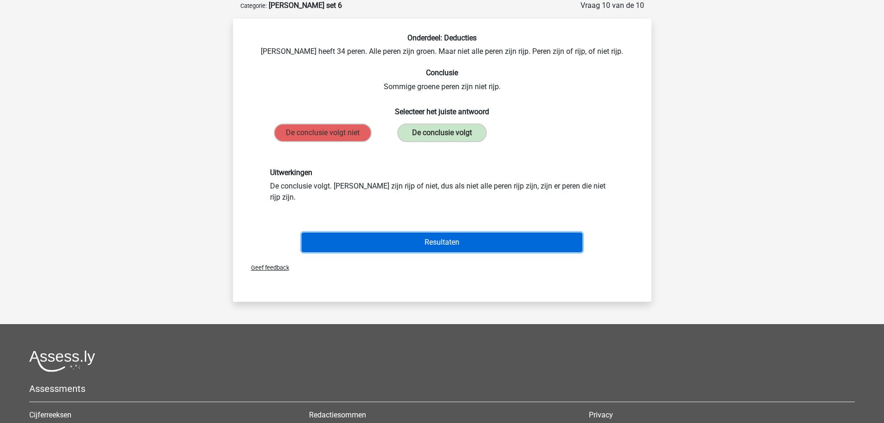
click at [356, 233] on button "Resultaten" at bounding box center [442, 242] width 281 height 19
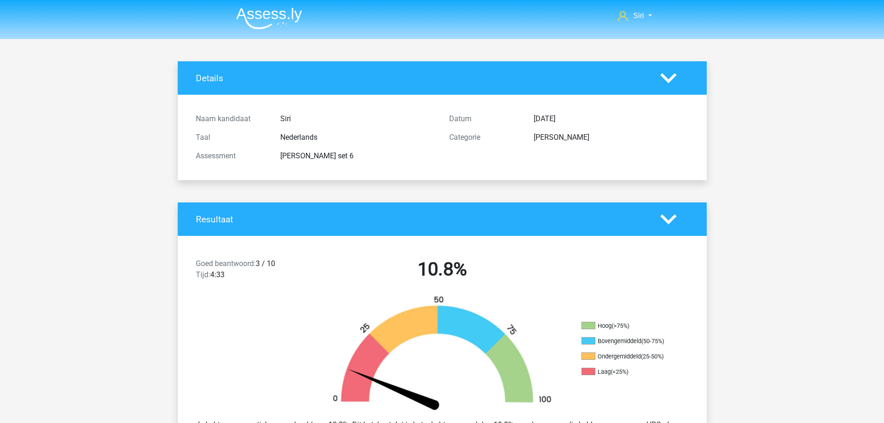
click at [286, 13] on img at bounding box center [269, 18] width 66 height 22
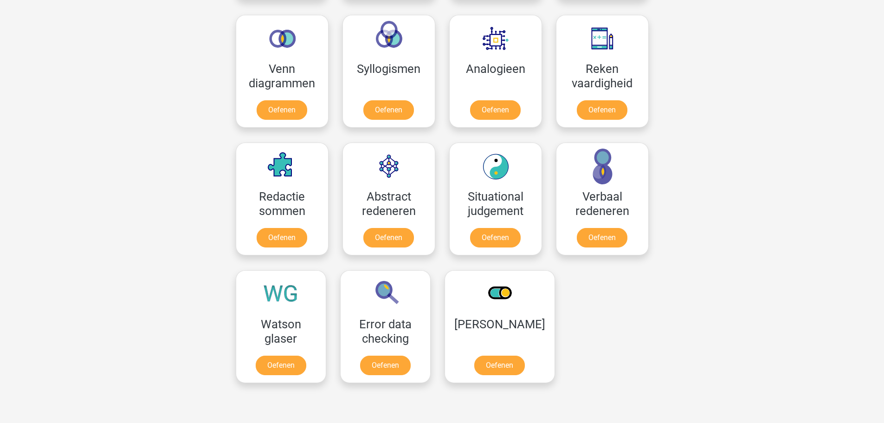
scroll to position [603, 0]
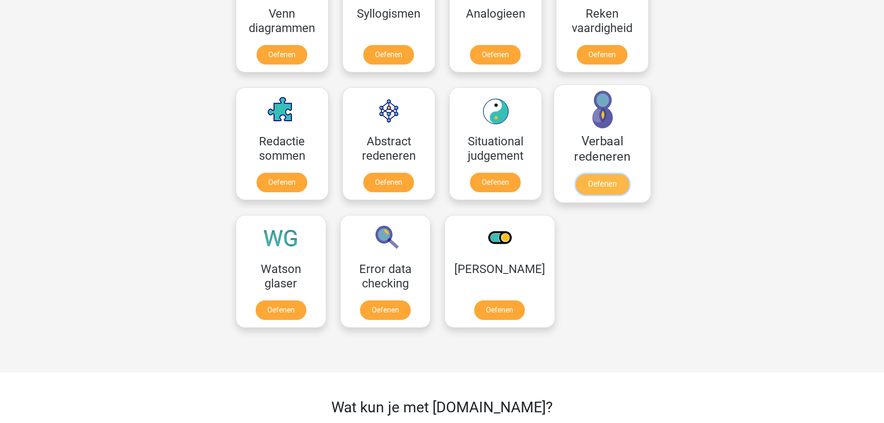
click at [605, 174] on link "Oefenen" at bounding box center [602, 184] width 53 height 20
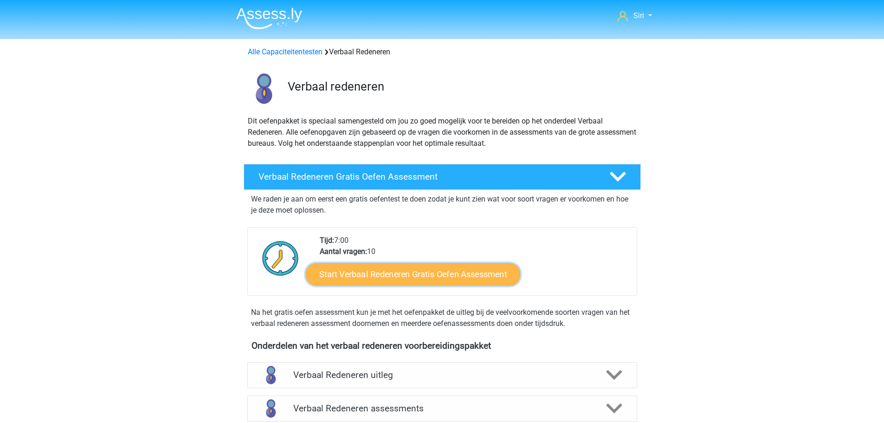
click at [450, 284] on link "Start Verbaal Redeneren Gratis Oefen Assessment" at bounding box center [413, 274] width 214 height 22
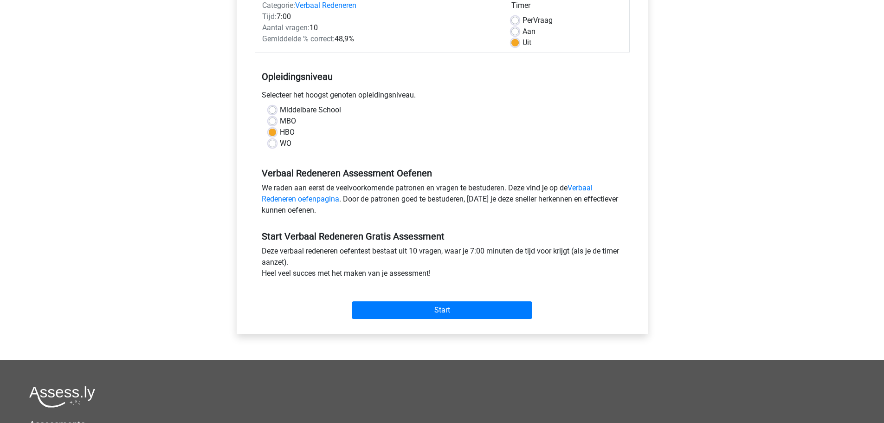
scroll to position [311, 0]
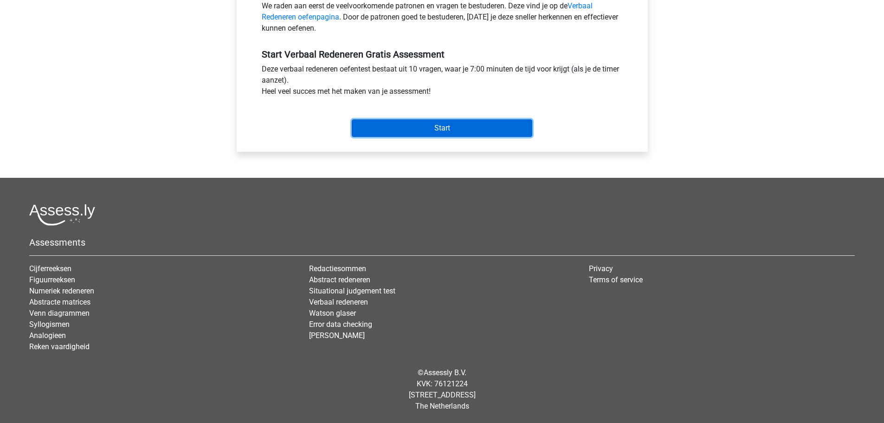
click at [460, 130] on input "Start" at bounding box center [442, 128] width 181 height 18
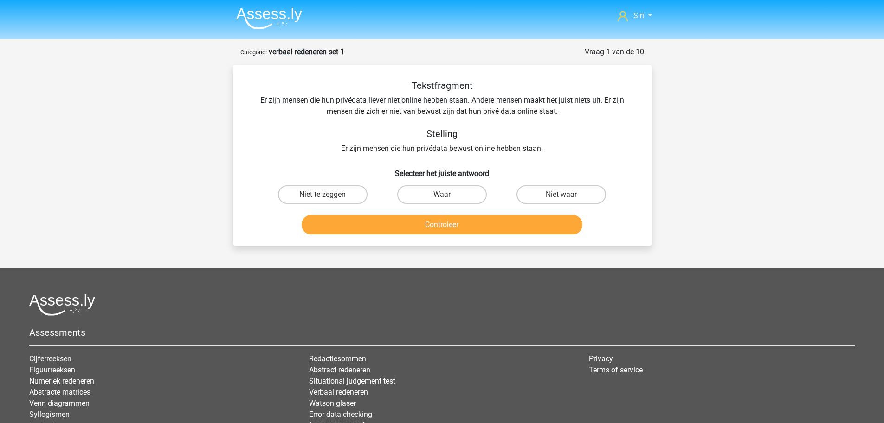
click at [263, 2] on nav "Siri siri.last@outlook.com Nederlands English" at bounding box center [442, 16] width 427 height 30
click at [267, 21] on img at bounding box center [269, 18] width 66 height 22
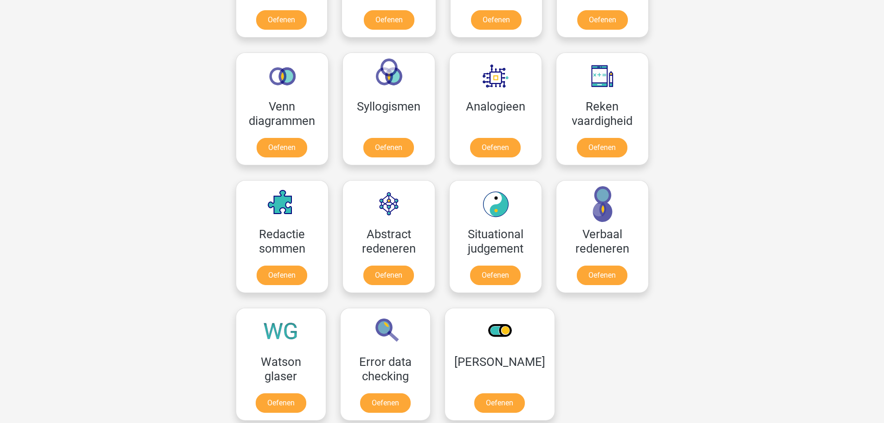
scroll to position [696, 0]
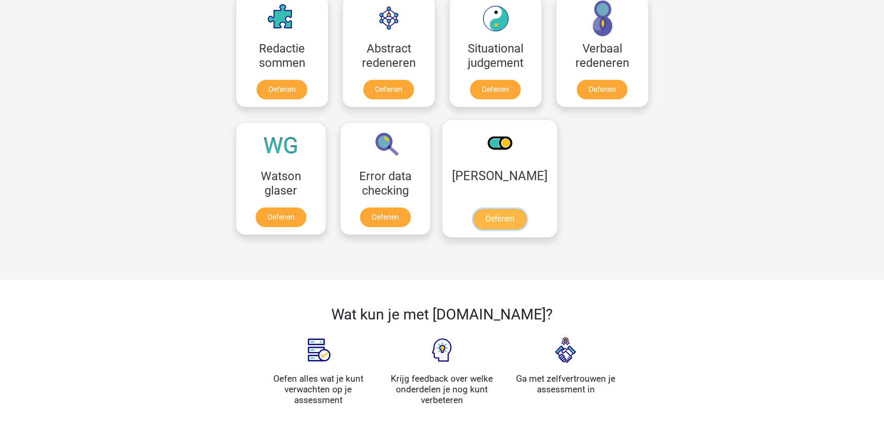
click at [512, 209] on link "Oefenen" at bounding box center [499, 219] width 53 height 20
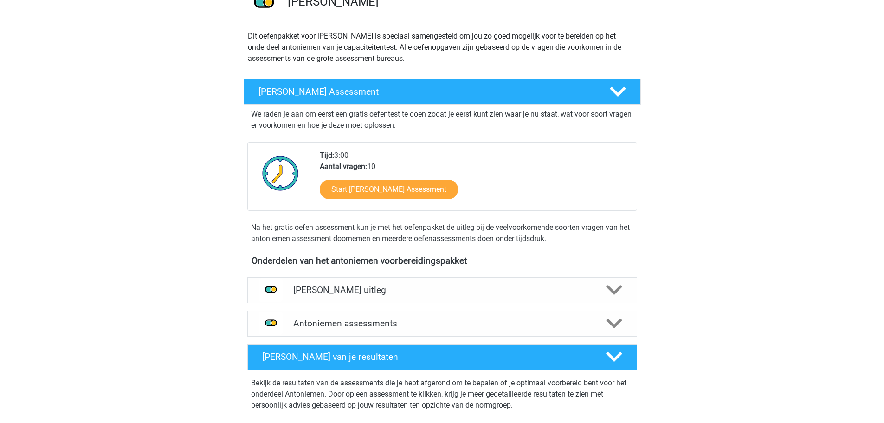
scroll to position [93, 0]
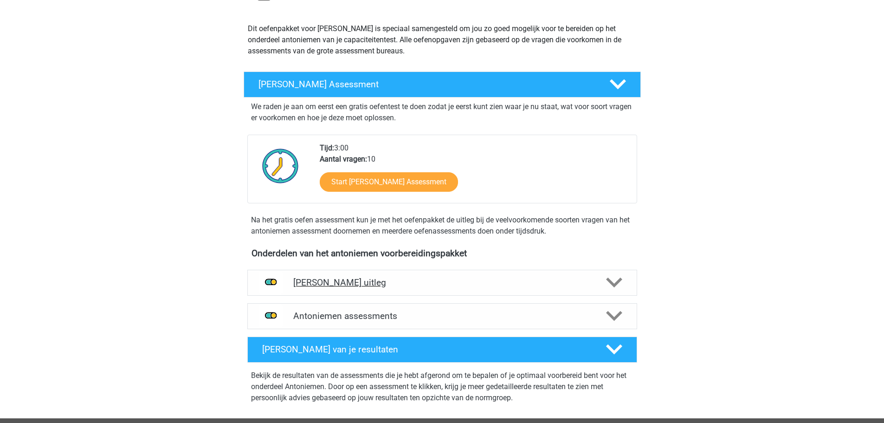
click at [609, 292] on div "[PERSON_NAME] uitleg" at bounding box center [442, 283] width 390 height 26
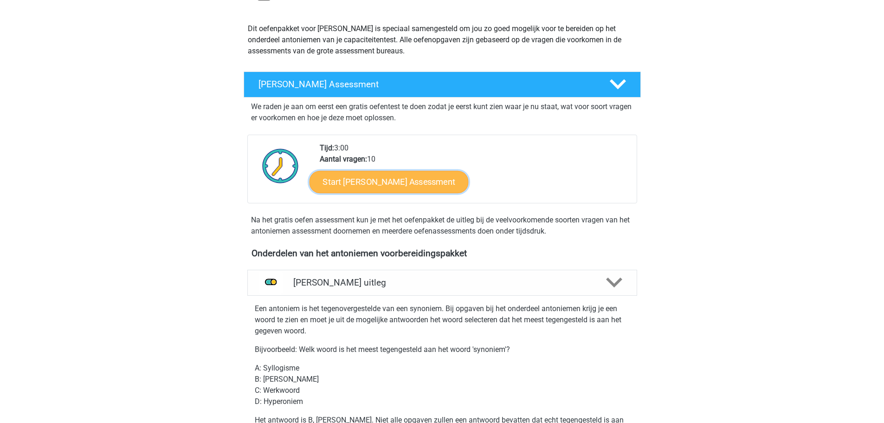
click at [398, 182] on link "Start [PERSON_NAME] Assessment" at bounding box center [388, 181] width 159 height 22
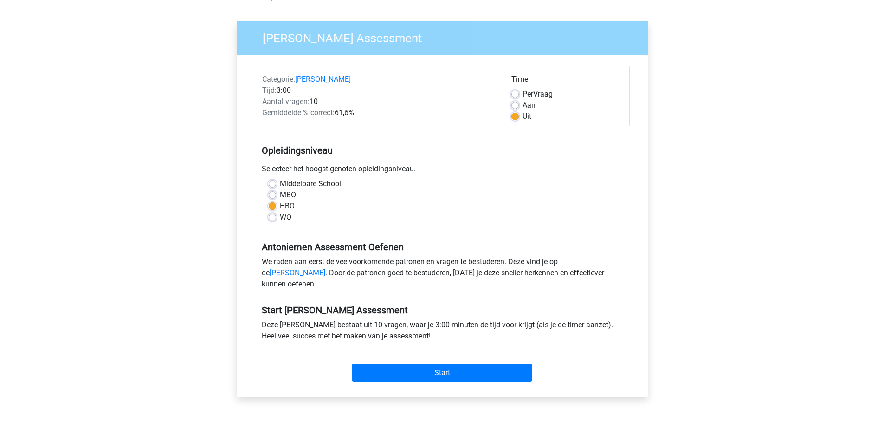
scroll to position [186, 0]
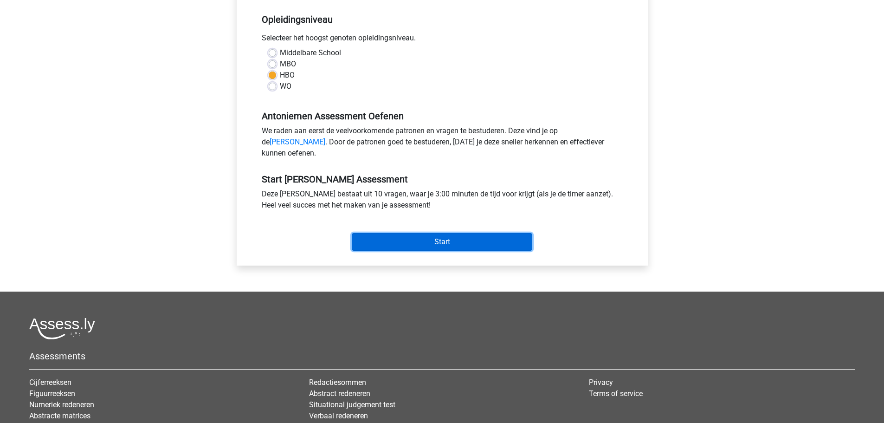
click at [477, 251] on input "Start" at bounding box center [442, 242] width 181 height 18
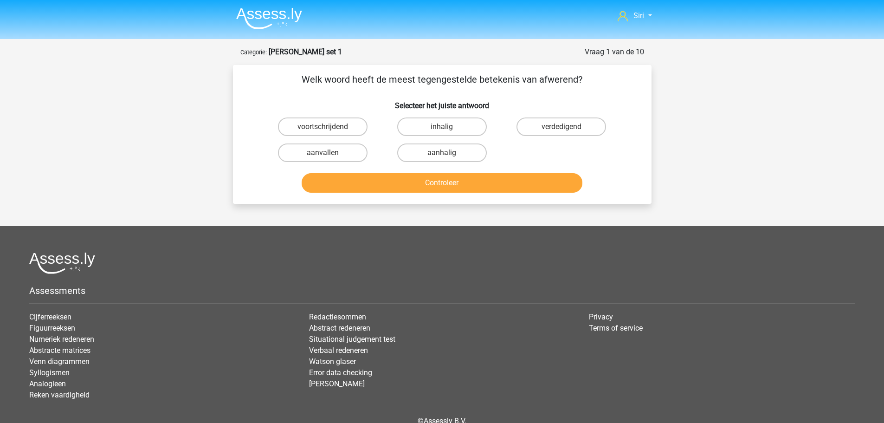
drag, startPoint x: 360, startPoint y: 78, endPoint x: 577, endPoint y: 80, distance: 217.2
click at [577, 80] on p "Welk woord heeft de meest tegengestelde betekenis van afwerend?" at bounding box center [442, 79] width 389 height 14
click at [434, 147] on label "aanhalig" at bounding box center [442, 152] width 90 height 19
click at [442, 153] on input "aanhalig" at bounding box center [445, 156] width 6 height 6
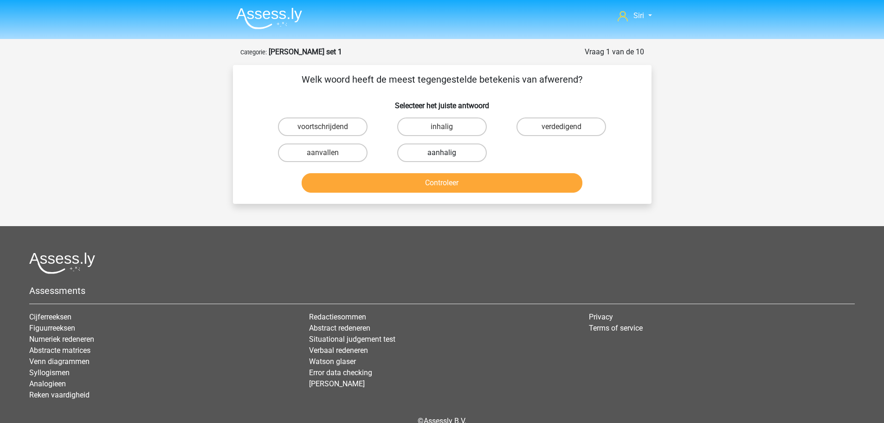
radio input "true"
click at [437, 182] on button "Controleer" at bounding box center [442, 182] width 281 height 19
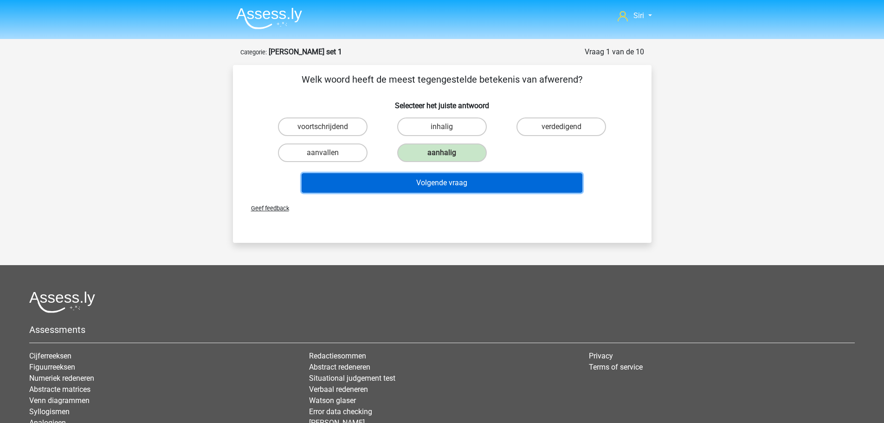
click at [436, 185] on button "Volgende vraag" at bounding box center [442, 182] width 281 height 19
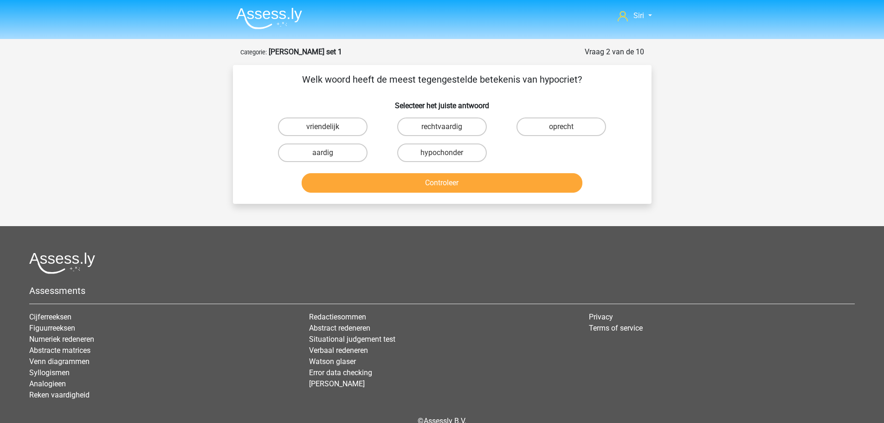
scroll to position [46, 0]
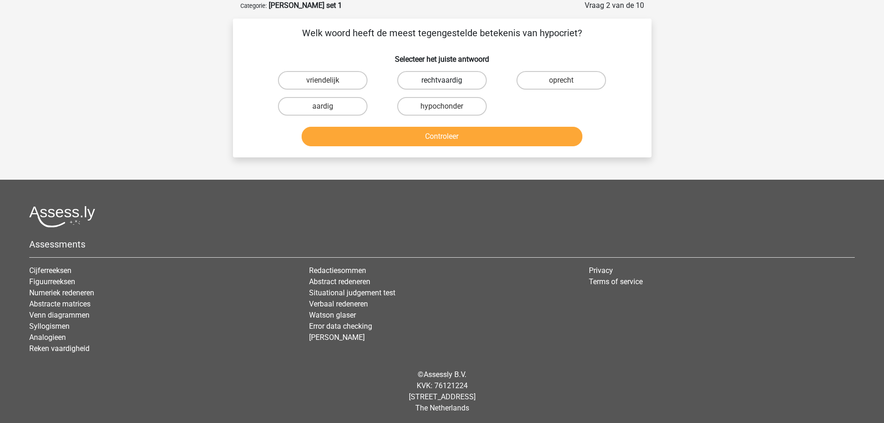
click at [431, 81] on label "rechtvaardig" at bounding box center [442, 80] width 90 height 19
click at [442, 81] on input "rechtvaardig" at bounding box center [445, 83] width 6 height 6
radio input "true"
click at [429, 138] on button "Controleer" at bounding box center [442, 136] width 281 height 19
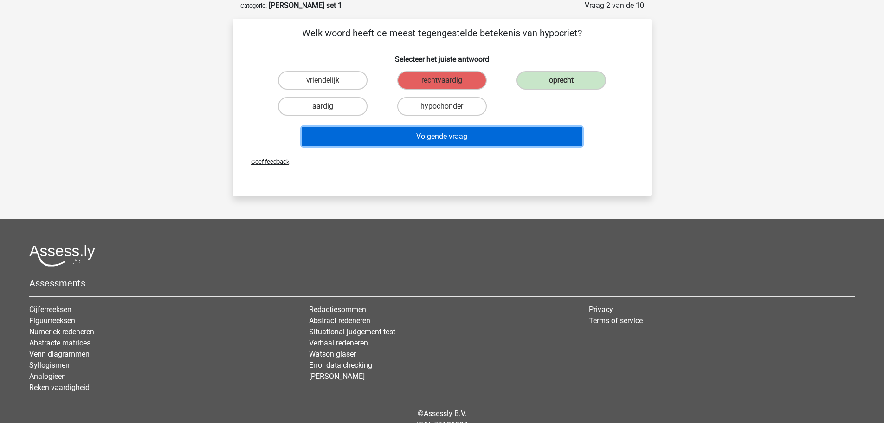
click at [428, 137] on button "Volgende vraag" at bounding box center [442, 136] width 281 height 19
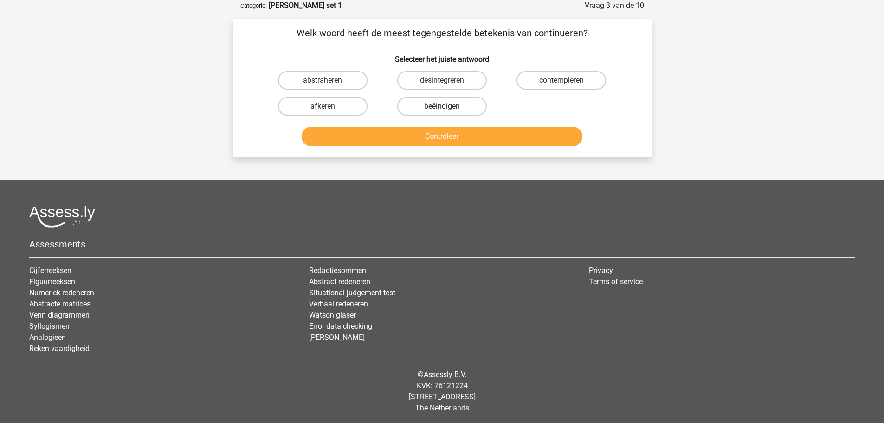
click at [451, 111] on label "beëindigen" at bounding box center [442, 106] width 90 height 19
click at [448, 111] on input "beëindigen" at bounding box center [445, 109] width 6 height 6
radio input "true"
click at [447, 137] on button "Controleer" at bounding box center [442, 136] width 281 height 19
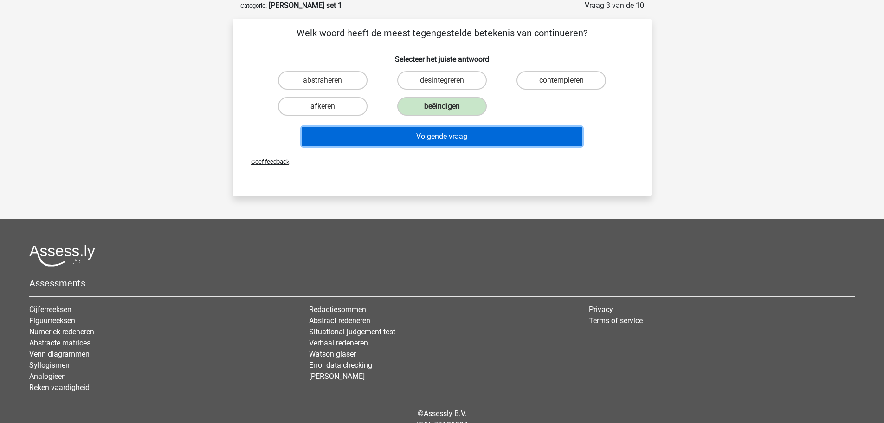
click at [453, 133] on button "Volgende vraag" at bounding box center [442, 136] width 281 height 19
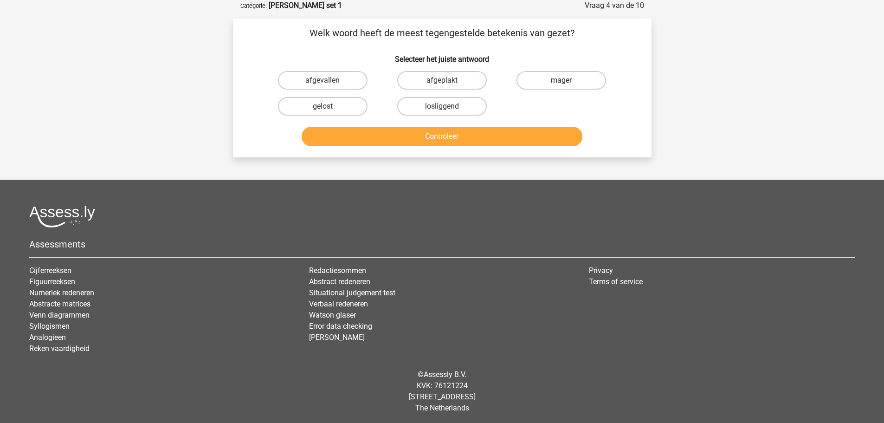
click at [570, 75] on label "mager" at bounding box center [562, 80] width 90 height 19
click at [568, 80] on input "mager" at bounding box center [565, 83] width 6 height 6
radio input "true"
click at [490, 136] on button "Controleer" at bounding box center [442, 136] width 281 height 19
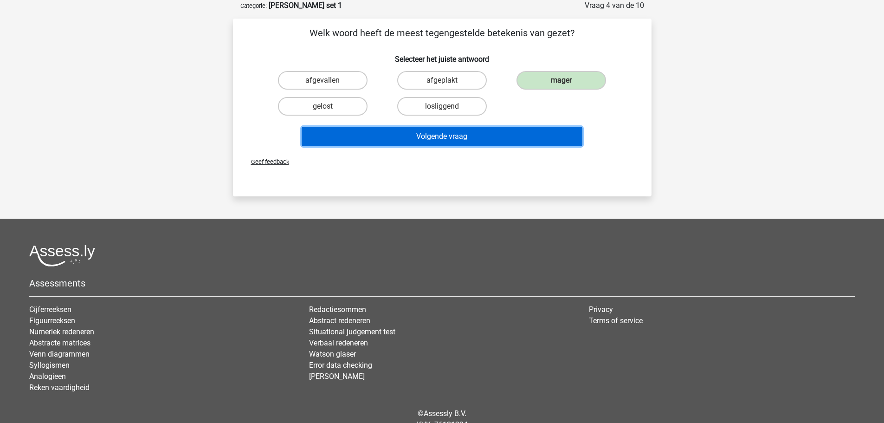
click at [486, 142] on button "Volgende vraag" at bounding box center [442, 136] width 281 height 19
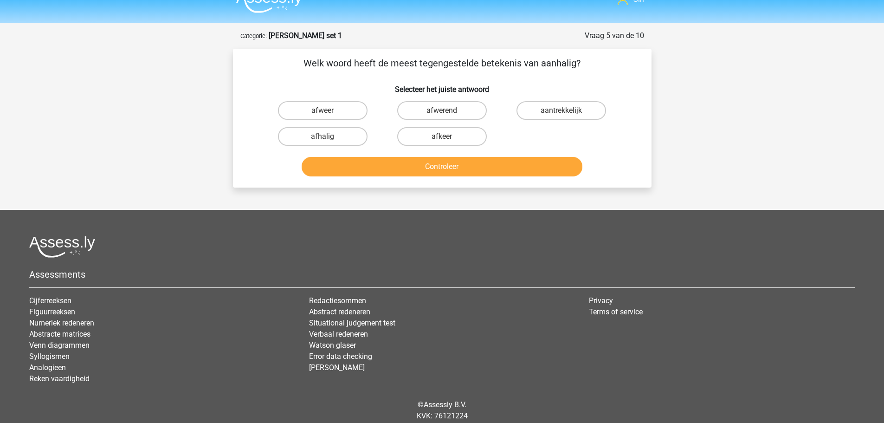
scroll to position [0, 0]
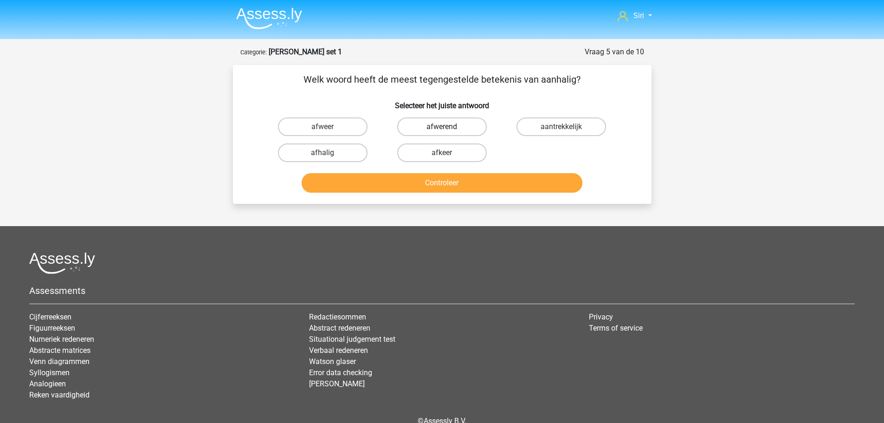
click at [426, 132] on label "afwerend" at bounding box center [442, 126] width 90 height 19
click at [442, 132] on input "afwerend" at bounding box center [445, 130] width 6 height 6
radio input "true"
click at [425, 181] on button "Controleer" at bounding box center [442, 182] width 281 height 19
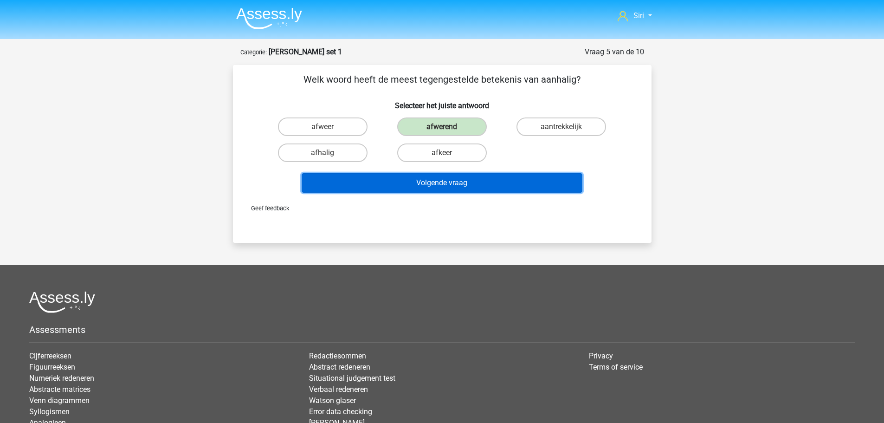
click at [425, 181] on button "Volgende vraag" at bounding box center [442, 182] width 281 height 19
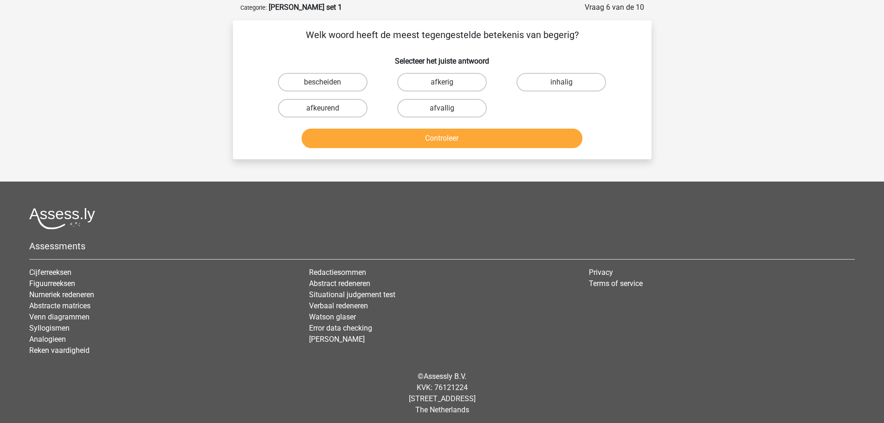
scroll to position [46, 0]
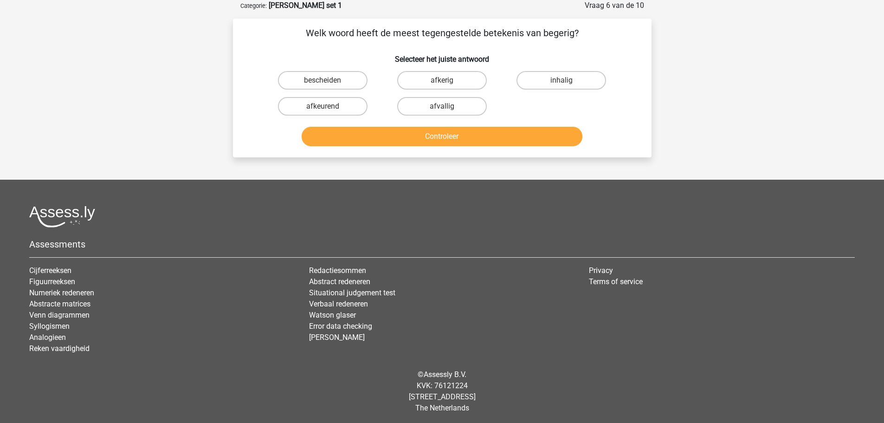
click at [446, 81] on input "afkerig" at bounding box center [445, 83] width 6 height 6
radio input "true"
click at [431, 137] on button "Controleer" at bounding box center [442, 136] width 281 height 19
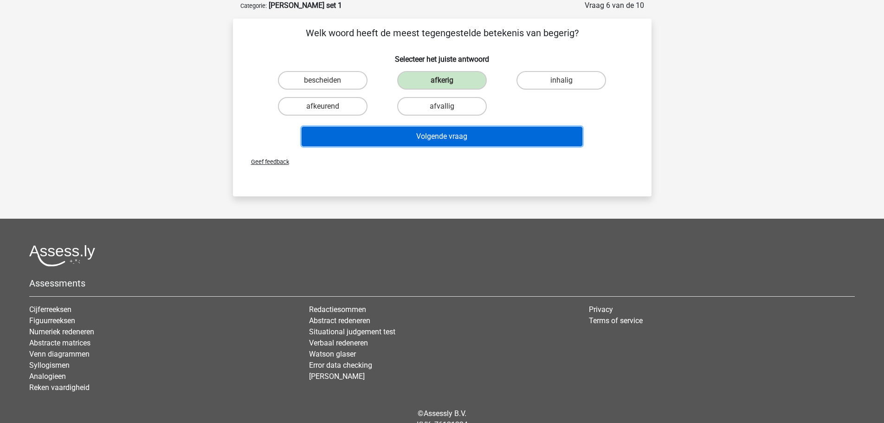
click at [430, 138] on button "Volgende vraag" at bounding box center [442, 136] width 281 height 19
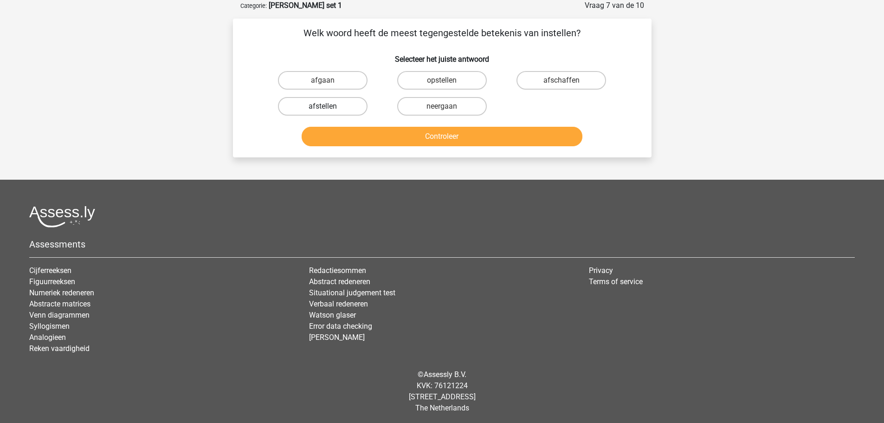
click at [306, 101] on label "afstellen" at bounding box center [323, 106] width 90 height 19
click at [323, 106] on input "afstellen" at bounding box center [326, 109] width 6 height 6
radio input "true"
click at [330, 138] on button "Controleer" at bounding box center [442, 136] width 281 height 19
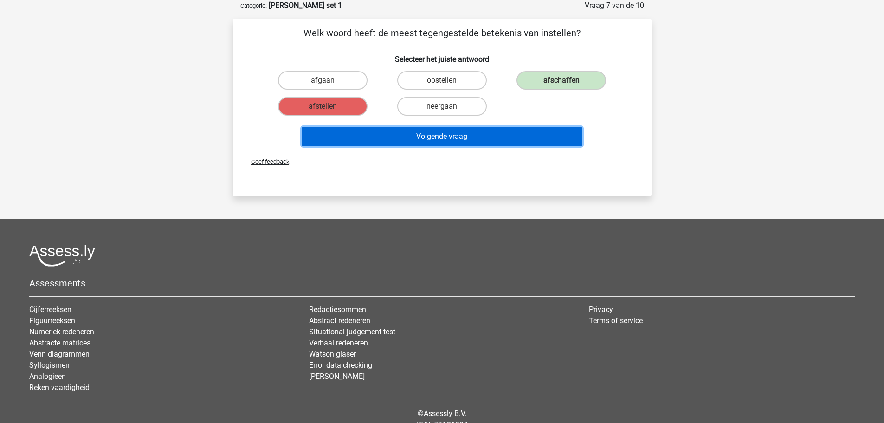
click at [330, 138] on button "Volgende vraag" at bounding box center [442, 136] width 281 height 19
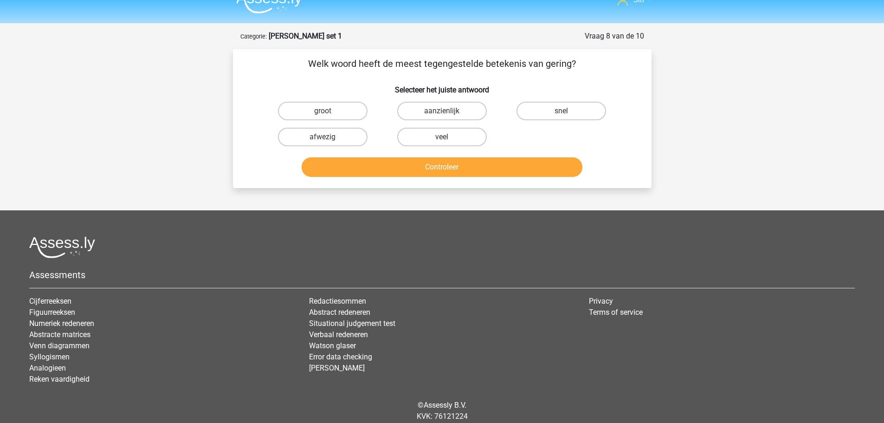
scroll to position [0, 0]
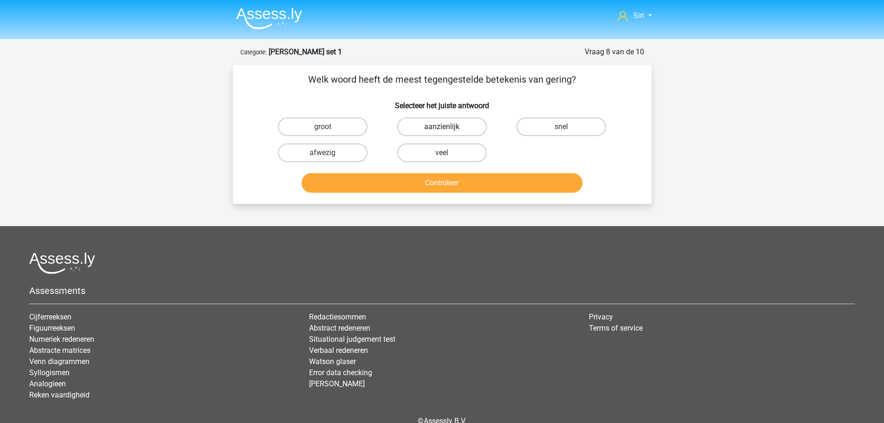
click at [458, 131] on label "aanzienlijk" at bounding box center [442, 126] width 90 height 19
click at [448, 131] on input "aanzienlijk" at bounding box center [445, 130] width 6 height 6
radio input "true"
click at [454, 181] on button "Controleer" at bounding box center [442, 182] width 281 height 19
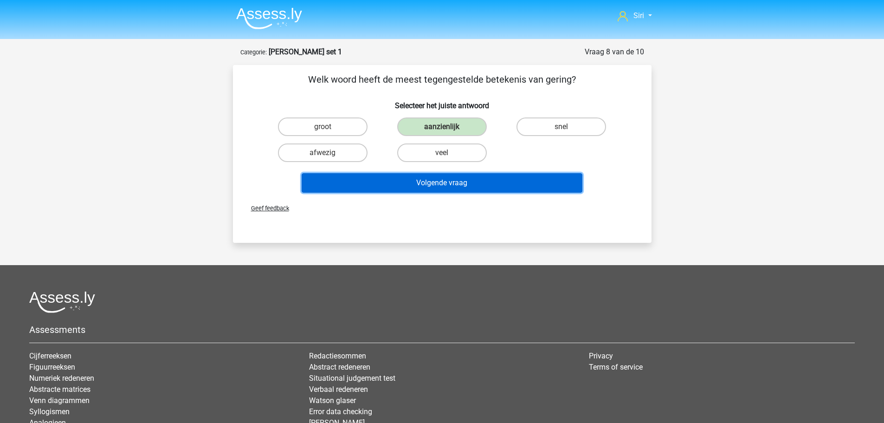
click at [454, 181] on button "Volgende vraag" at bounding box center [442, 182] width 281 height 19
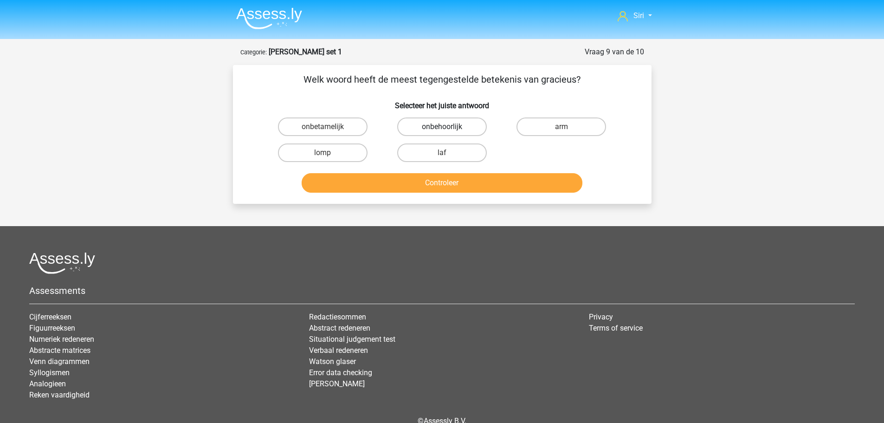
click at [470, 124] on label "onbehoorlijk" at bounding box center [442, 126] width 90 height 19
click at [448, 127] on input "onbehoorlijk" at bounding box center [445, 130] width 6 height 6
radio input "true"
click at [311, 121] on label "onbetamelijk" at bounding box center [323, 126] width 90 height 19
click at [323, 127] on input "onbetamelijk" at bounding box center [326, 130] width 6 height 6
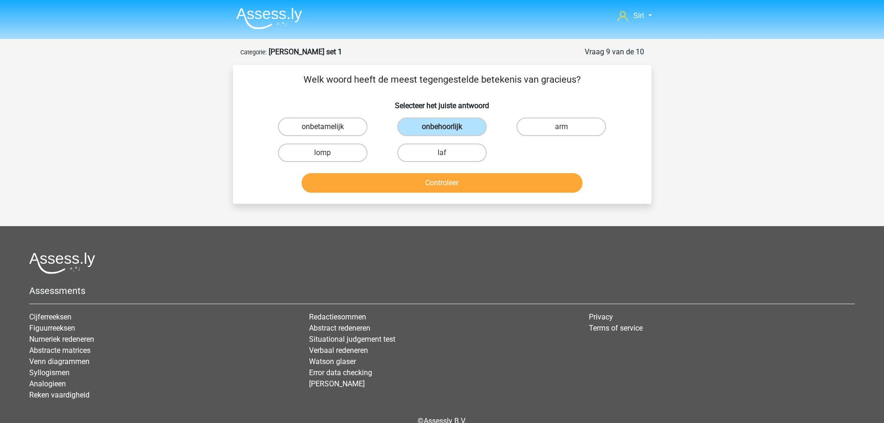
radio input "true"
click at [381, 191] on button "Controleer" at bounding box center [442, 182] width 281 height 19
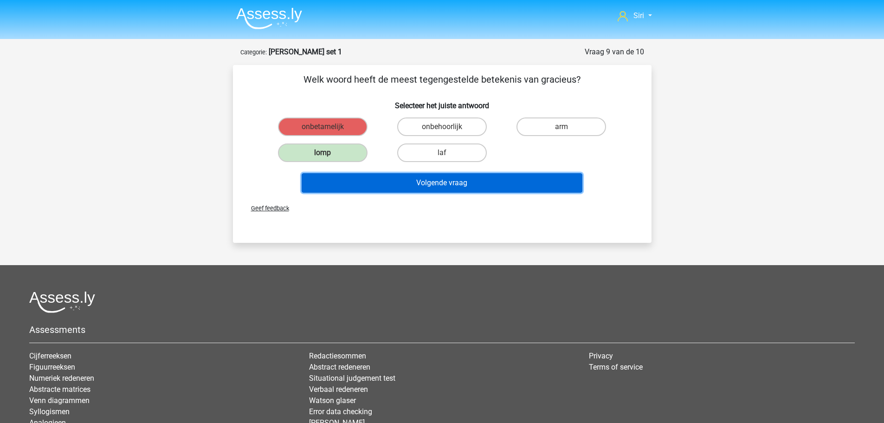
click at [383, 186] on button "Volgende vraag" at bounding box center [442, 182] width 281 height 19
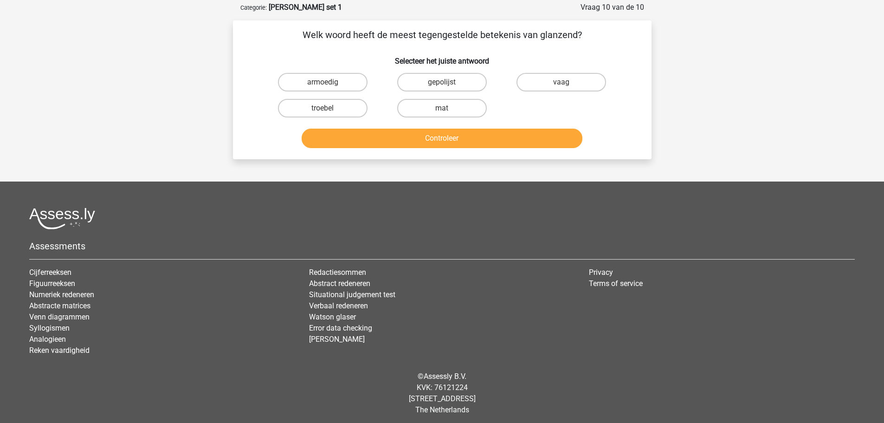
scroll to position [46, 0]
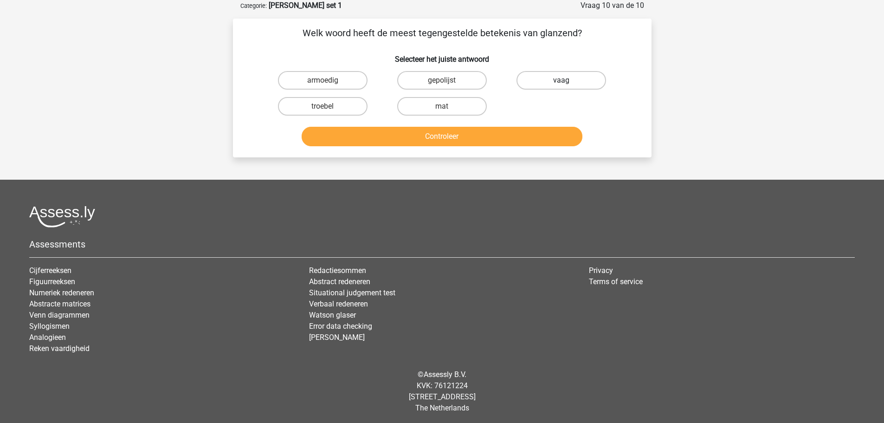
click at [576, 84] on label "vaag" at bounding box center [562, 80] width 90 height 19
click at [568, 84] on input "vaag" at bounding box center [565, 83] width 6 height 6
radio input "true"
click at [519, 141] on button "Controleer" at bounding box center [442, 136] width 281 height 19
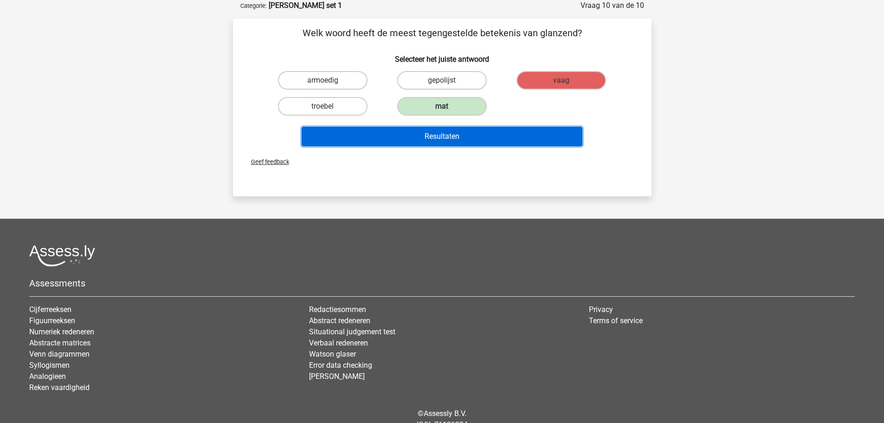
click at [519, 141] on button "Resultaten" at bounding box center [442, 136] width 281 height 19
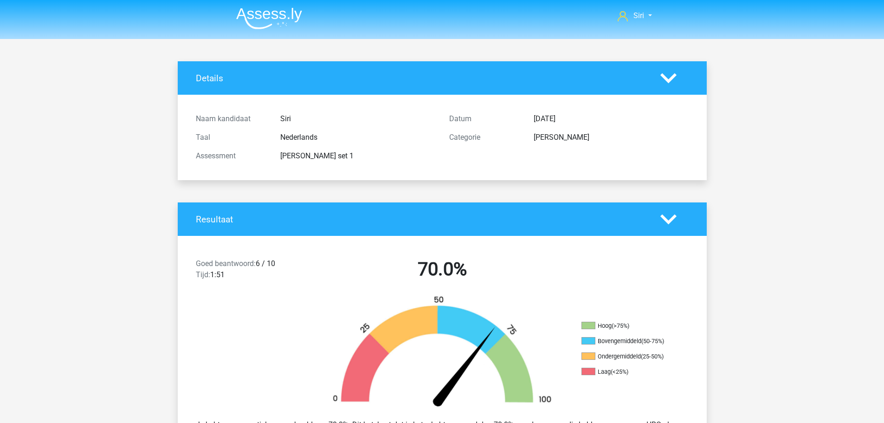
click at [266, 11] on img at bounding box center [269, 18] width 66 height 22
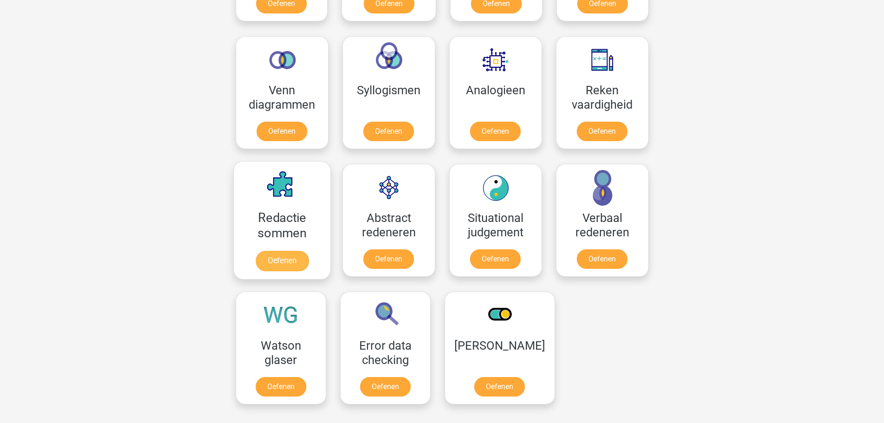
scroll to position [511, 0]
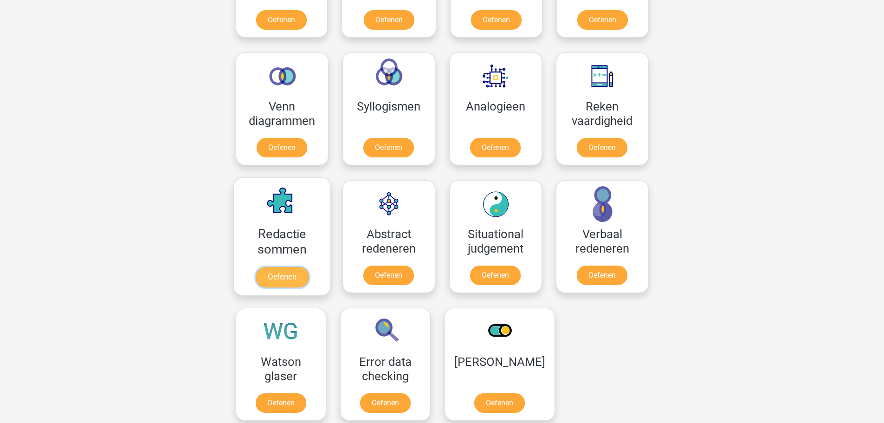
click at [287, 267] on link "Oefenen" at bounding box center [281, 277] width 53 height 20
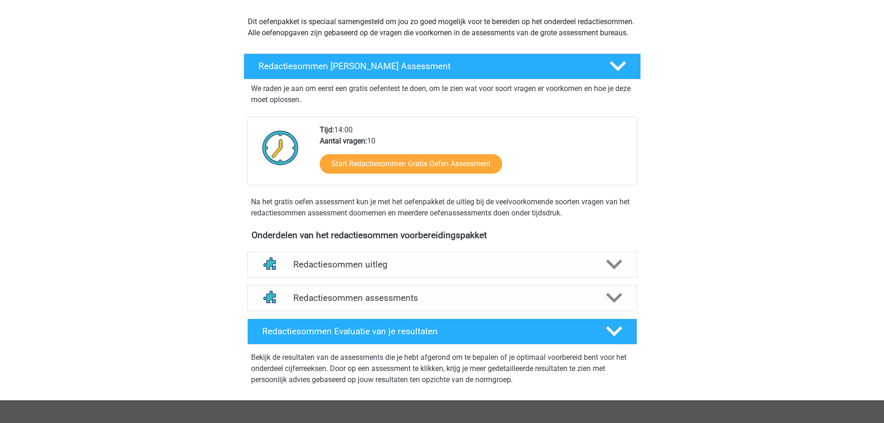
scroll to position [93, 0]
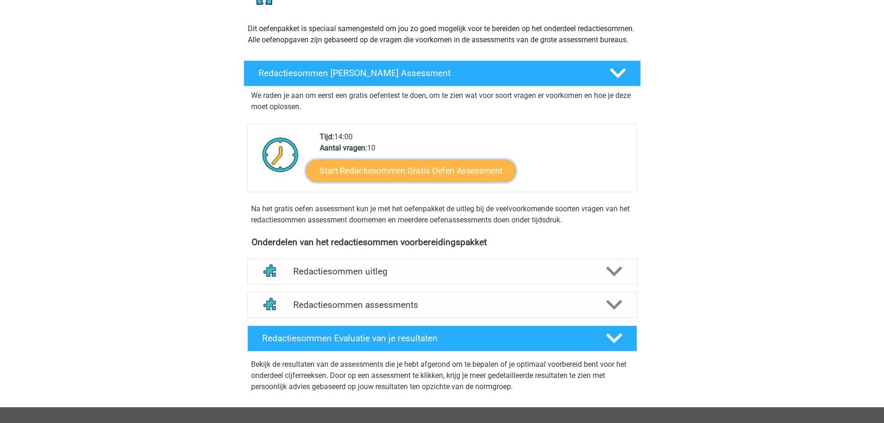
click at [467, 180] on link "Start Redactiesommen Gratis Oefen Assessment" at bounding box center [411, 170] width 210 height 22
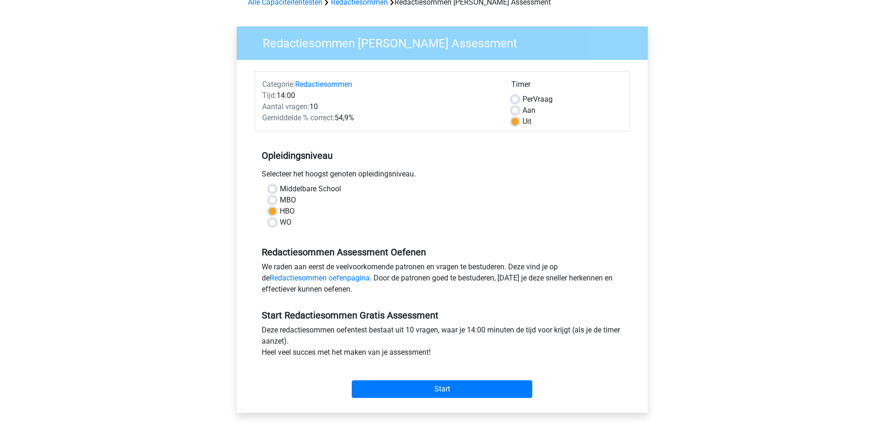
scroll to position [279, 0]
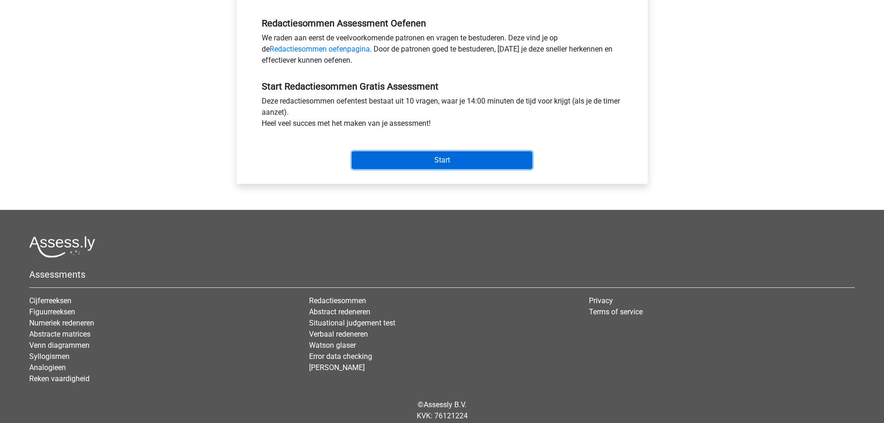
click at [437, 158] on input "Start" at bounding box center [442, 160] width 181 height 18
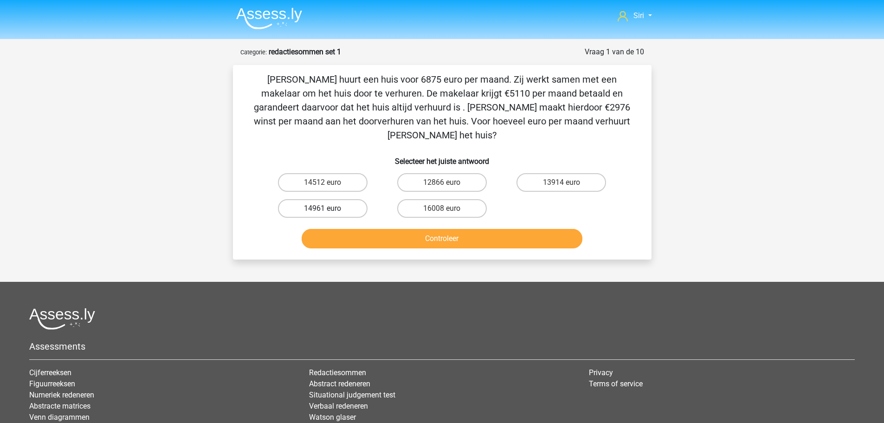
click at [347, 199] on label "14961 euro" at bounding box center [323, 208] width 90 height 19
click at [329, 208] on input "14961 euro" at bounding box center [326, 211] width 6 height 6
radio input "true"
click at [363, 229] on button "Controleer" at bounding box center [442, 238] width 281 height 19
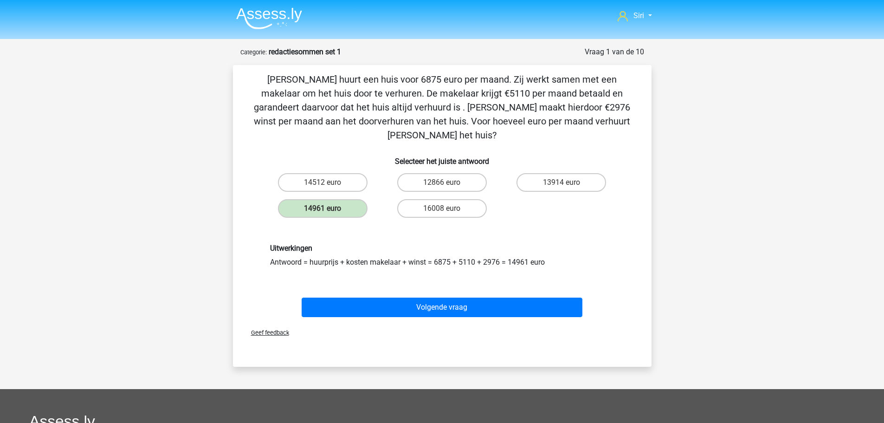
click at [376, 290] on div "Volgende vraag" at bounding box center [442, 305] width 389 height 31
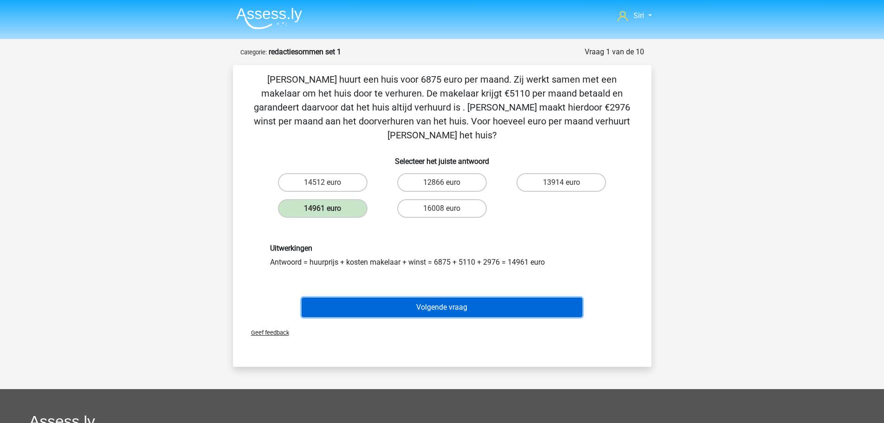
click at [376, 298] on button "Volgende vraag" at bounding box center [442, 307] width 281 height 19
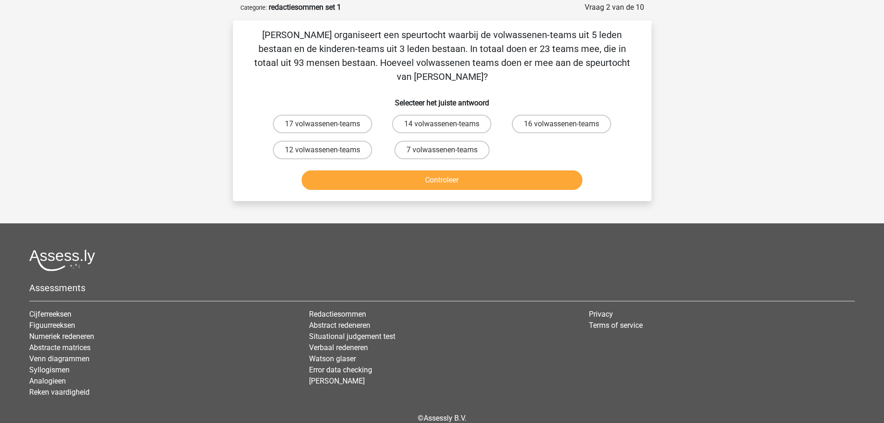
scroll to position [46, 0]
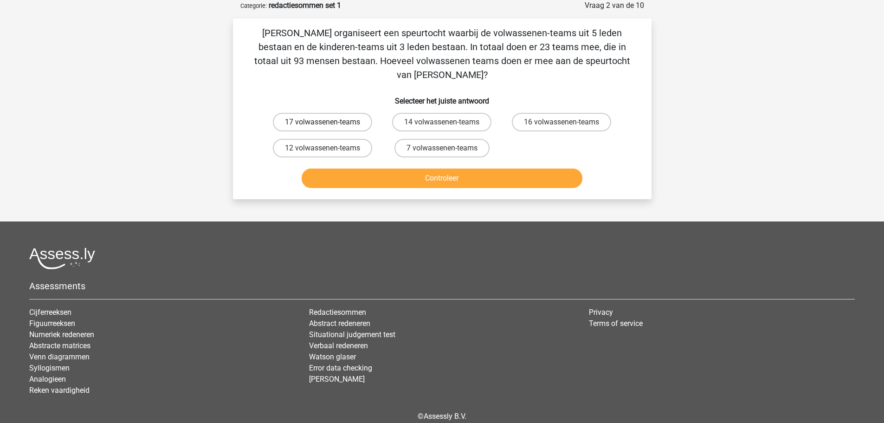
click at [357, 113] on label "17 volwassenen-teams" at bounding box center [322, 122] width 99 height 19
click at [329, 122] on input "17 volwassenen-teams" at bounding box center [326, 125] width 6 height 6
radio input "true"
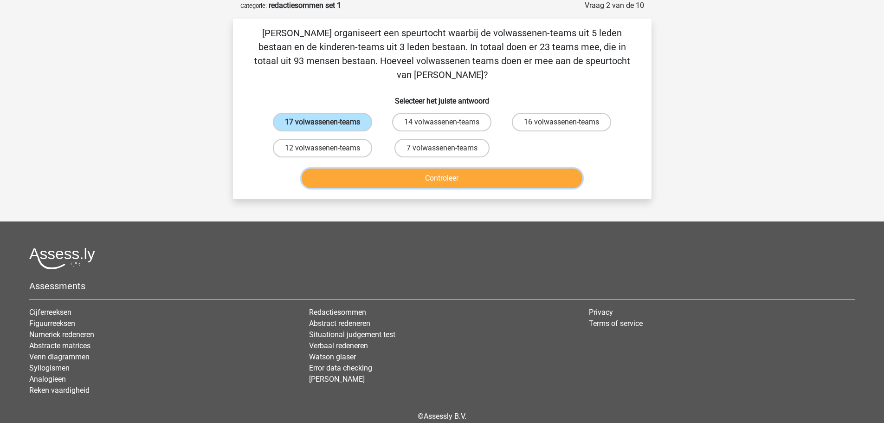
click at [414, 168] on button "Controleer" at bounding box center [442, 177] width 281 height 19
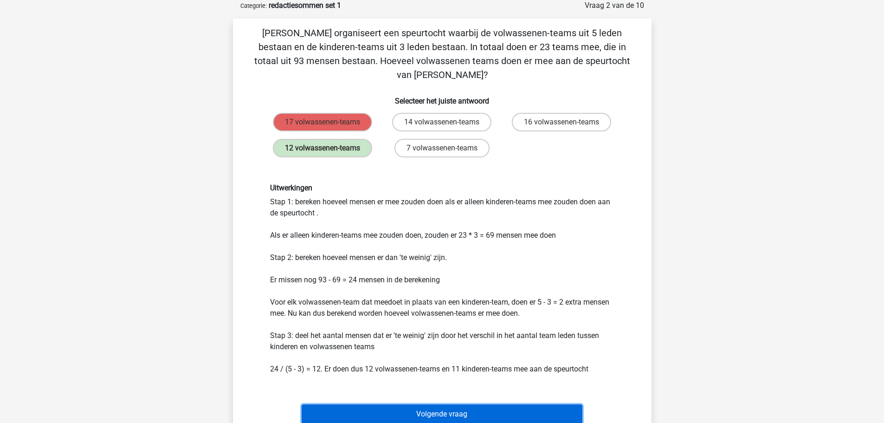
click at [444, 404] on button "Volgende vraag" at bounding box center [442, 413] width 281 height 19
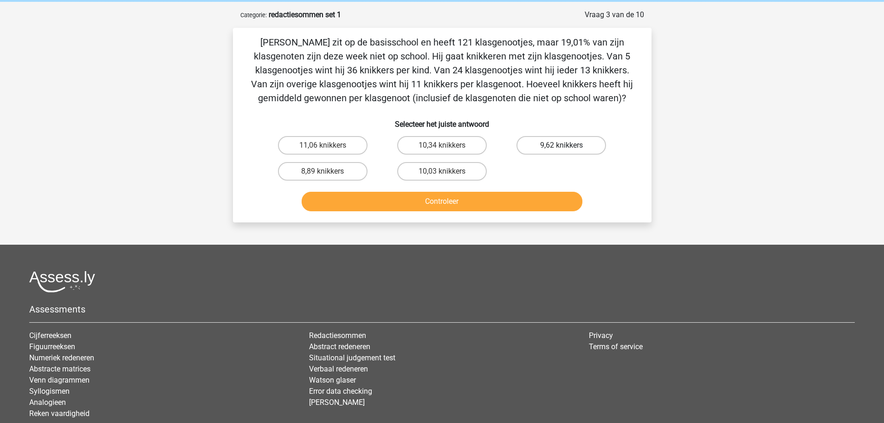
scroll to position [0, 0]
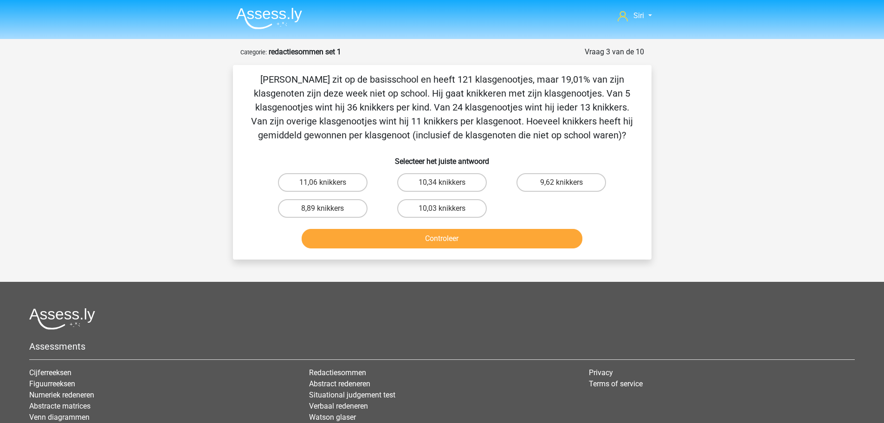
click at [267, 4] on li at bounding box center [265, 17] width 73 height 26
click at [267, 11] on img at bounding box center [269, 18] width 66 height 22
